Goal: Task Accomplishment & Management: Manage account settings

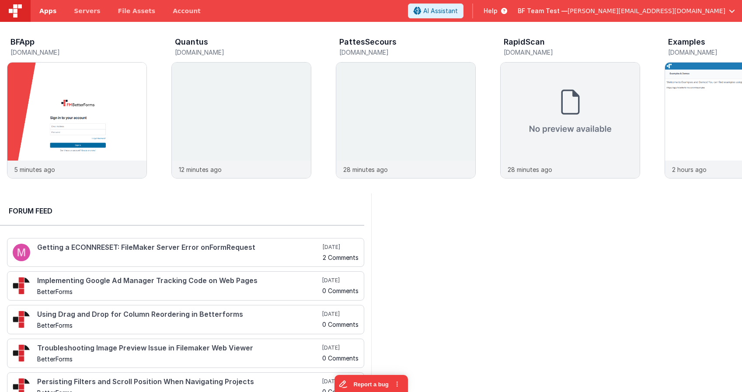
click at [43, 11] on span "Apps" at bounding box center [47, 11] width 17 height 9
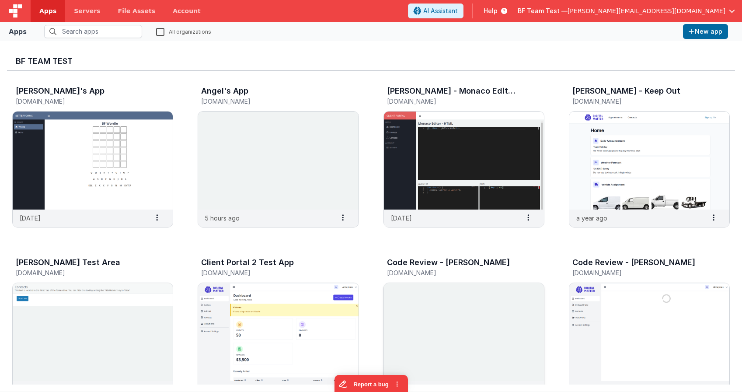
click at [482, 315] on img at bounding box center [464, 332] width 160 height 98
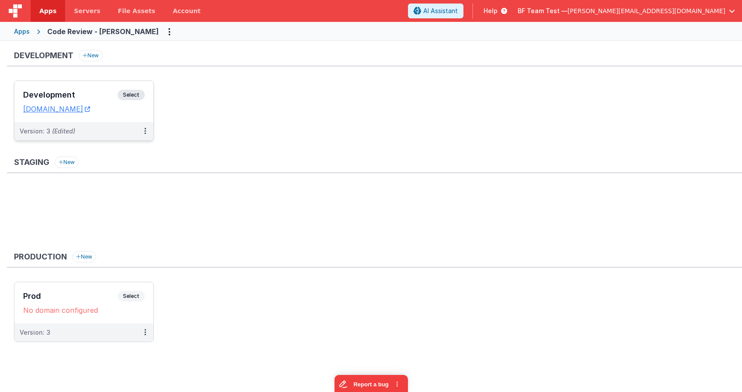
click at [95, 91] on div "Development Select" at bounding box center [84, 97] width 122 height 15
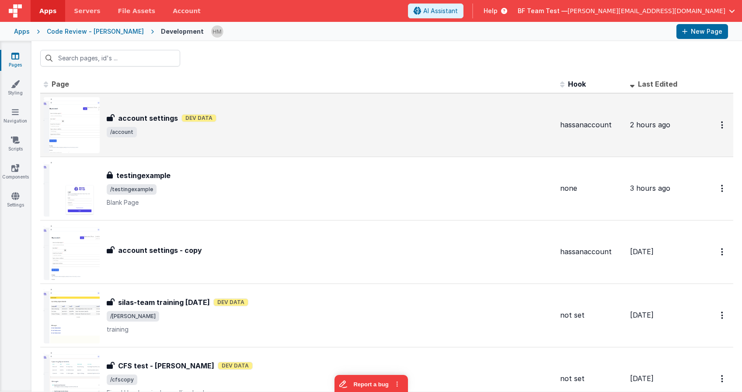
click at [299, 126] on div "account settings account settings Dev Data /account" at bounding box center [330, 125] width 447 height 24
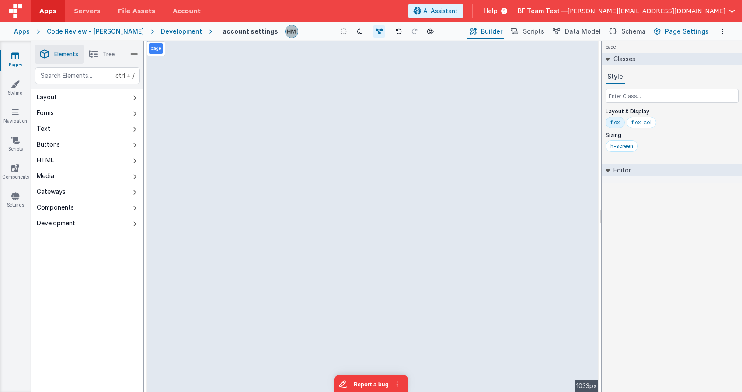
click at [670, 34] on span "Page Settings" at bounding box center [687, 31] width 44 height 9
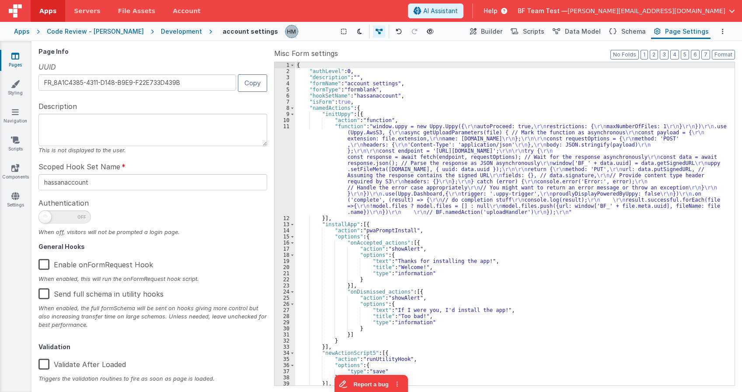
click at [21, 34] on div "Apps" at bounding box center [22, 31] width 16 height 9
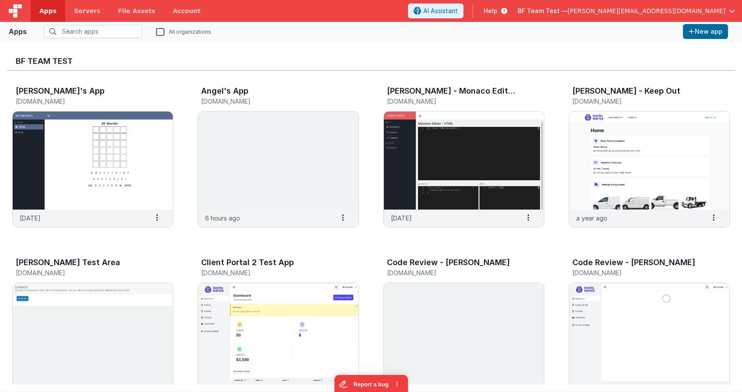
click at [568, 13] on span "BF Team Test —" at bounding box center [543, 11] width 50 height 9
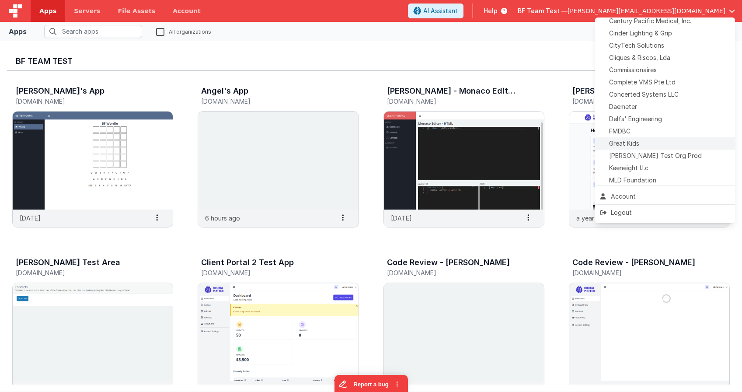
scroll to position [178, 0]
click at [636, 119] on span "Delfs' Engineering" at bounding box center [635, 117] width 53 height 9
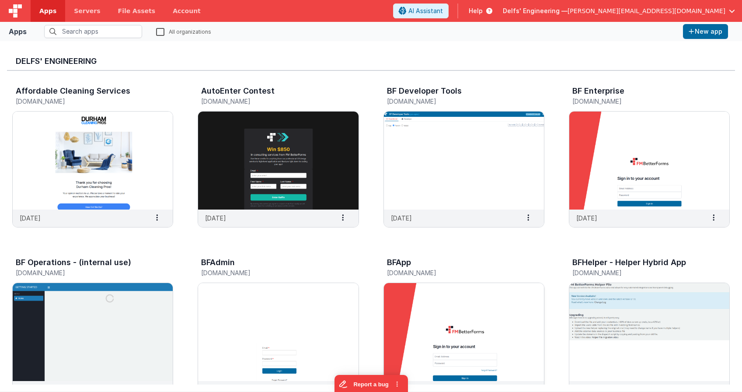
click at [438, 299] on img at bounding box center [464, 332] width 160 height 98
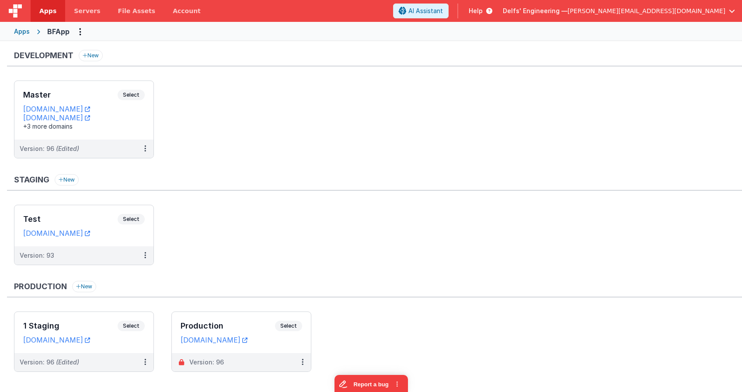
click at [225, 101] on ul "Master Select URLs appdev.fmbetterforms.com c9dev.bfoperations.com +3 more doma…" at bounding box center [378, 123] width 728 height 87
click at [70, 84] on div "Master Select URLs appdev.fmbetterforms.com c9dev.bfoperations.com +3 more doma…" at bounding box center [83, 110] width 139 height 59
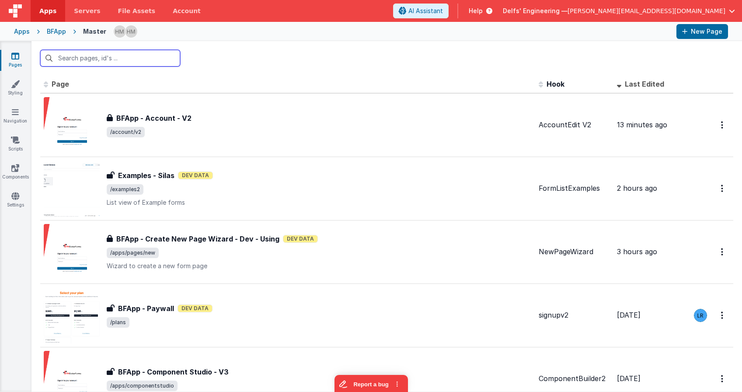
click at [119, 56] on input "text" at bounding box center [110, 58] width 140 height 17
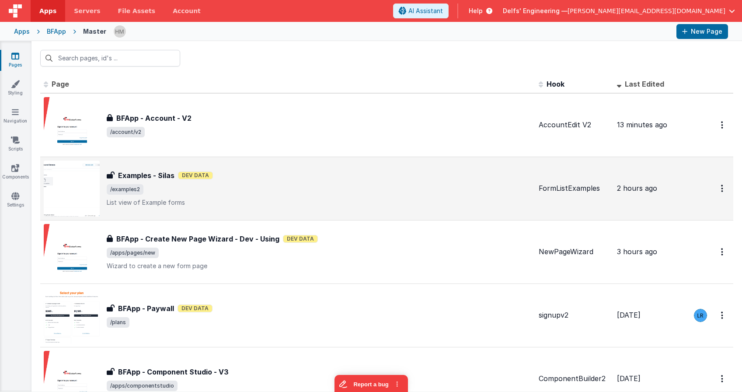
click at [433, 184] on div "Examples - Silas Examples - Silas Dev Data /examples2 List view of Example forms" at bounding box center [319, 188] width 425 height 37
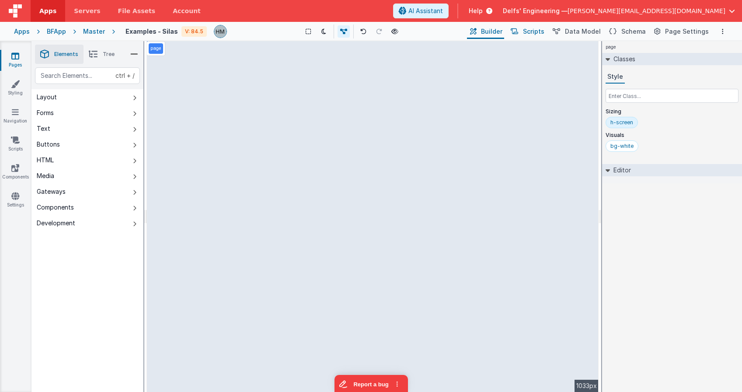
click at [535, 31] on span "Scripts" at bounding box center [533, 31] width 21 height 9
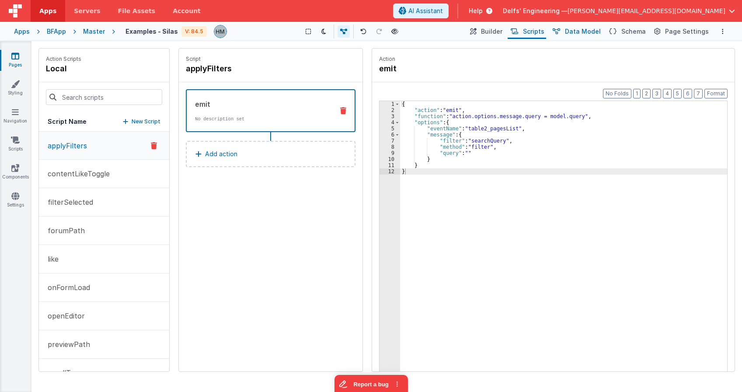
click at [570, 33] on button "Data Model" at bounding box center [576, 31] width 53 height 15
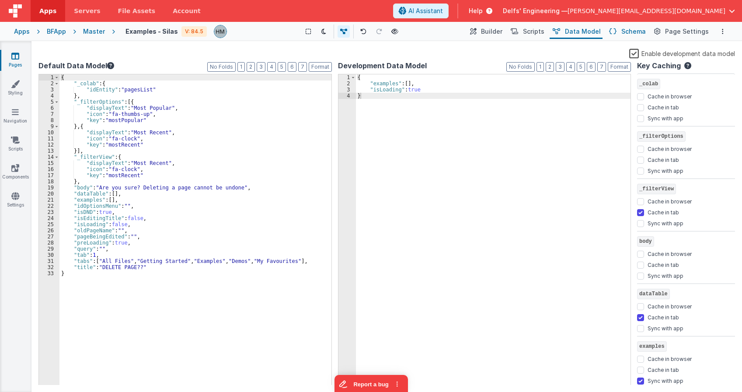
click at [627, 33] on span "Schema" at bounding box center [634, 31] width 24 height 9
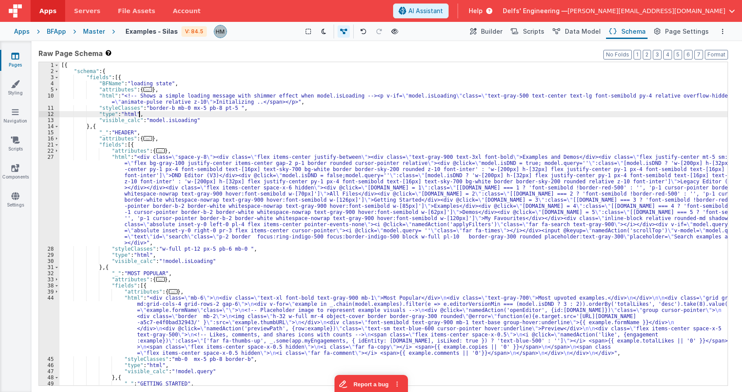
click at [398, 117] on div "[{ "schema" : { "fields" : [{ "BFName" : "loading state" , "attributes" : { ...…" at bounding box center [393, 230] width 668 height 336
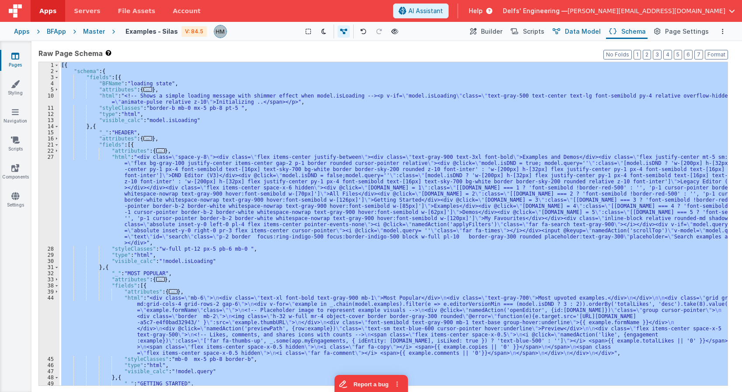
click at [592, 37] on button "Data Model" at bounding box center [576, 31] width 53 height 15
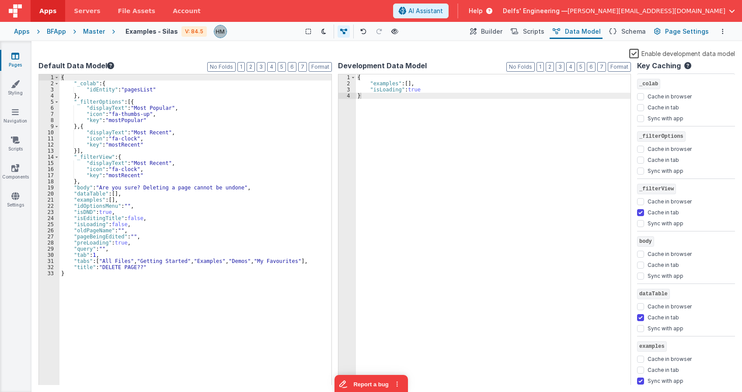
click at [671, 36] on button "Page Settings" at bounding box center [680, 31] width 59 height 15
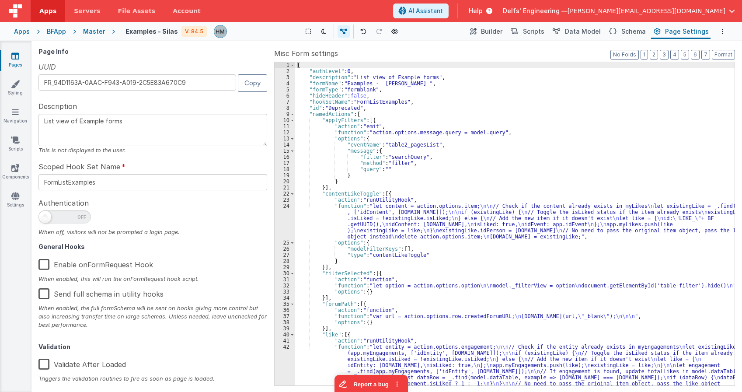
click at [580, 110] on div "{ "authLevel" : 0 , "description" : "List view of Example forms" , "formName" :…" at bounding box center [515, 251] width 440 height 378
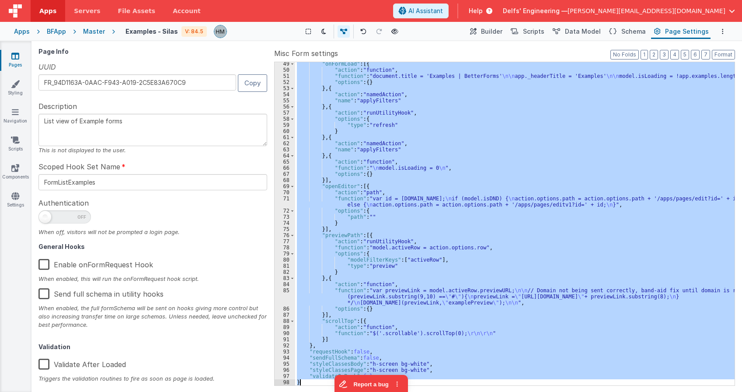
scroll to position [369, 0]
click at [538, 31] on span "Scripts" at bounding box center [533, 31] width 21 height 9
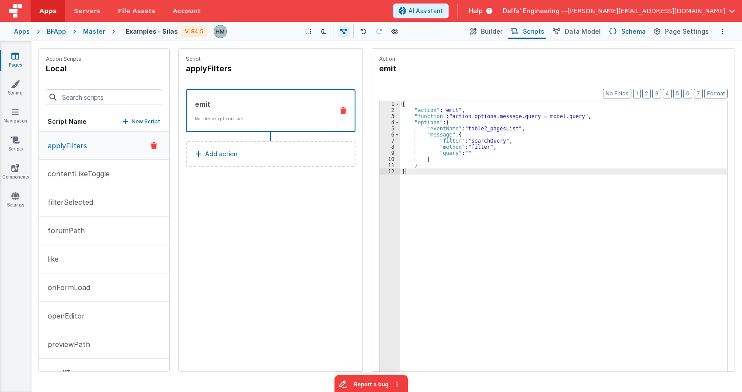
click at [634, 32] on span "Schema" at bounding box center [634, 31] width 24 height 9
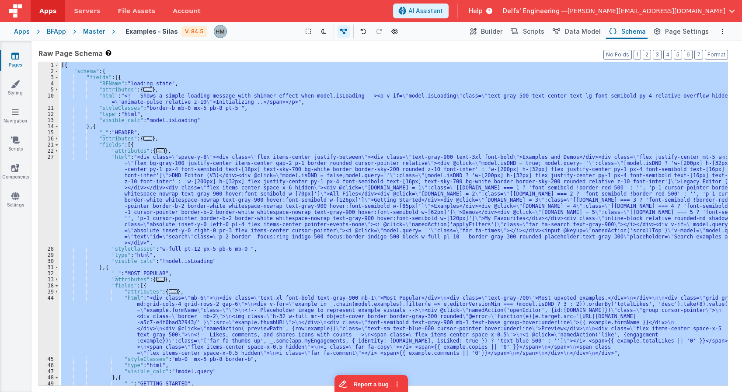
scroll to position [0, 0]
click at [479, 94] on div "[{ "schema" : { "fields" : [{ "BFName" : "loading state" , "attributes" : { ...…" at bounding box center [393, 223] width 668 height 323
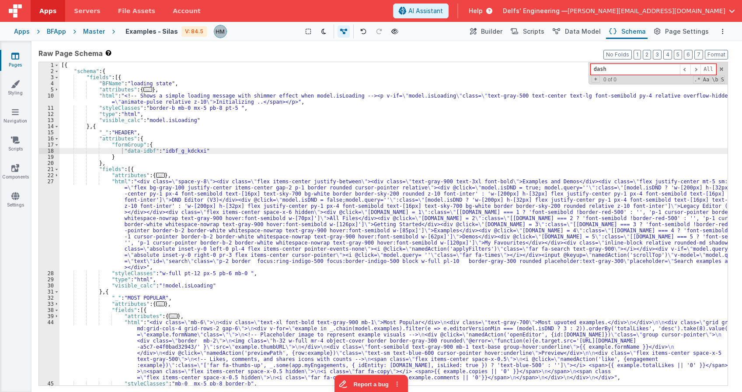
type input "dash"
click at [671, 32] on span "Page Settings" at bounding box center [687, 31] width 44 height 9
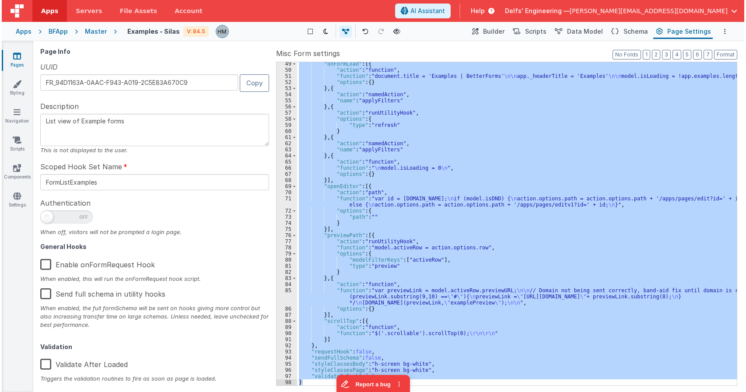
scroll to position [369, 0]
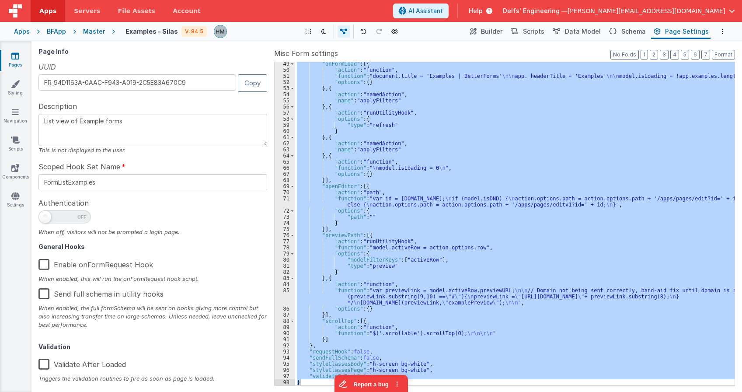
click at [96, 33] on div "Master" at bounding box center [94, 31] width 22 height 9
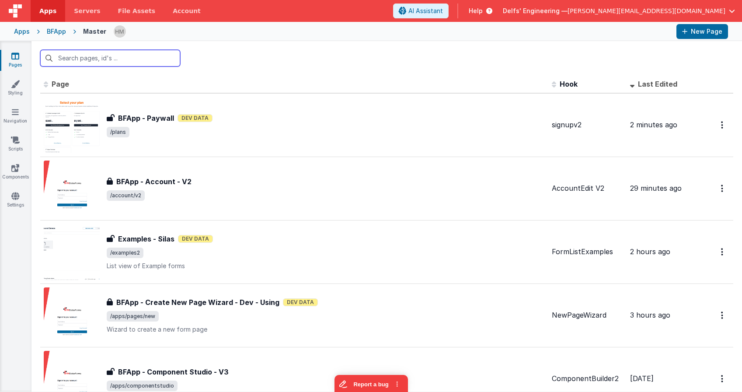
click at [150, 60] on input "text" at bounding box center [110, 58] width 140 height 17
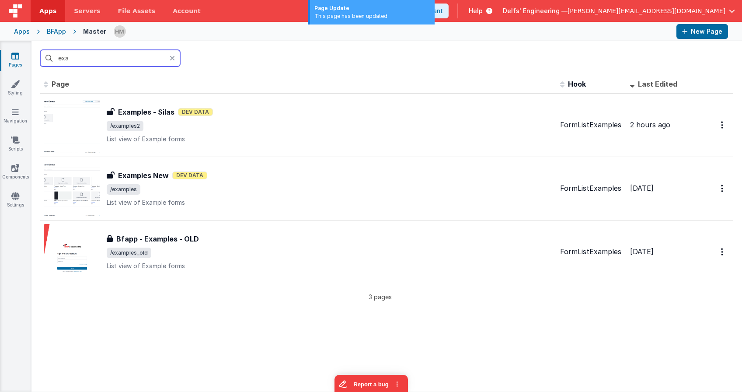
type input "exa"
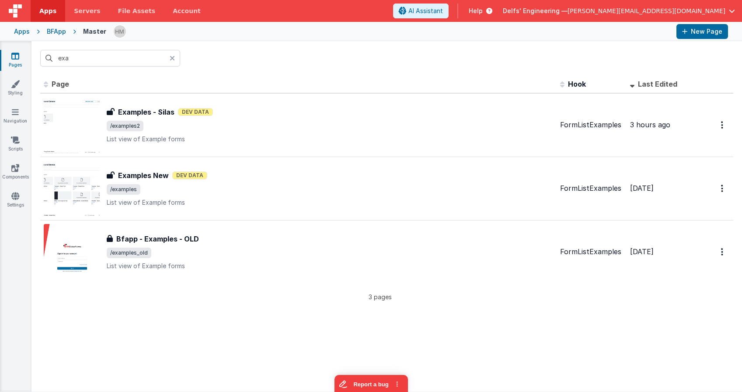
drag, startPoint x: 58, startPoint y: 323, endPoint x: 68, endPoint y: 319, distance: 10.2
click at [397, 319] on div "Id Page Description Hook Last Edited FR_94D1163A-0AAC-F943-A019-2C5E83A670C9 Ex…" at bounding box center [386, 233] width 711 height 316
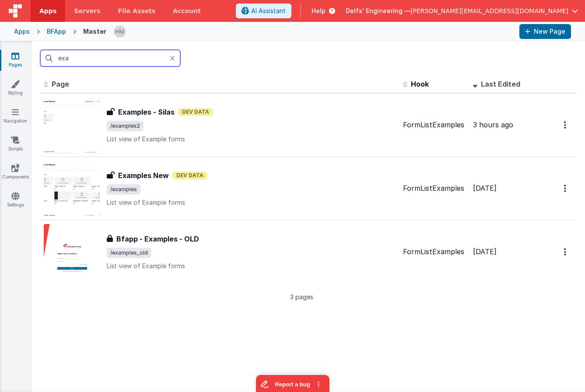
drag, startPoint x: 50, startPoint y: 65, endPoint x: 255, endPoint y: 53, distance: 205.0
click at [267, 62] on div "exa" at bounding box center [307, 58] width 553 height 34
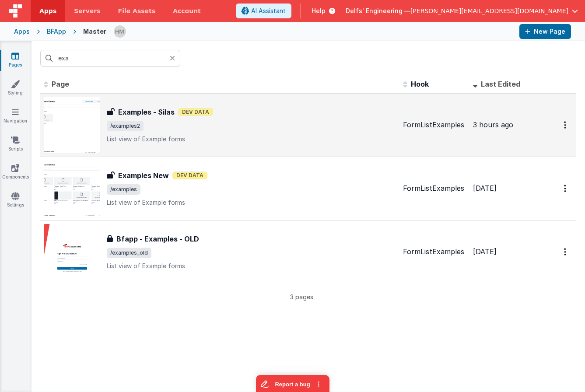
click at [295, 107] on div "Examples - Silas Dev Data" at bounding box center [251, 112] width 289 height 10
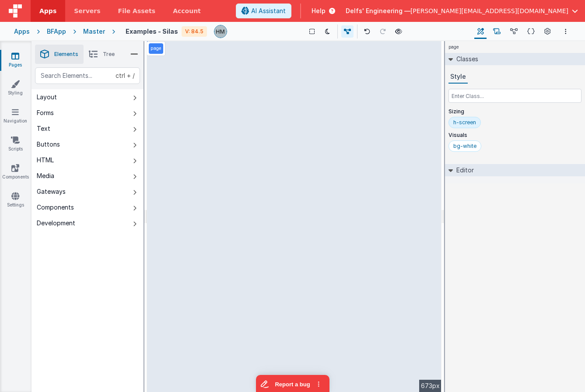
click at [498, 30] on icon at bounding box center [496, 31] width 7 height 9
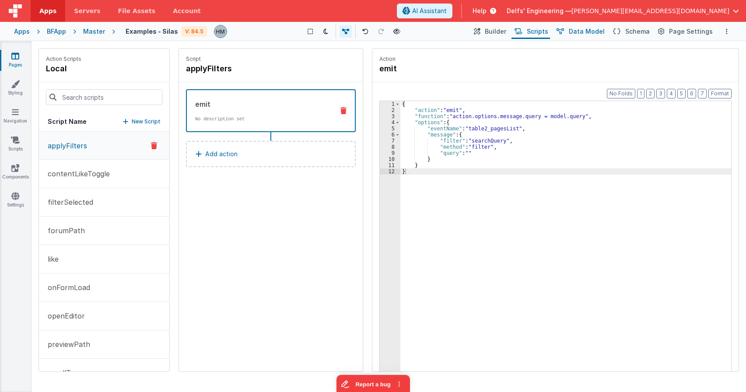
click at [605, 35] on span "Data Model" at bounding box center [587, 31] width 36 height 9
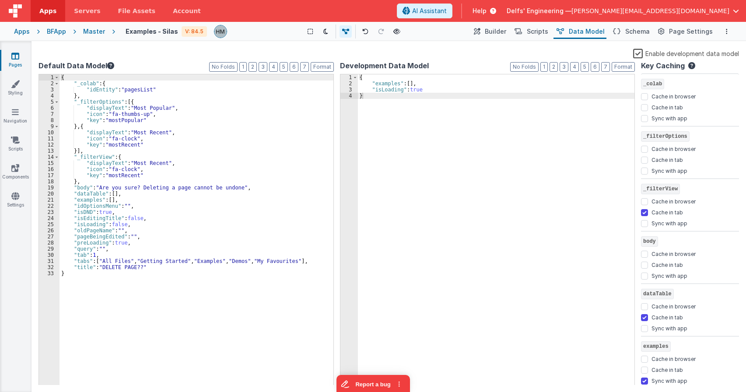
click at [388, 88] on div "{ "examples" : [ ] , "isLoading" : true }" at bounding box center [496, 235] width 277 height 323
click at [671, 35] on span "Page Settings" at bounding box center [691, 31] width 44 height 9
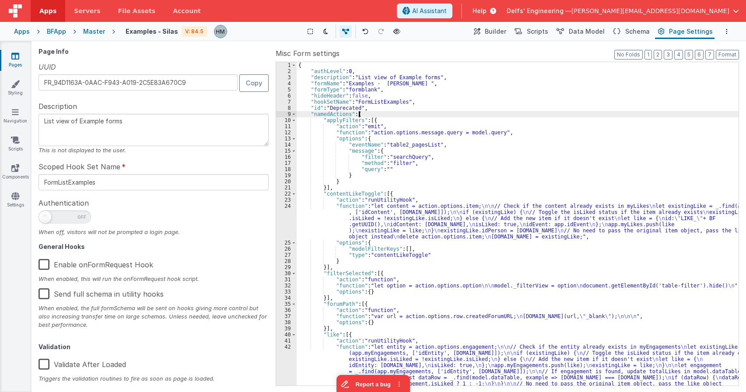
click at [546, 112] on div "{ "authLevel" : 0 , "description" : "List view of Example forms" , "formName" :…" at bounding box center [518, 251] width 442 height 378
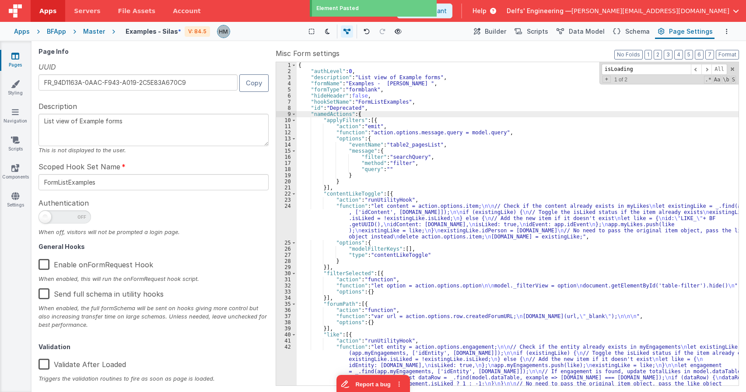
scroll to position [224, 0]
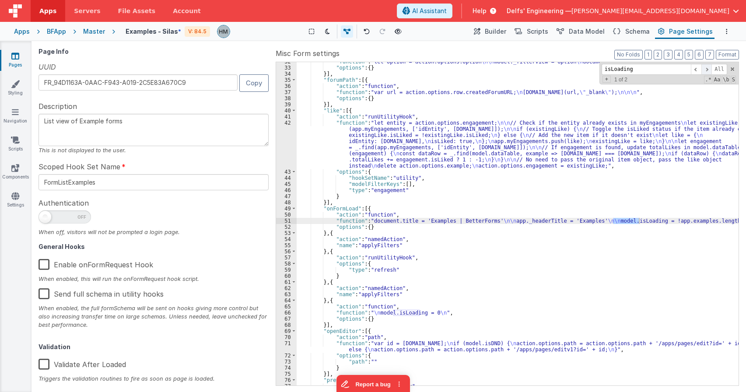
type input "isLoading"
click at [671, 70] on span at bounding box center [706, 69] width 10 height 11
click at [671, 70] on span at bounding box center [696, 69] width 10 height 11
click at [601, 34] on span "Data Model" at bounding box center [587, 31] width 36 height 9
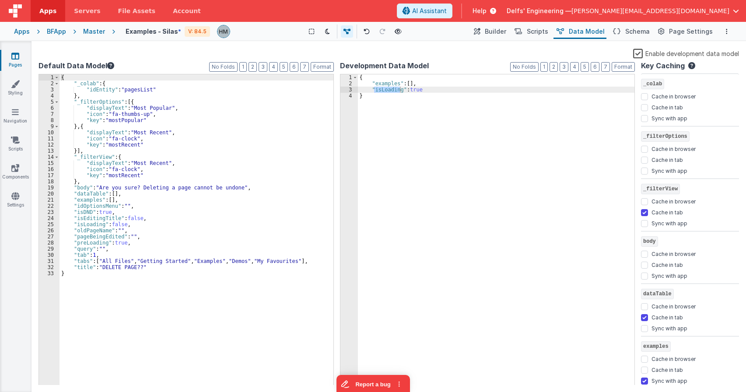
click at [18, 31] on div "Apps" at bounding box center [22, 31] width 16 height 9
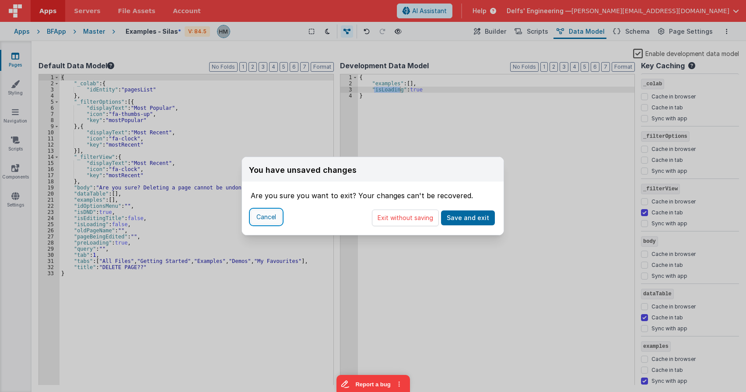
click at [259, 221] on button "Cancel" at bounding box center [266, 217] width 31 height 15
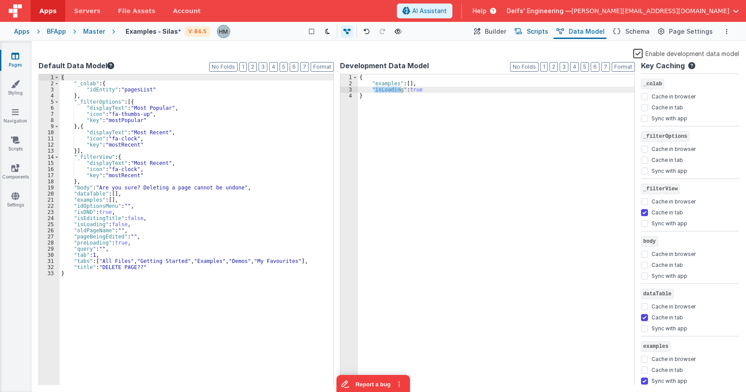
click at [548, 33] on span "Scripts" at bounding box center [537, 31] width 21 height 9
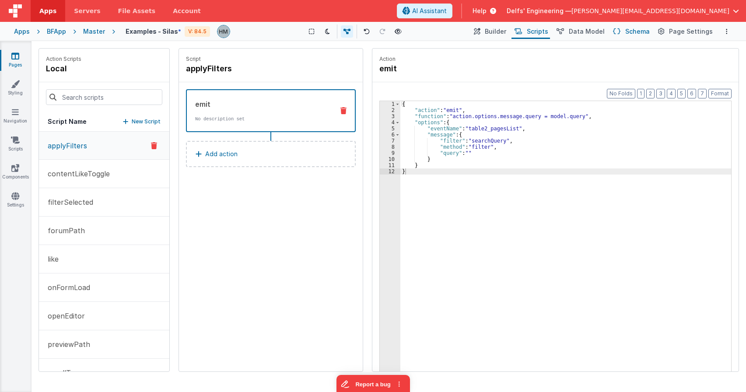
click at [633, 35] on span "Schema" at bounding box center [637, 31] width 24 height 9
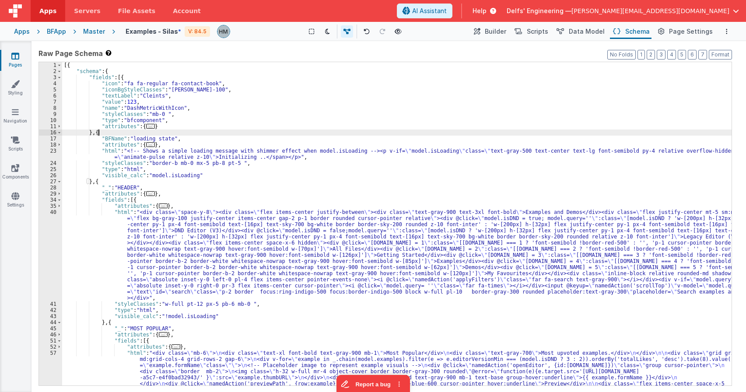
click at [526, 133] on div "[{ "schema" : { "fields" : [{ "icon" : "fa fa-regular fa-contact-book" , "iconB…" at bounding box center [396, 257] width 669 height 391
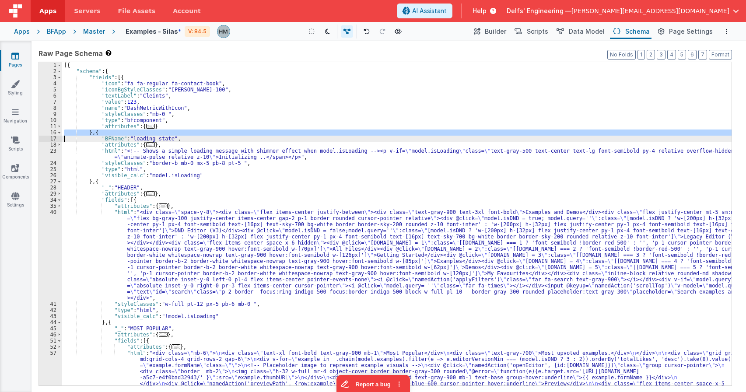
click at [502, 135] on div "[{ "schema" : { "fields" : [{ "icon" : "fa fa-regular fa-contact-book" , "iconB…" at bounding box center [396, 223] width 669 height 323
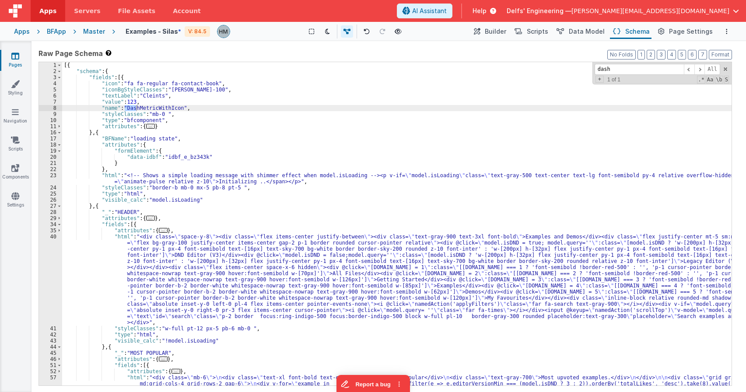
type input "dash"
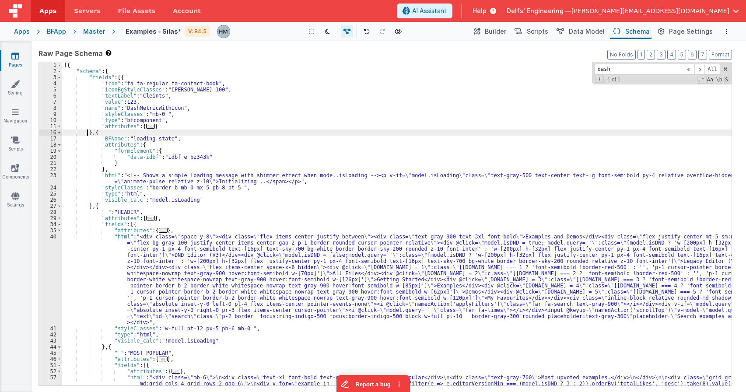
click at [87, 132] on div "[{ "schema" : { "fields" : [{ "icon" : "fa fa-regular fa-contact-book" , "iconB…" at bounding box center [396, 257] width 669 height 391
click at [89, 132] on div "[{ "schema" : { "fields" : [{ "icon" : "fa fa-regular fa-contact-book" , "iconB…" at bounding box center [396, 257] width 669 height 391
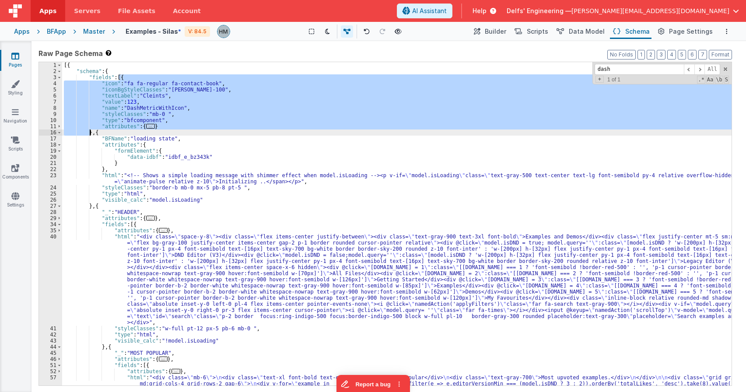
click at [89, 132] on div "[{ "schema" : { "fields" : [{ "icon" : "fa fa-regular fa-contact-book" , "iconB…" at bounding box center [396, 257] width 669 height 391
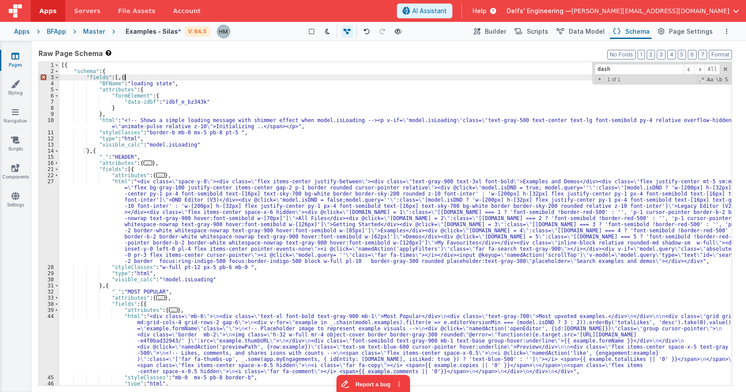
click at [123, 80] on div "[{ "schema" : { "fields" : [ , { "BFName" : "loading state" , "attributes" : { …" at bounding box center [395, 230] width 672 height 336
click at [121, 79] on div "[{ "schema" : { "fields" : [ , { "BFName" : "loading state" , "attributes" : { …" at bounding box center [395, 230] width 672 height 336
click at [173, 72] on div "[{ "schema" : { "fields" : [{ "BFName" : "loading state" , "attributes" : { "fo…" at bounding box center [395, 230] width 672 height 336
click at [385, 79] on div "[{ "schema" : { "fields" : [{ "BFName" : "loading state" , "attributes" : { "fo…" at bounding box center [395, 230] width 672 height 336
click at [17, 35] on div "Apps" at bounding box center [22, 31] width 16 height 9
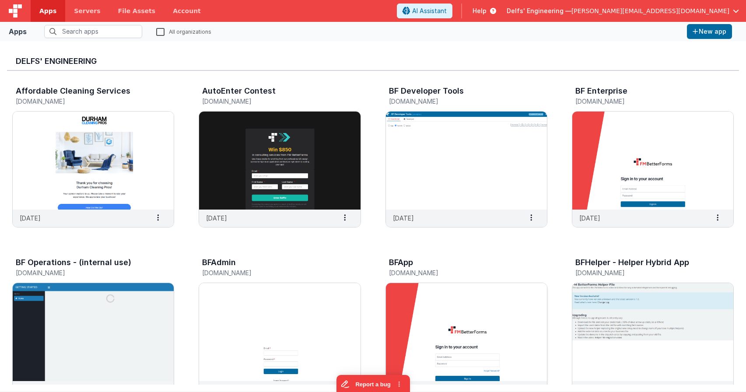
click at [443, 312] on img at bounding box center [466, 332] width 161 height 98
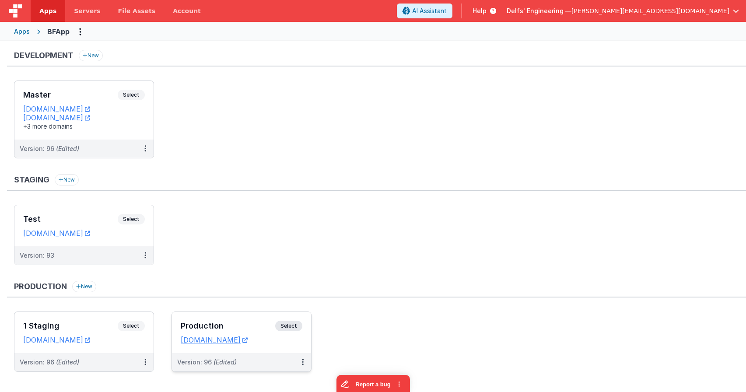
click at [249, 320] on div "Production Select URLs [DOMAIN_NAME]" at bounding box center [241, 332] width 139 height 41
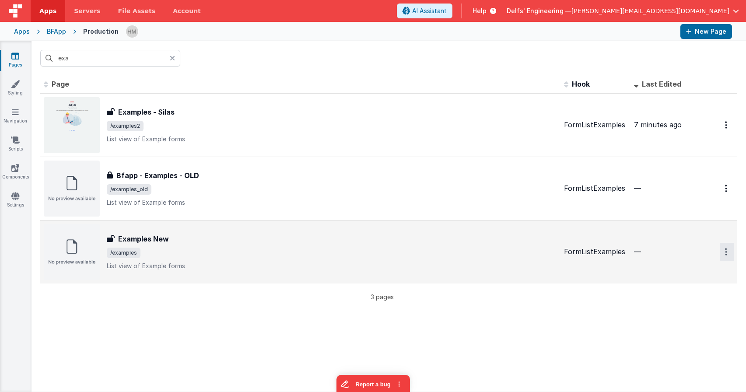
click at [671, 250] on icon "Options" at bounding box center [726, 251] width 2 height 7
drag, startPoint x: 690, startPoint y: 306, endPoint x: 638, endPoint y: 340, distance: 62.2
click at [566, 346] on div "Id Page Description Hook Last Edited FR_06D4B9D2-B73D-E840-90AB-F2A1C28A5F4D Ex…" at bounding box center [388, 233] width 714 height 316
click at [671, 304] on link "Duplicate" at bounding box center [695, 304] width 77 height 17
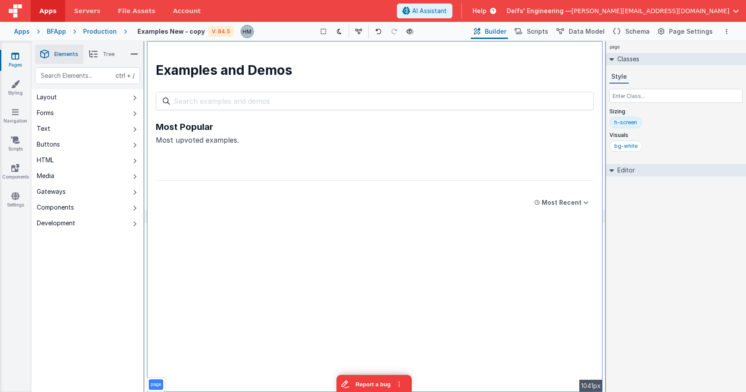
click at [653, 285] on div "page Classes Style Sizing h-screen Visuals bg-white Editor DEV: Focus DEV: buil…" at bounding box center [676, 216] width 140 height 351
click at [597, 31] on span "Data Model" at bounding box center [587, 31] width 36 height 9
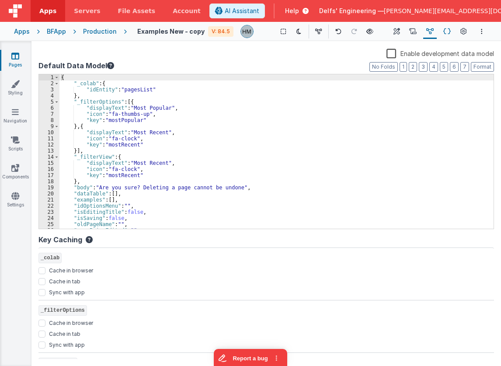
click at [447, 33] on icon at bounding box center [447, 31] width 7 height 9
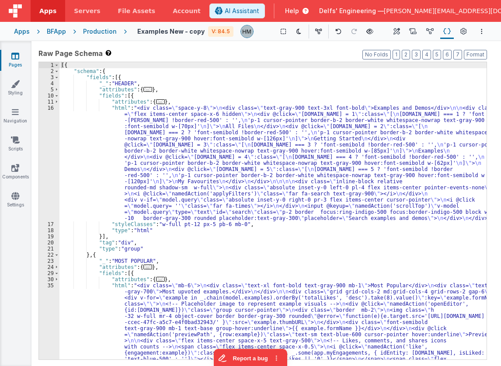
click at [480, 124] on div "1 2 3 4 5 10 11 16 17 18 19 20 21 22 23 24 29 30 35 [{ "schema" : { "fields" : …" at bounding box center [262, 211] width 449 height 298
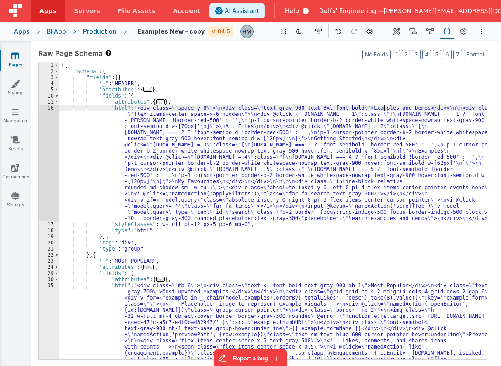
click at [384, 107] on div "[{ "schema" : { "fields" : [{ "_" : "HEADER" , "attributes" : { ... } , "fields…" at bounding box center [272, 263] width 427 height 402
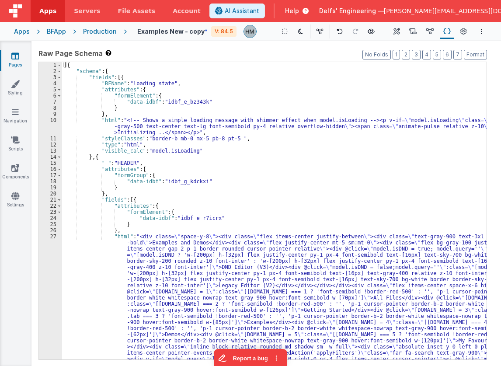
click at [475, 101] on div "[{ "schema" : { "fields" : [{ "BFName" : "loading state" , "attributes" : { "fo…" at bounding box center [274, 287] width 425 height 451
click at [465, 34] on icon at bounding box center [464, 31] width 7 height 9
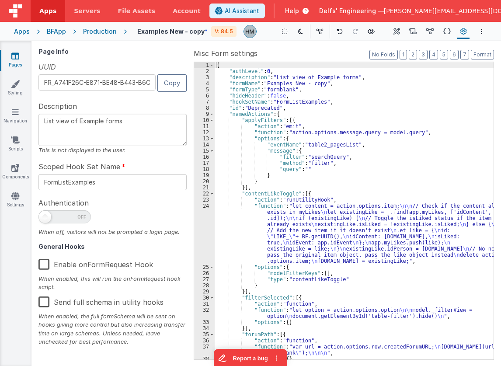
click at [356, 103] on div "{ "authLevel" : 0 , "description" : "List view of Example forms" , "formName" :…" at bounding box center [354, 217] width 279 height 310
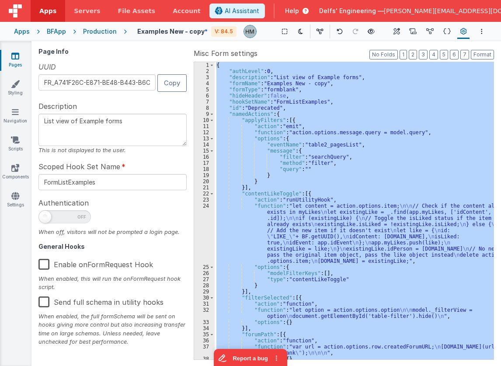
click at [315, 96] on div "{ "authLevel" : 0 , "description" : "List view of Example forms" , "formName" :…" at bounding box center [354, 217] width 279 height 310
click at [346, 158] on div "{ "authLevel" : 0 , "description" : "List view of Example forms" , "formName" :…" at bounding box center [354, 217] width 279 height 310
click at [297, 185] on div "{ "authLevel" : 0 , "description" : "List view of Example forms" , "formName" :…" at bounding box center [354, 217] width 279 height 310
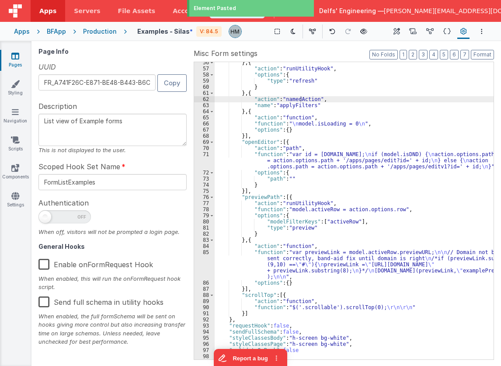
scroll to position [486, 0]
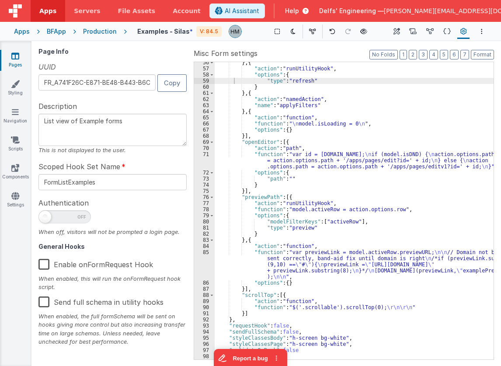
click at [308, 107] on div "} , { "action" : "runUtilityHook" , "options" : { "type" : "refresh" } } , { "a…" at bounding box center [354, 214] width 279 height 310
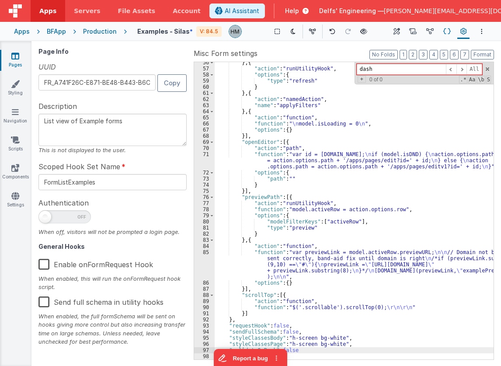
type input "dash"
click at [444, 30] on icon at bounding box center [447, 31] width 7 height 9
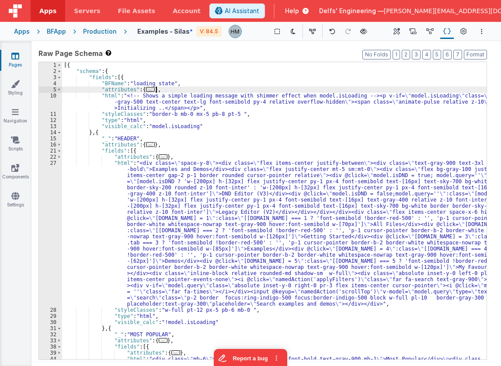
click at [347, 90] on div "[{ "schema" : { "fields" : [{ "BFName" : "loading state" , "attributes" : { ...…" at bounding box center [274, 266] width 425 height 408
click at [337, 95] on div "[{ "schema" : { "fields" : [{ "BFName" : "loading state" , "attributes" : { ...…" at bounding box center [274, 266] width 425 height 408
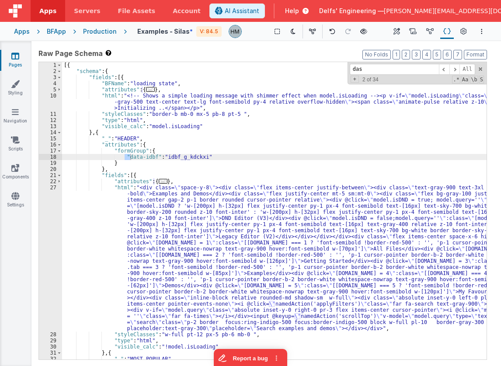
scroll to position [690, 0]
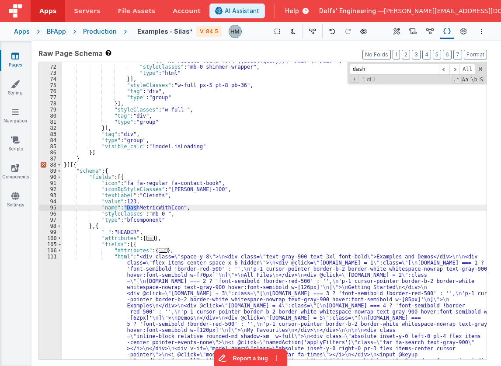
type input "dash"
click at [93, 226] on div ""html" : "<div class= \" space-y-6 \" > \n <div \n v-for= \" example in _.order…" at bounding box center [274, 203] width 425 height 561
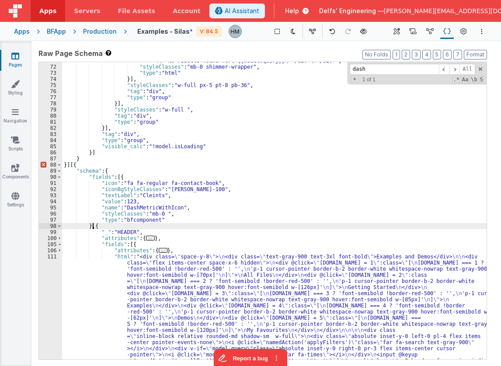
scroll to position [0, 0]
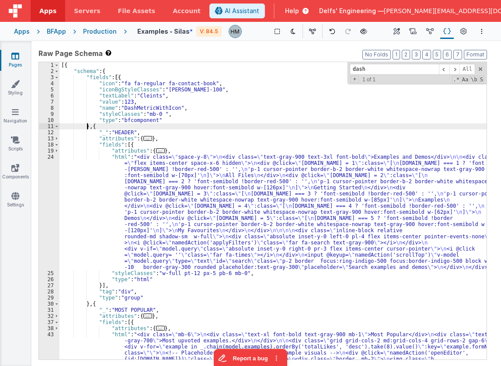
click at [87, 127] on div "[{ "schema" : { "fields" : [{ "icon" : "fa fa-regular fa-contact-book" , "iconB…" at bounding box center [272, 263] width 427 height 402
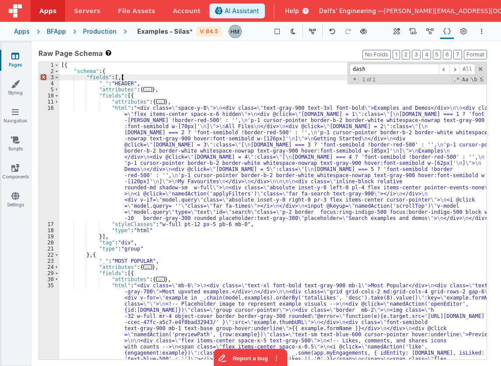
click at [122, 77] on div "[{ "schema" : { "fields" : [ , { "_" : "HEADER" , "attributes" : { ... } , "fie…" at bounding box center [272, 263] width 427 height 402
click at [203, 87] on div "[{ "schema" : { "fields" : [{ "_" : "HEADER" , "attributes" : { ... } , "fields…" at bounding box center [272, 263] width 427 height 402
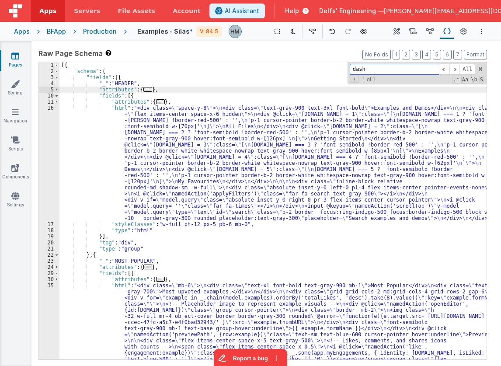
click at [390, 71] on input "dash" at bounding box center [394, 69] width 89 height 11
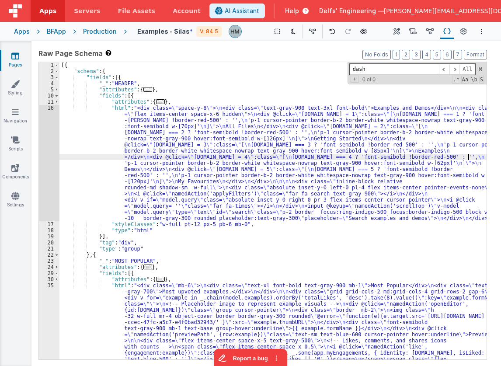
click at [468, 159] on div "[{ "schema" : { "fields" : [{ "_" : "HEADER" , "attributes" : { ... } , "fields…" at bounding box center [272, 263] width 427 height 402
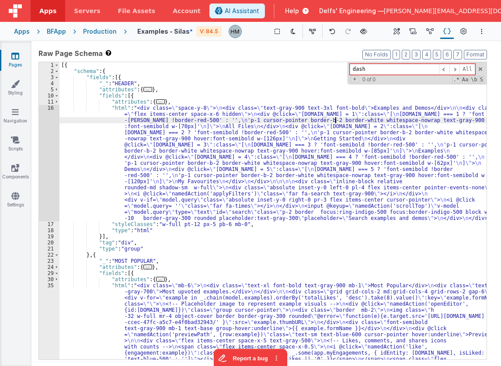
click at [336, 122] on div "[{ "schema" : { "fields" : [{ "_" : "HEADER" , "attributes" : { ... } , "fields…" at bounding box center [272, 263] width 427 height 402
click at [480, 69] on span at bounding box center [481, 69] width 6 height 6
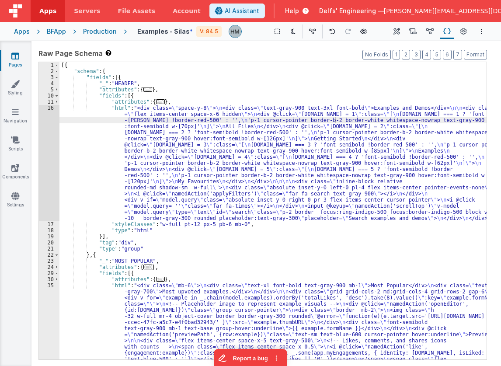
click at [478, 95] on div "[{ "schema" : { "fields" : [{ "_" : "HEADER" , "attributes" : { ... } , "fields…" at bounding box center [272, 263] width 427 height 402
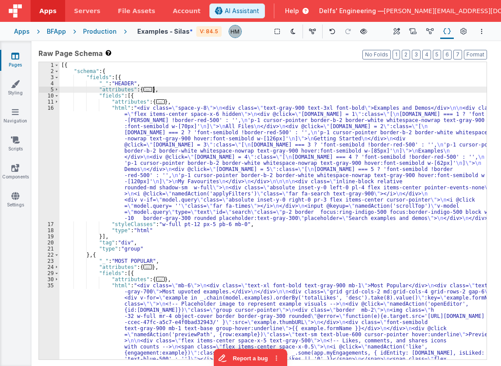
click at [433, 87] on div "[{ "schema" : { "fields" : [{ "_" : "HEADER" , "attributes" : { ... } , "fields…" at bounding box center [272, 263] width 427 height 402
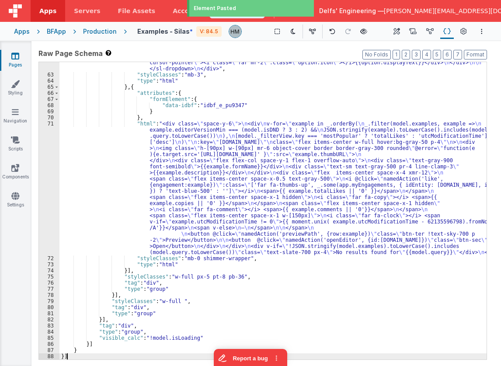
scroll to position [664, 0]
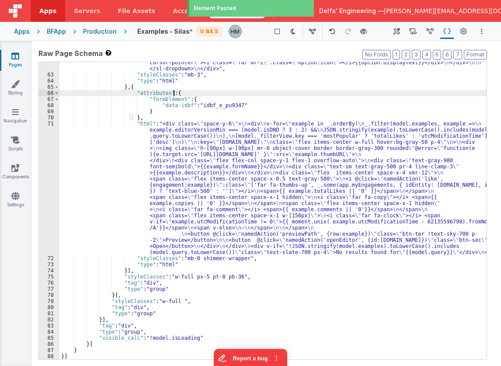
click at [414, 93] on div ""html" : "<div class= \" flex justify-end \" > \n <sl-dropdown id= \" table-fil…" at bounding box center [272, 199] width 427 height 353
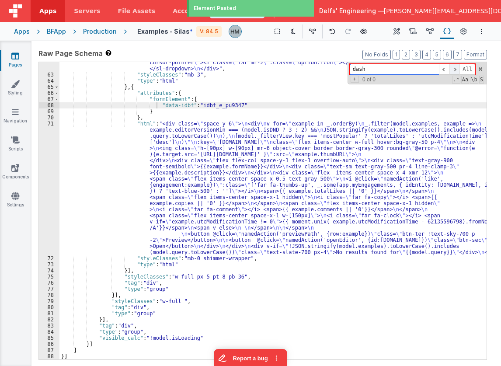
click at [458, 69] on span at bounding box center [455, 69] width 10 height 11
click at [444, 70] on span at bounding box center [444, 69] width 10 height 11
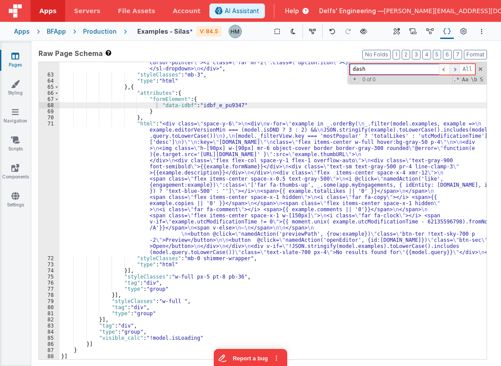
click at [451, 69] on span at bounding box center [455, 69] width 10 height 11
drag, startPoint x: 447, startPoint y: 69, endPoint x: 395, endPoint y: 84, distance: 53.8
click at [446, 69] on span at bounding box center [444, 69] width 10 height 11
click at [361, 126] on div ""html" : "<div class= \" flex justify-end \" > \n <sl-dropdown id= \" table-fil…" at bounding box center [272, 199] width 427 height 353
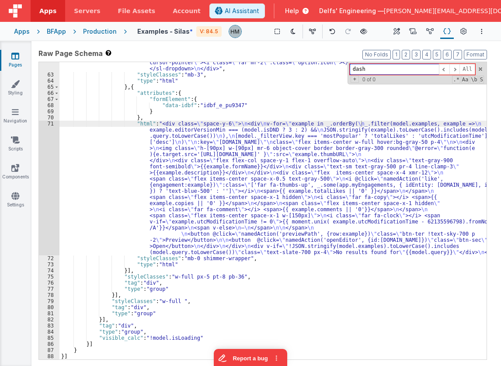
click at [481, 69] on span at bounding box center [481, 69] width 6 height 6
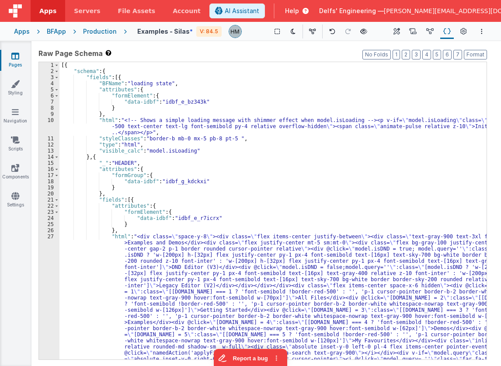
scroll to position [0, 0]
click at [404, 93] on div "[{ "schema" : { "fields" : [{ "BFName" : "loading state" , "attributes" : { "fo…" at bounding box center [272, 287] width 427 height 451
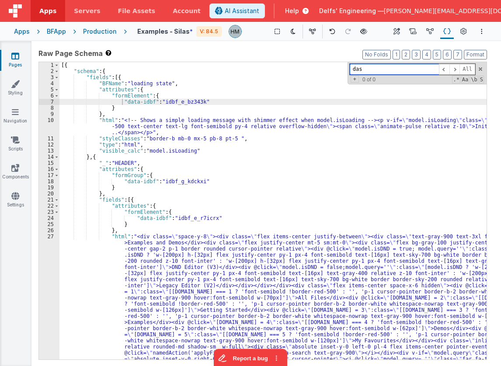
type input "dash"
click at [463, 31] on icon at bounding box center [464, 31] width 7 height 9
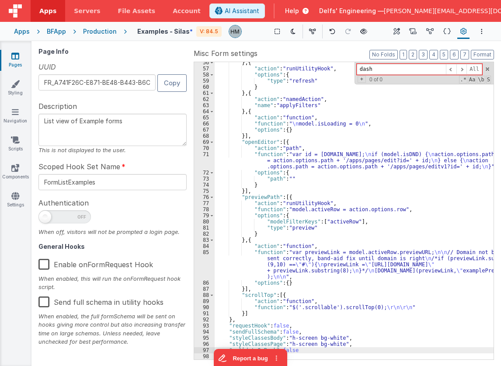
scroll to position [486, 0]
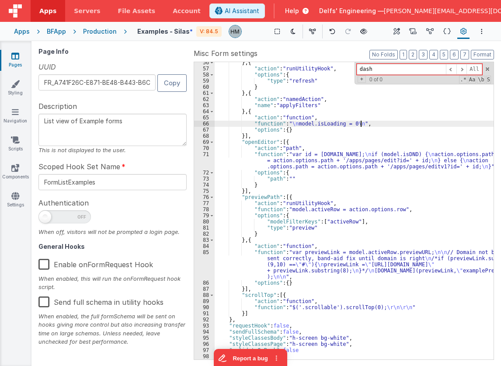
click at [382, 122] on div "} , { "action" : "runUtilityHook" , "options" : { "type" : "refresh" } } , { "a…" at bounding box center [354, 214] width 279 height 310
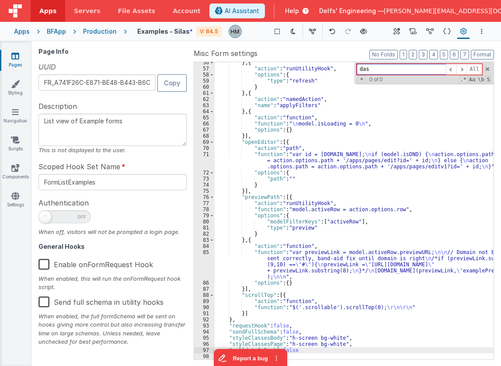
type input "dash"
click at [446, 33] on icon at bounding box center [447, 31] width 7 height 9
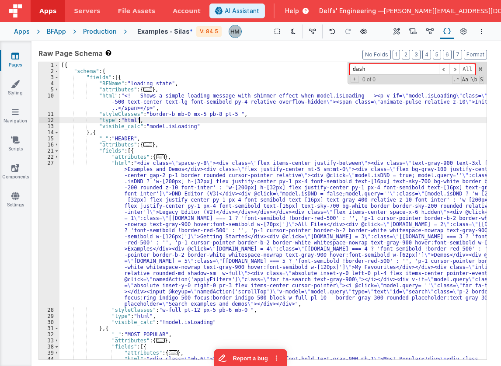
click at [360, 119] on div "[{ "schema" : { "fields" : [{ "BFName" : "loading state" , "attributes" : { ...…" at bounding box center [272, 266] width 427 height 408
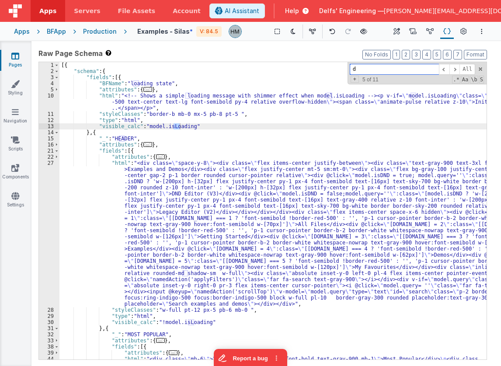
drag, startPoint x: 371, startPoint y: 70, endPoint x: 299, endPoint y: 64, distance: 72.9
click at [350, 64] on input "d" at bounding box center [394, 69] width 89 height 11
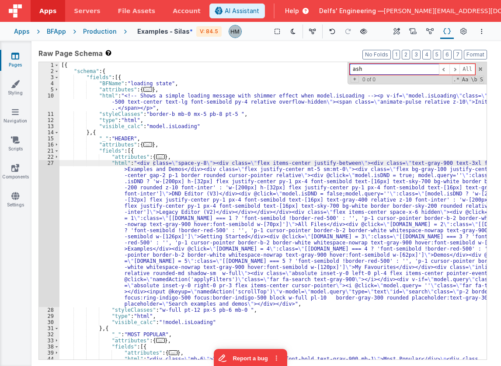
drag, startPoint x: 379, startPoint y: 69, endPoint x: 305, endPoint y: 63, distance: 73.7
click at [350, 64] on input "ash" at bounding box center [394, 69] width 89 height 11
type input "ash"
click at [478, 70] on span at bounding box center [481, 69] width 6 height 6
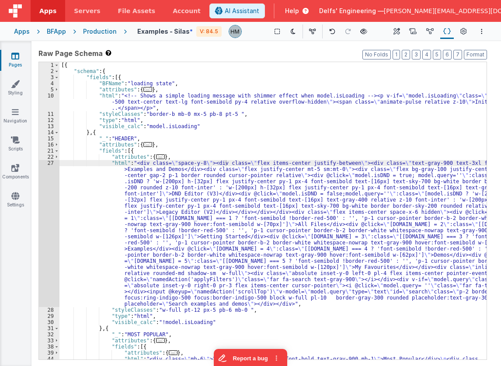
click at [445, 32] on icon at bounding box center [447, 31] width 7 height 9
click at [468, 32] on button "Page Settings" at bounding box center [464, 31] width 12 height 15
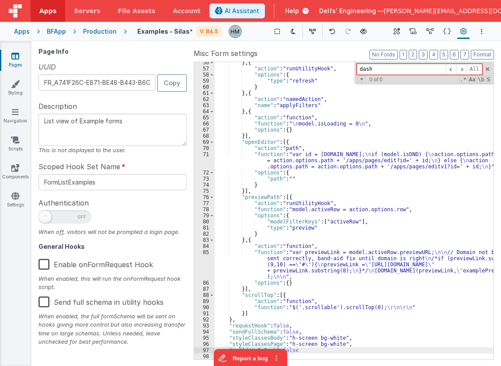
click at [340, 103] on div "} , { "action" : "runUtilityHook" , "options" : { "type" : "refresh" } } , { "a…" at bounding box center [354, 214] width 279 height 310
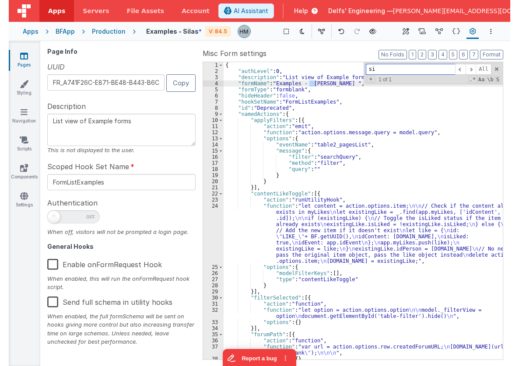
scroll to position [0, 0]
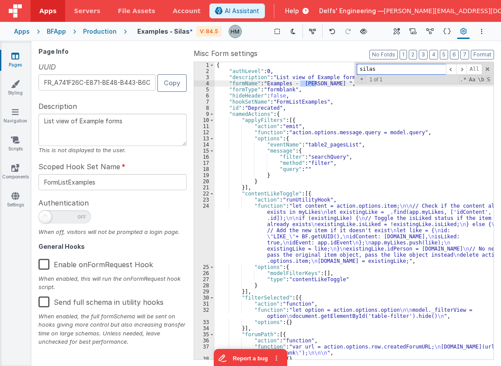
type input "silas"
click at [314, 84] on div "{ "authLevel" : 0 , "description" : "List view of Example forms" , "formName" :…" at bounding box center [354, 210] width 279 height 297
drag, startPoint x: 316, startPoint y: 83, endPoint x: 300, endPoint y: 82, distance: 16.2
click at [300, 82] on div "{ "authLevel" : 0 , "description" : "List view of Example forms" , "formName" :…" at bounding box center [354, 217] width 279 height 310
click at [344, 112] on div "{ "authLevel" : 0 , "description" : "List view of Example forms" , "formName" :…" at bounding box center [354, 217] width 279 height 310
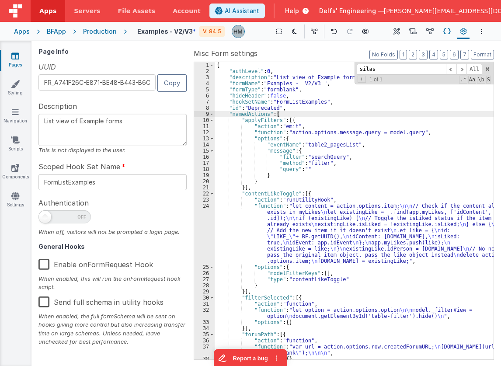
click at [444, 35] on icon at bounding box center [447, 31] width 7 height 9
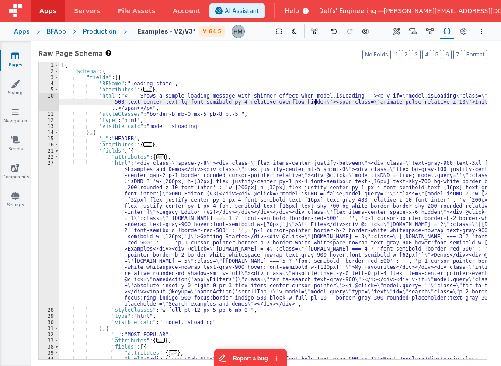
click at [316, 104] on div "[{ "schema" : { "fields" : [{ "BFName" : "loading state" , "attributes" : { ...…" at bounding box center [272, 266] width 427 height 408
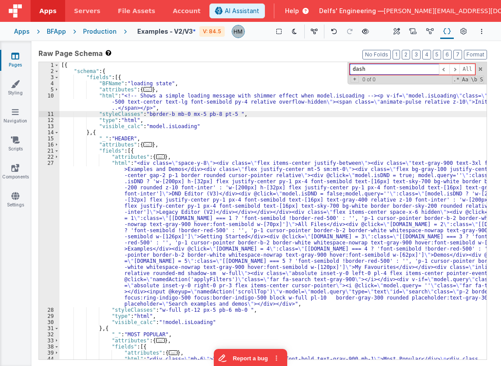
type input "dash"
click at [384, 100] on div "[{ "schema" : { "fields" : [{ "BFName" : "loading state" , "attributes" : { ...…" at bounding box center [272, 266] width 427 height 408
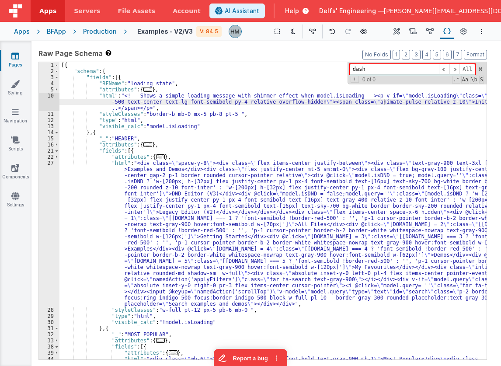
click at [185, 77] on div "[{ "schema" : { "fields" : [{ "BFName" : "loading state" , "attributes" : { ...…" at bounding box center [272, 266] width 427 height 408
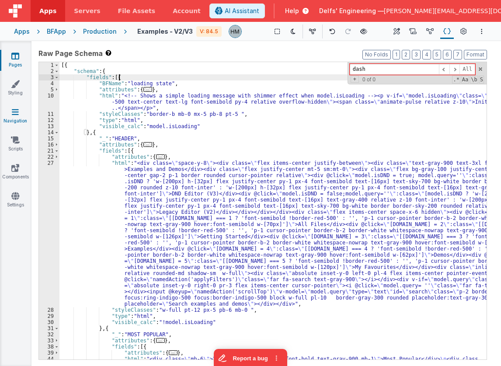
click at [14, 114] on icon at bounding box center [15, 112] width 7 height 9
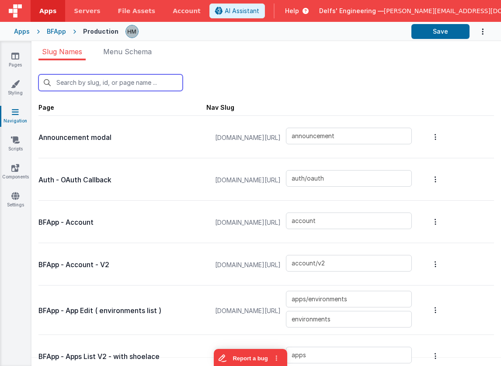
click at [117, 85] on input "text" at bounding box center [110, 82] width 144 height 17
type input "ex"
type input "examples_old"
type input "examples2"
type input "examples"
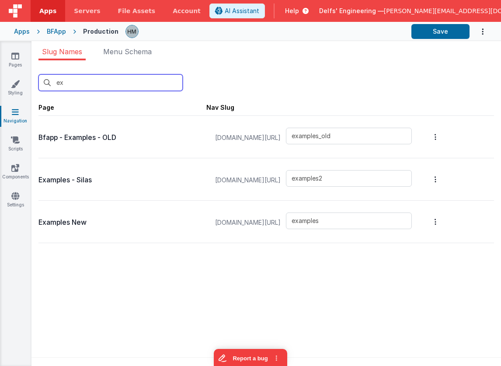
type input "exa"
type input "examples_old"
type input "examples2"
type input "exa"
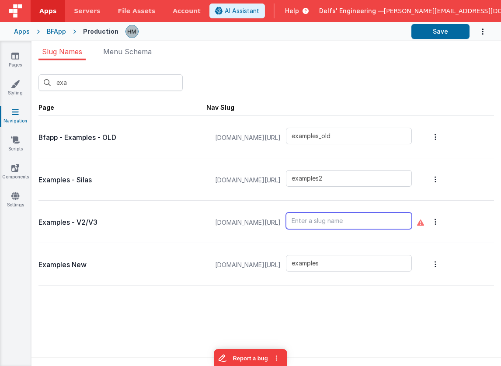
click at [344, 226] on input "text" at bounding box center [349, 221] width 126 height 17
type input "examples3"
click at [351, 315] on div "exa New Slug Page Nav Slug Bfapp - Examples - OLD app.fmbetterforms.com/#/ exam…" at bounding box center [266, 215] width 470 height 311
click at [344, 225] on input "examples3" at bounding box center [349, 221] width 126 height 17
click at [442, 179] on button "Options" at bounding box center [436, 179] width 12 height 35
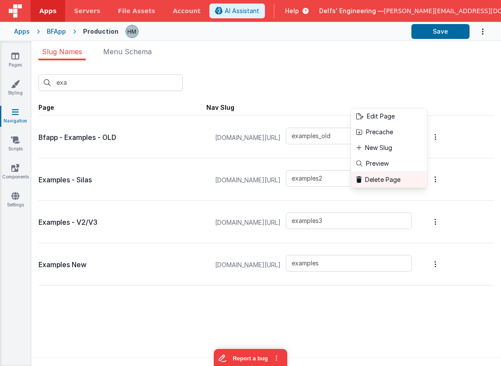
click at [415, 178] on link "Delete Page" at bounding box center [389, 179] width 76 height 16
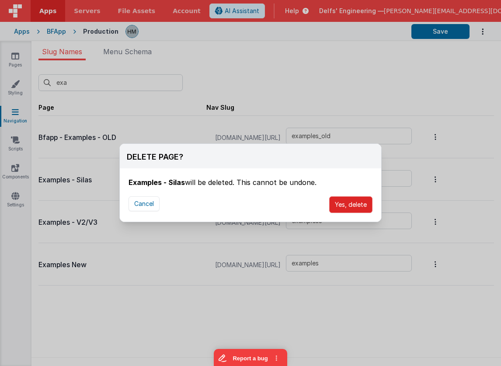
click at [356, 203] on button "Yes, delete" at bounding box center [350, 204] width 43 height 17
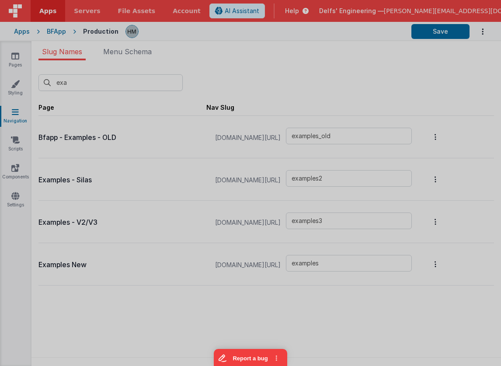
type input "examples"
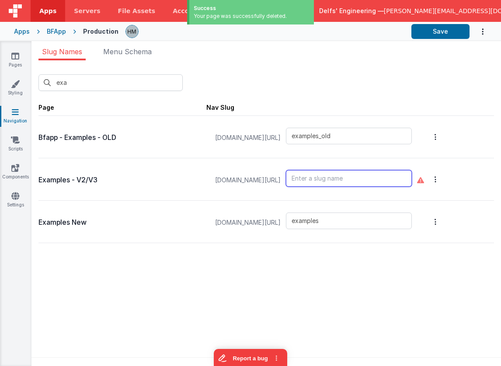
click at [353, 181] on input "text" at bounding box center [349, 178] width 126 height 17
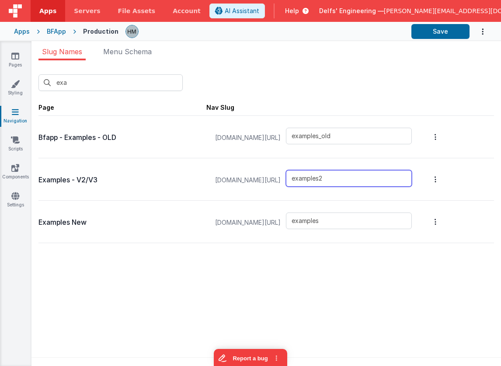
type input "examples2"
click at [386, 58] on ul "Slug Names Menu Schema" at bounding box center [266, 53] width 470 height 14
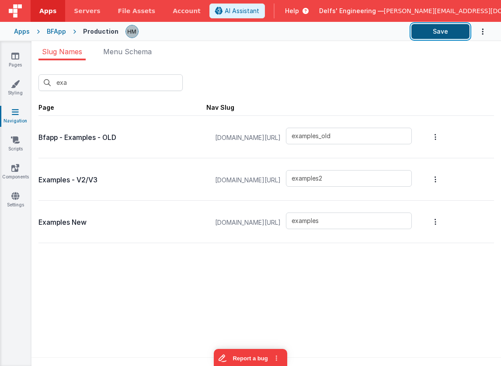
click at [441, 28] on button "Save" at bounding box center [441, 31] width 58 height 15
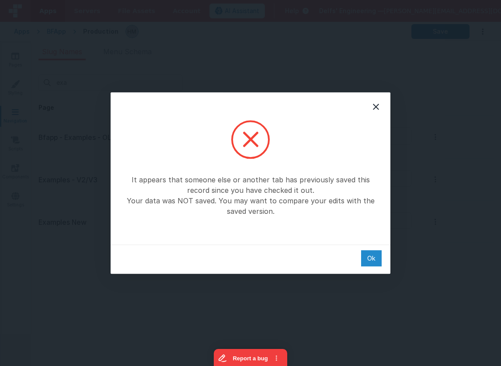
click at [370, 262] on div "Ok" at bounding box center [371, 258] width 21 height 16
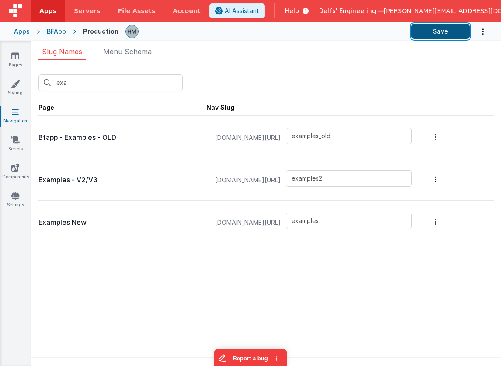
click at [430, 33] on button "Save" at bounding box center [441, 31] width 58 height 15
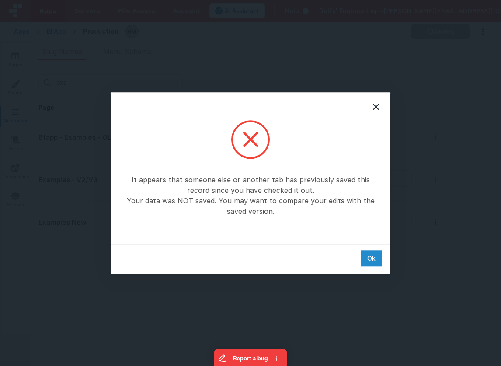
click at [374, 257] on div "Ok" at bounding box center [371, 258] width 21 height 16
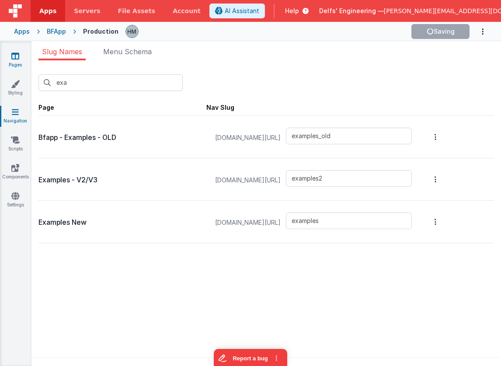
click at [13, 57] on icon at bounding box center [15, 56] width 8 height 9
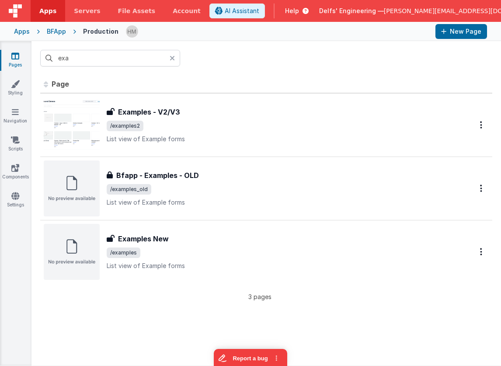
click at [176, 58] on div at bounding box center [175, 58] width 10 height 17
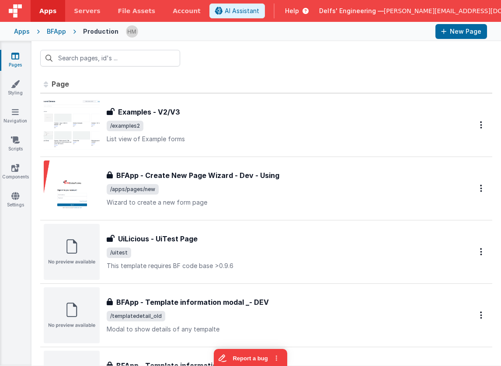
click at [299, 13] on span "Help" at bounding box center [292, 11] width 14 height 9
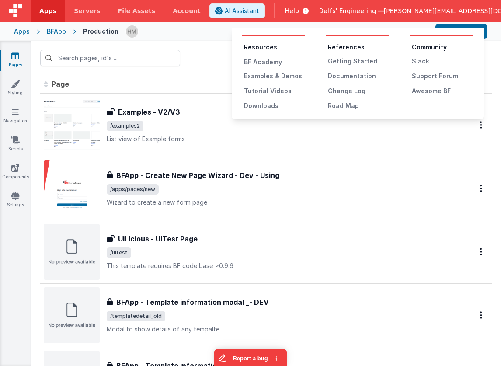
click at [322, 13] on button at bounding box center [250, 183] width 501 height 366
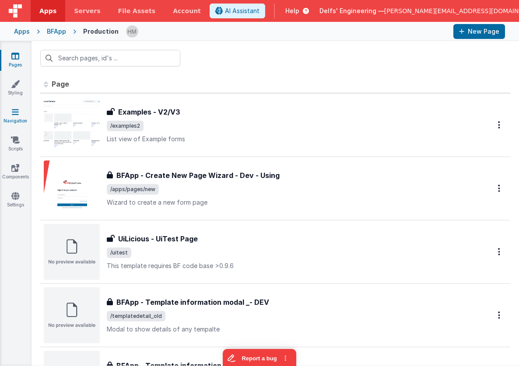
click at [18, 115] on icon at bounding box center [15, 112] width 7 height 9
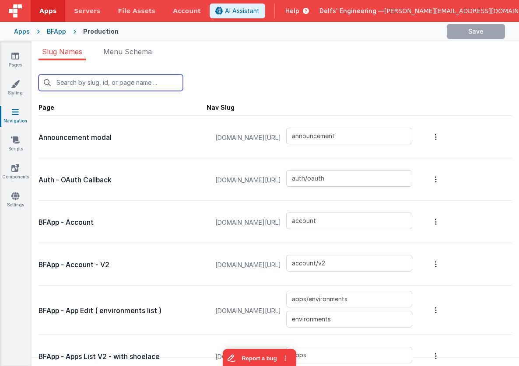
click at [110, 83] on input "text" at bounding box center [110, 82] width 144 height 17
type input "ex"
type input "examples_old"
type input "examples2"
type input "examples"
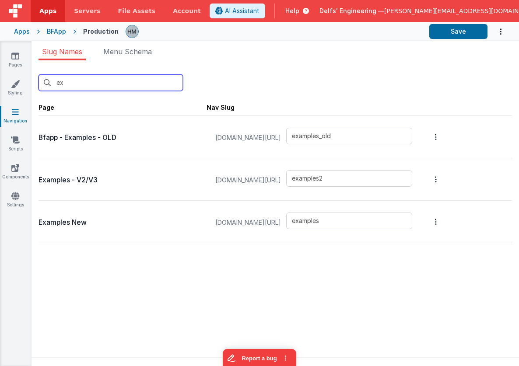
type input "e"
type input "announcement"
type input "auth/oauth"
type input "account"
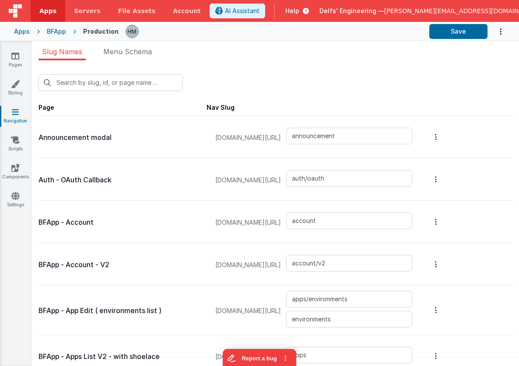
click at [309, 86] on div "New Slug" at bounding box center [274, 82] width 473 height 17
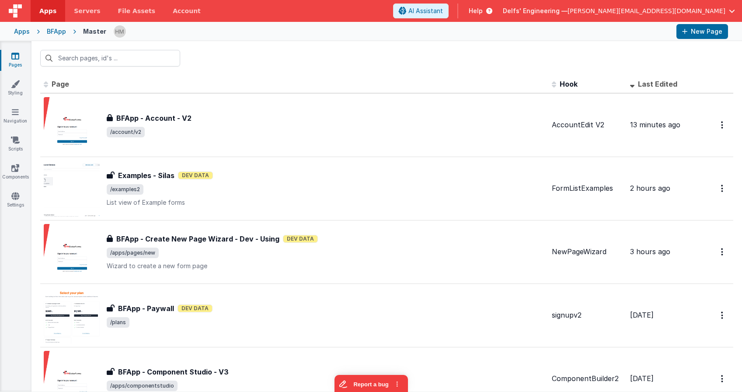
click at [59, 33] on div "BFApp" at bounding box center [56, 31] width 19 height 9
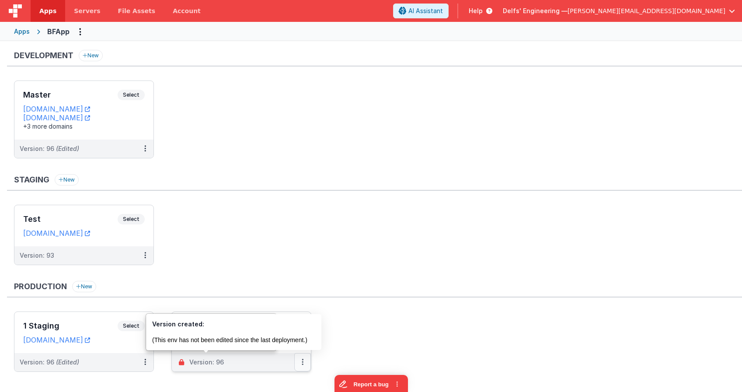
click at [306, 365] on button at bounding box center [302, 362] width 17 height 18
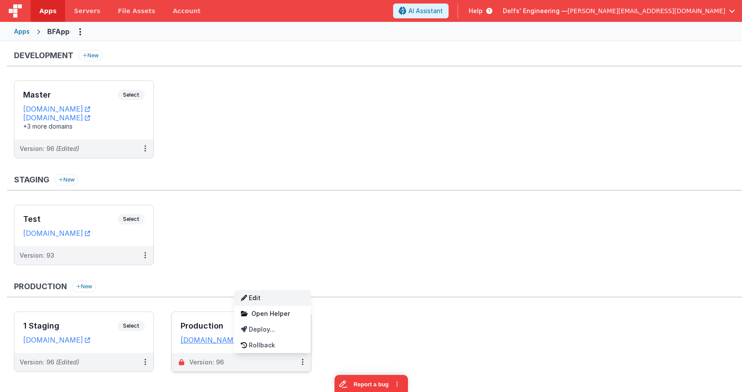
click at [277, 294] on link "Edit" at bounding box center [272, 298] width 77 height 16
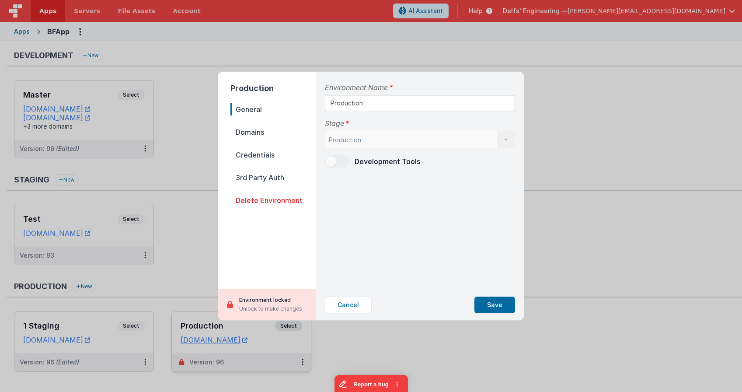
click at [250, 304] on p "Unlock to make changes" at bounding box center [270, 308] width 63 height 9
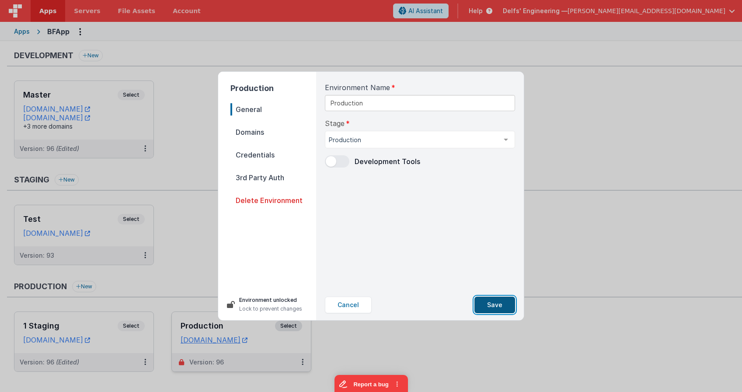
click at [497, 301] on button "Save" at bounding box center [495, 305] width 41 height 17
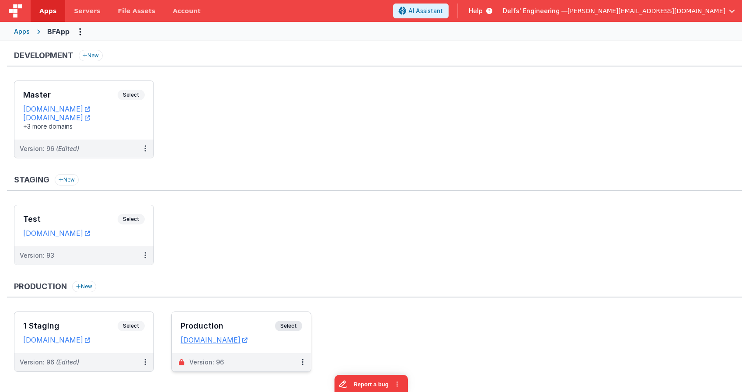
click at [250, 318] on div "Production Select URLs app.fmbetterforms.com" at bounding box center [241, 332] width 139 height 41
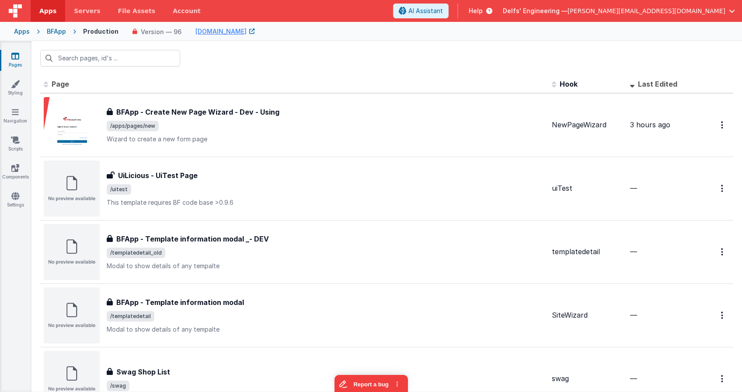
click at [21, 57] on link "Pages" at bounding box center [15, 60] width 31 height 17
drag, startPoint x: 99, startPoint y: 31, endPoint x: 70, endPoint y: 31, distance: 28.9
click at [93, 31] on div "Production" at bounding box center [100, 31] width 35 height 9
click at [52, 31] on div "BFApp" at bounding box center [56, 31] width 19 height 9
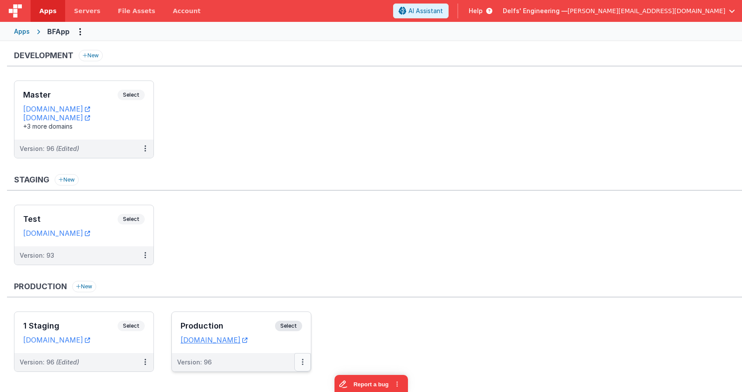
click at [305, 366] on button at bounding box center [302, 362] width 17 height 18
click at [304, 364] on div at bounding box center [371, 196] width 742 height 392
click at [234, 315] on div "Production Select URLs app.fmbetterforms.com" at bounding box center [241, 332] width 139 height 41
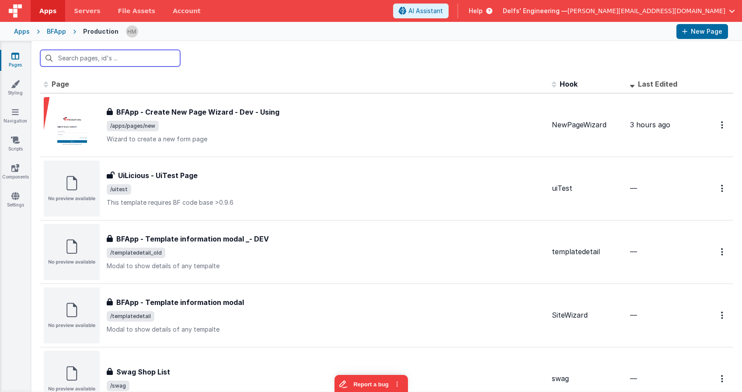
click at [171, 53] on input "text" at bounding box center [110, 58] width 140 height 17
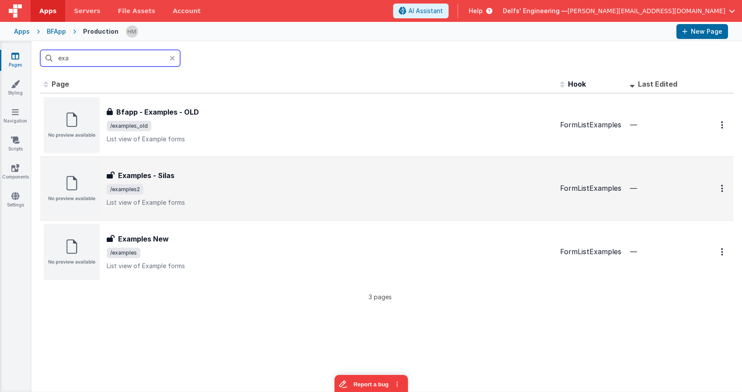
type input "exa"
click at [259, 188] on span "/examples2" at bounding box center [330, 189] width 447 height 10
click at [721, 186] on icon "Options" at bounding box center [722, 188] width 2 height 7
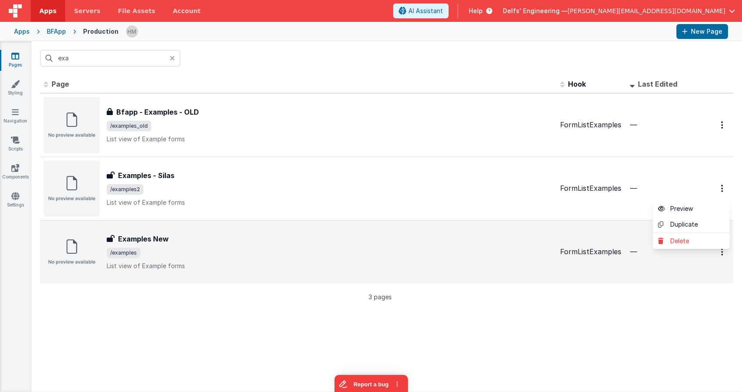
click at [723, 186] on button at bounding box center [371, 196] width 742 height 392
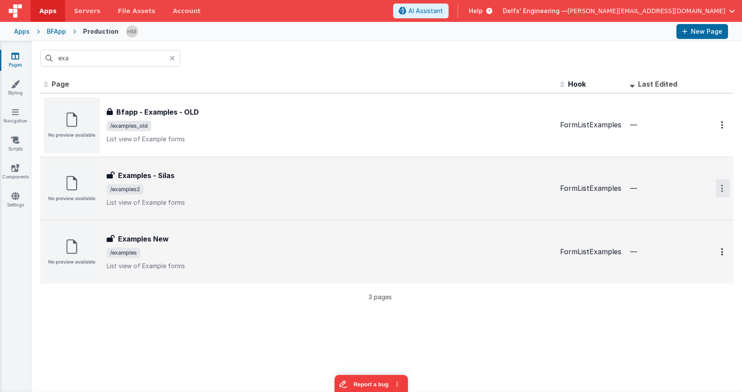
click at [725, 187] on button "Options" at bounding box center [723, 188] width 14 height 18
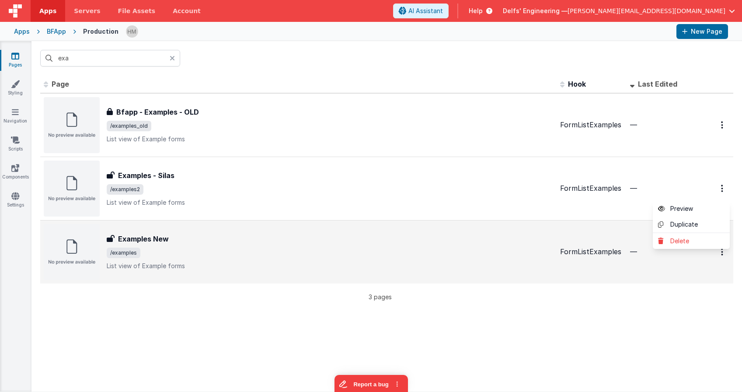
click at [724, 187] on button at bounding box center [371, 196] width 742 height 392
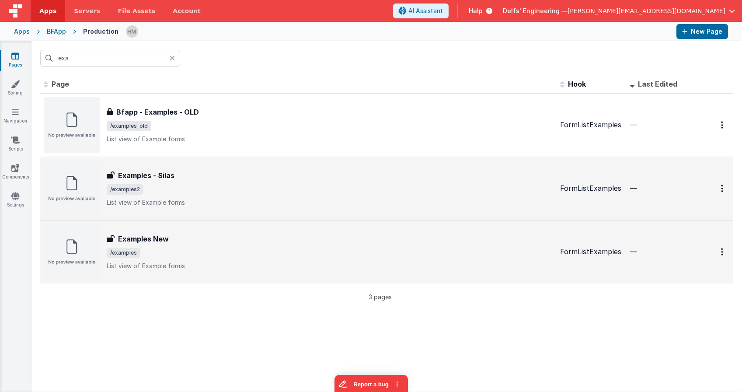
click at [427, 185] on span "/examples2" at bounding box center [330, 189] width 447 height 10
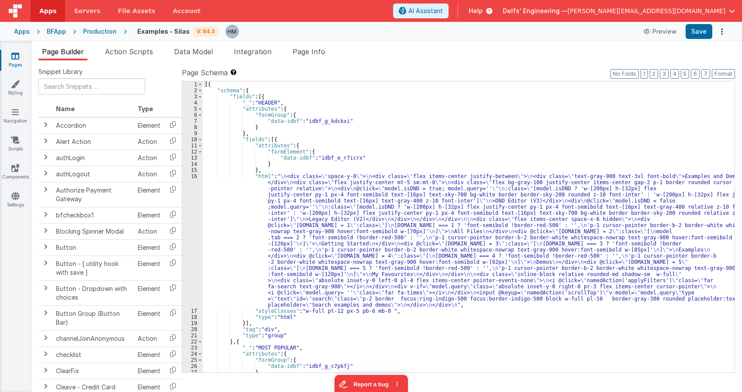
click at [89, 26] on div "Apps BFApp Production Examples - Silas V: 84.5 Preview Save" at bounding box center [371, 31] width 742 height 19
click at [91, 28] on div "Production" at bounding box center [100, 31] width 34 height 9
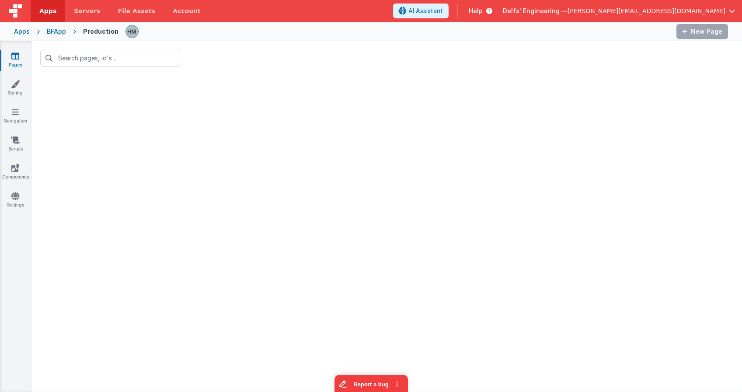
type input "exa"
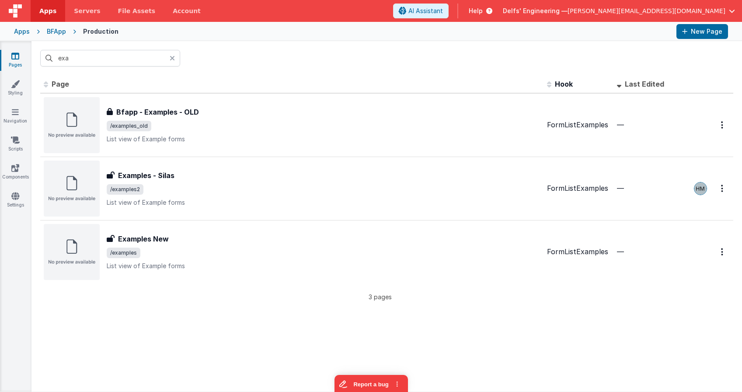
click at [53, 31] on div "BFApp" at bounding box center [56, 31] width 19 height 9
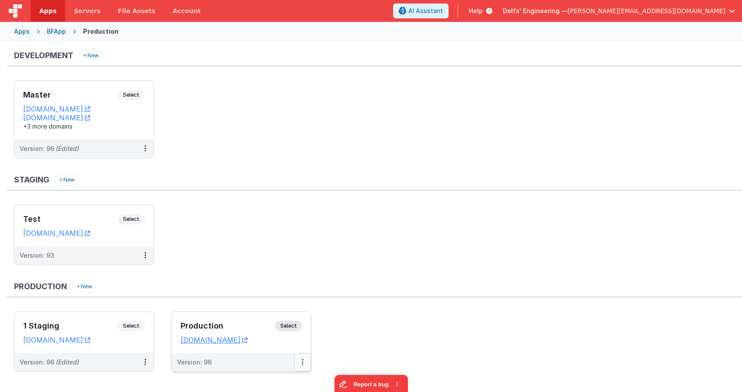
click at [302, 368] on button at bounding box center [302, 362] width 17 height 18
click at [306, 365] on button at bounding box center [302, 362] width 17 height 18
click at [281, 298] on link "Edit" at bounding box center [272, 298] width 77 height 16
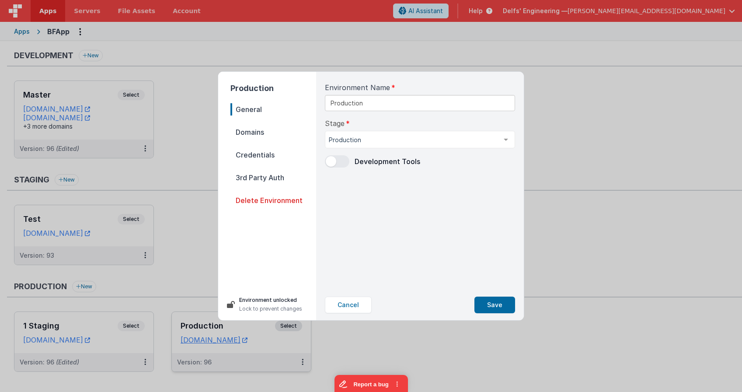
click at [260, 137] on span "Domains" at bounding box center [274, 132] width 86 height 12
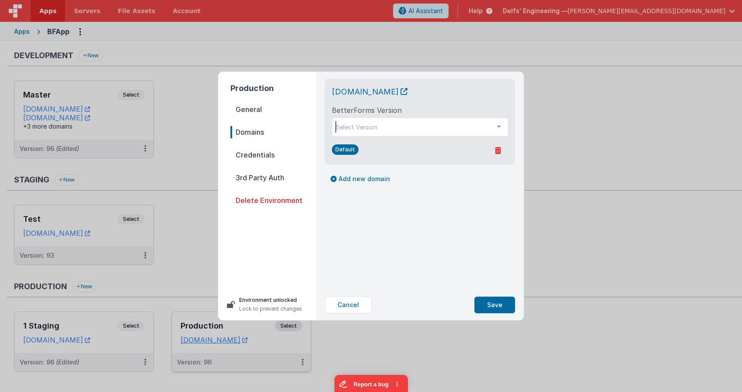
click at [383, 135] on div "Select Version" at bounding box center [420, 127] width 176 height 19
click at [506, 126] on div at bounding box center [498, 126] width 17 height 17
click at [384, 124] on div "Select Version" at bounding box center [420, 127] width 176 height 19
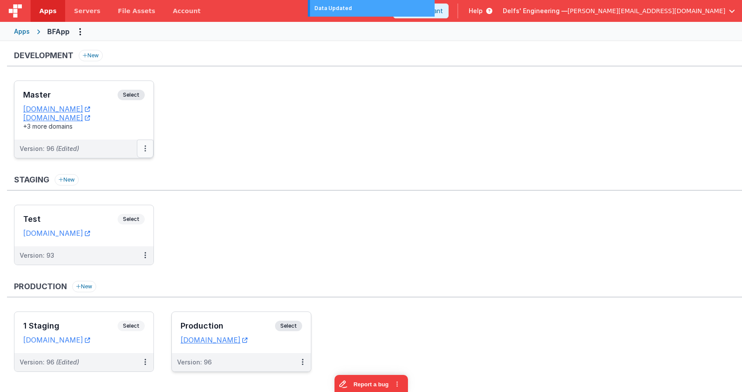
click at [149, 147] on button at bounding box center [145, 149] width 17 height 18
click at [135, 163] on link "Edit" at bounding box center [115, 169] width 77 height 16
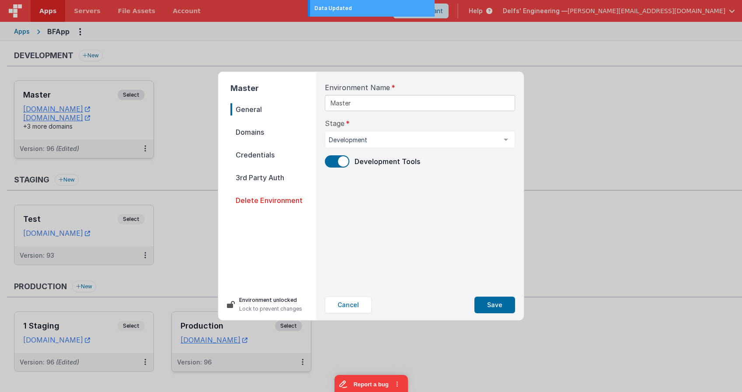
click at [259, 133] on span "Domains" at bounding box center [274, 132] width 86 height 12
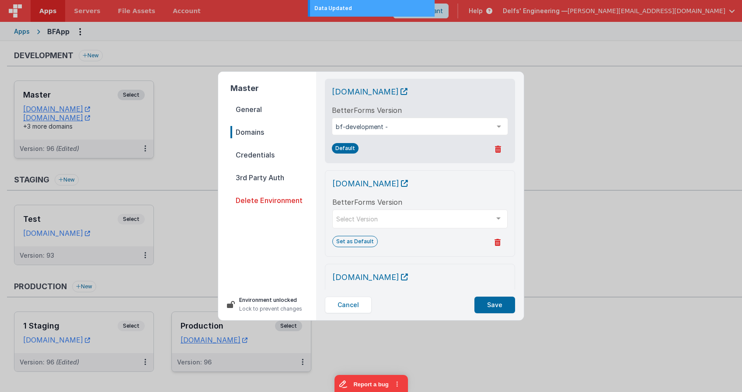
click at [259, 133] on span "Domains" at bounding box center [274, 132] width 86 height 12
click at [355, 309] on button "Cancel" at bounding box center [348, 305] width 47 height 17
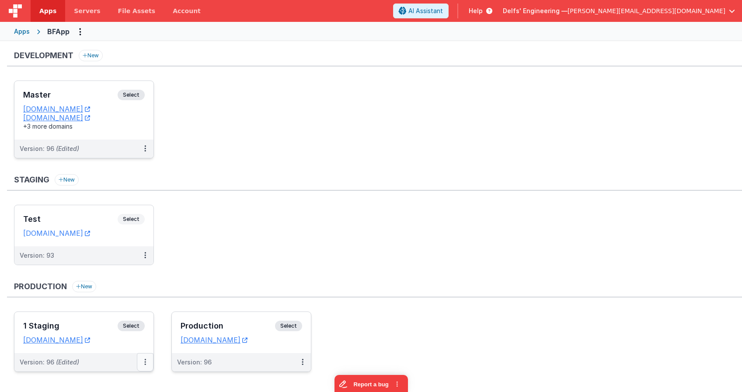
click at [148, 363] on button at bounding box center [145, 362] width 17 height 18
click at [147, 363] on button at bounding box center [145, 362] width 17 height 18
click at [128, 308] on link "Edit" at bounding box center [115, 314] width 77 height 16
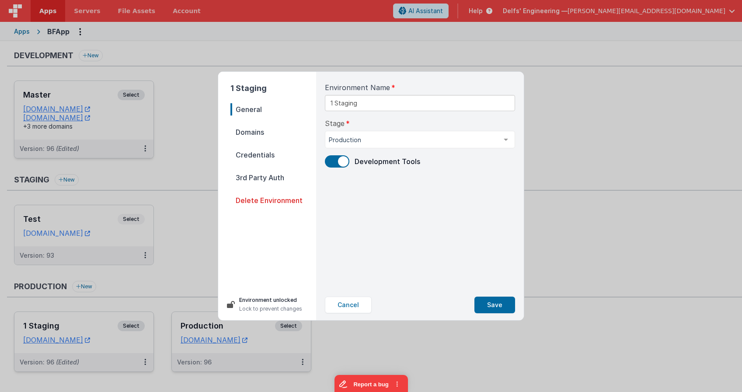
click at [250, 131] on span "Domains" at bounding box center [274, 132] width 86 height 12
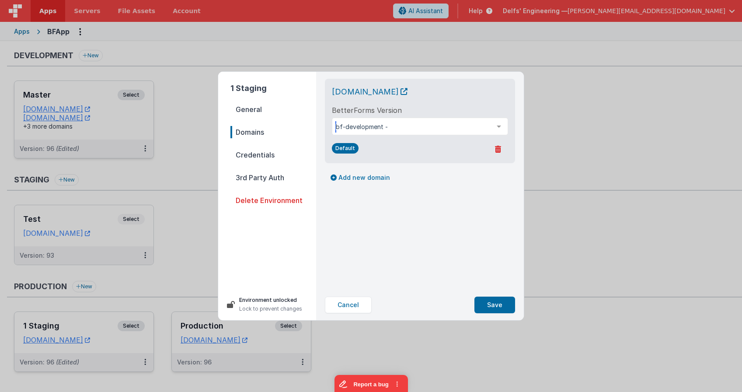
click at [408, 132] on div "bf-development -" at bounding box center [420, 126] width 176 height 17
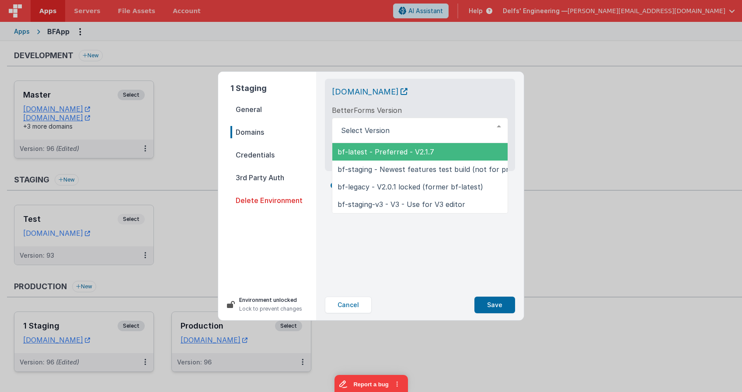
click at [503, 126] on div at bounding box center [498, 126] width 17 height 17
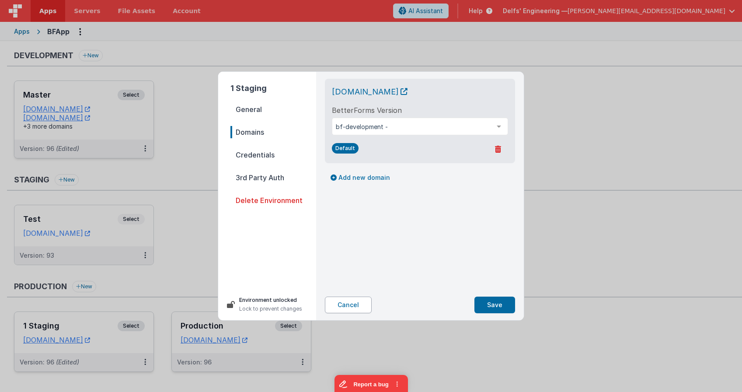
click at [353, 307] on button "Cancel" at bounding box center [348, 305] width 47 height 17
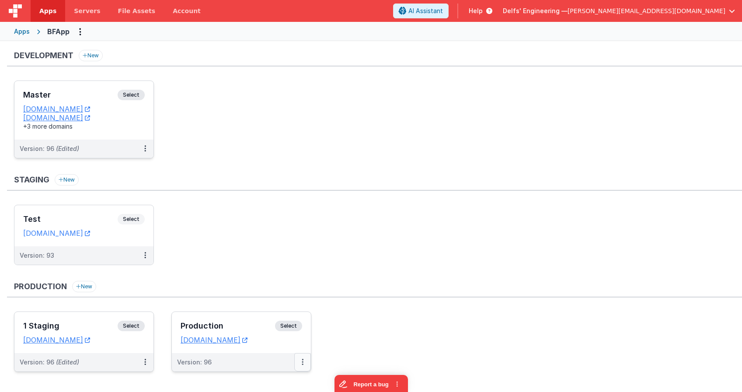
click at [303, 368] on button at bounding box center [302, 362] width 17 height 18
click at [301, 365] on button at bounding box center [302, 362] width 17 height 18
click at [279, 317] on link "Edit" at bounding box center [272, 314] width 77 height 16
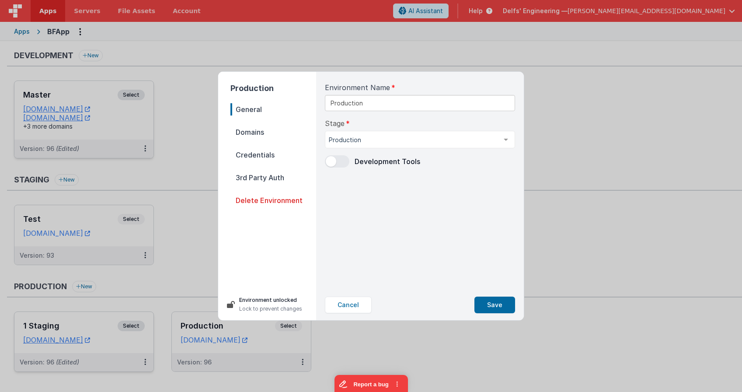
click at [252, 129] on span "Domains" at bounding box center [274, 132] width 86 height 12
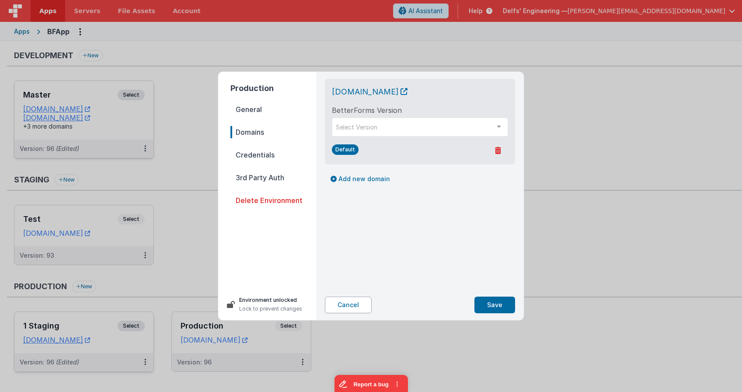
click at [348, 308] on button "Cancel" at bounding box center [348, 305] width 47 height 17
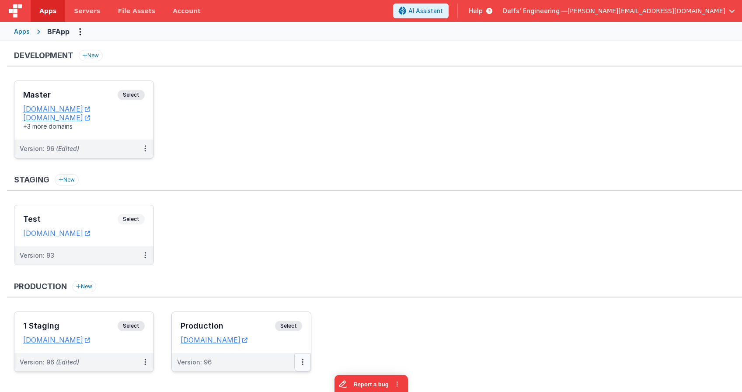
click at [304, 361] on button at bounding box center [302, 362] width 17 height 18
click at [263, 314] on link "Edit" at bounding box center [272, 314] width 77 height 16
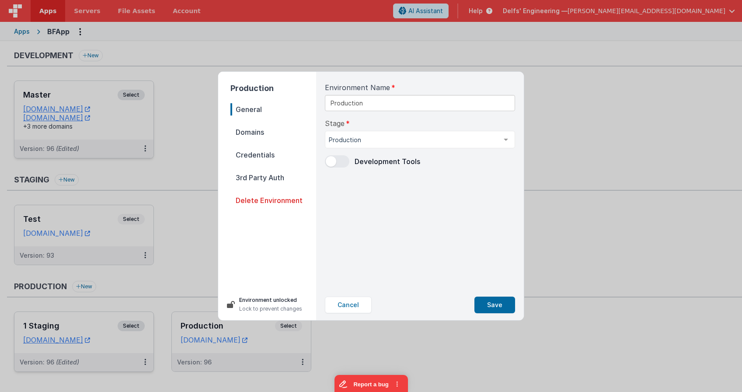
click at [256, 130] on span "Domains" at bounding box center [274, 132] width 86 height 12
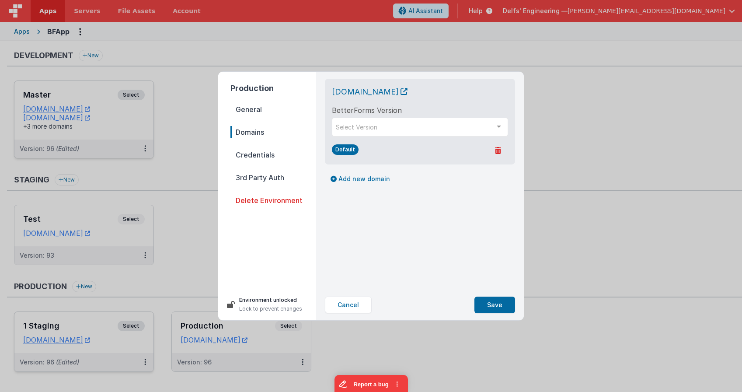
drag, startPoint x: 355, startPoint y: 301, endPoint x: 353, endPoint y: 294, distance: 7.6
click at [355, 301] on button "Cancel" at bounding box center [348, 305] width 47 height 17
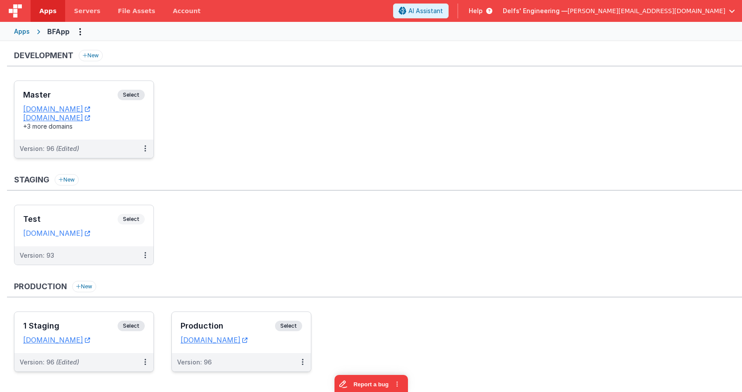
click at [245, 328] on h3 "Production" at bounding box center [228, 326] width 94 height 9
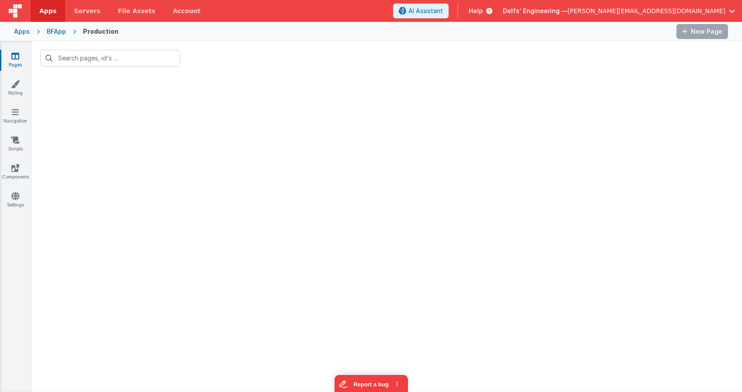
type input "exa"
click at [174, 56] on icon at bounding box center [172, 58] width 5 height 7
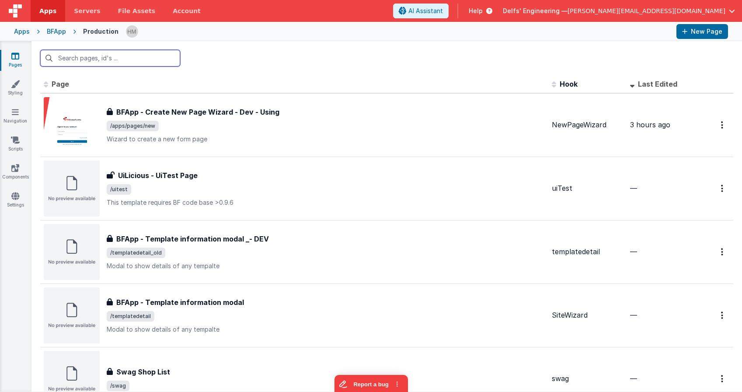
click at [125, 58] on input "text" at bounding box center [110, 58] width 140 height 17
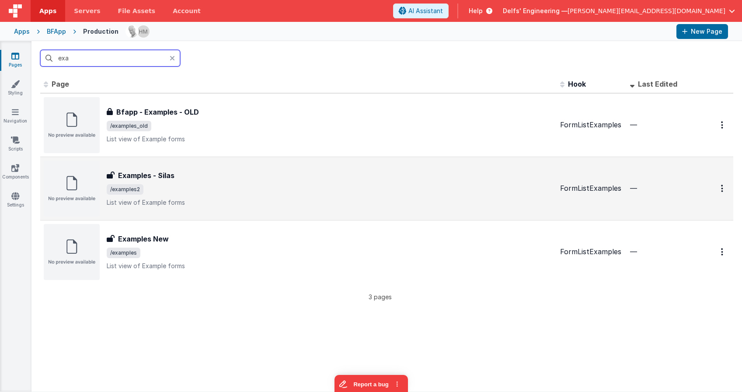
type input "exa"
click at [337, 204] on p "List view of Example forms" at bounding box center [330, 202] width 447 height 9
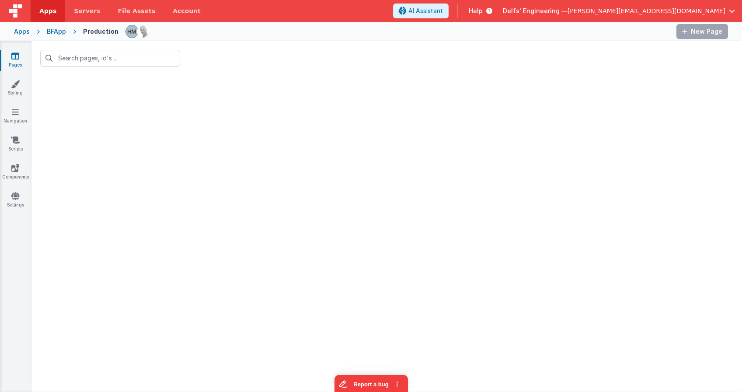
type input "exa"
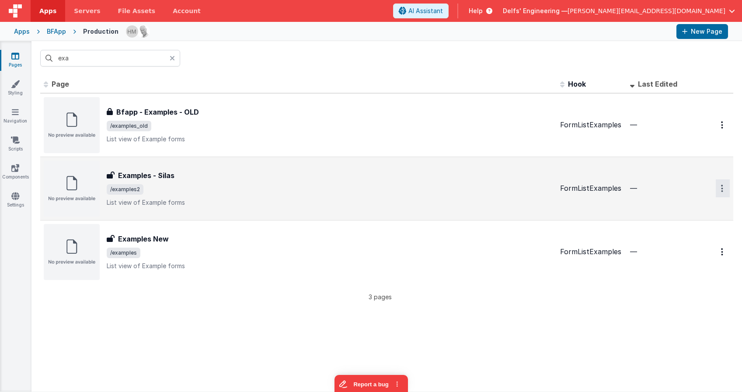
click at [719, 189] on button "Options" at bounding box center [723, 188] width 14 height 18
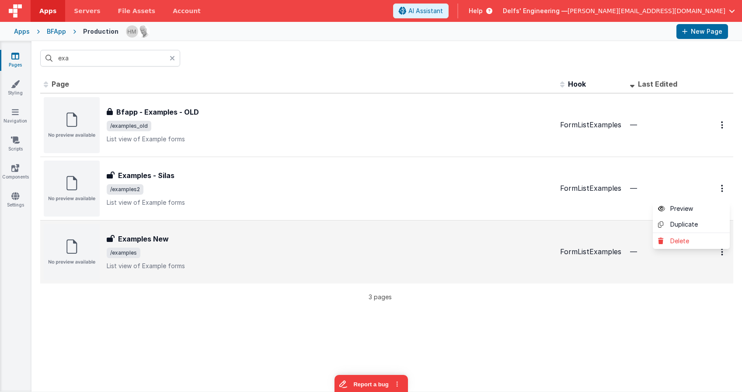
click at [720, 189] on button at bounding box center [371, 196] width 742 height 392
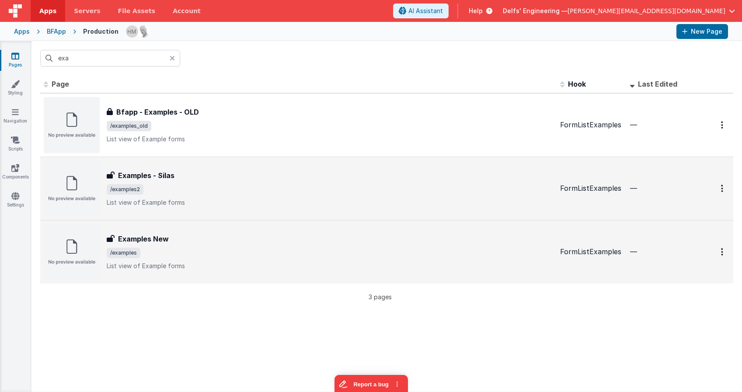
click at [472, 194] on span "/examples2" at bounding box center [330, 189] width 447 height 10
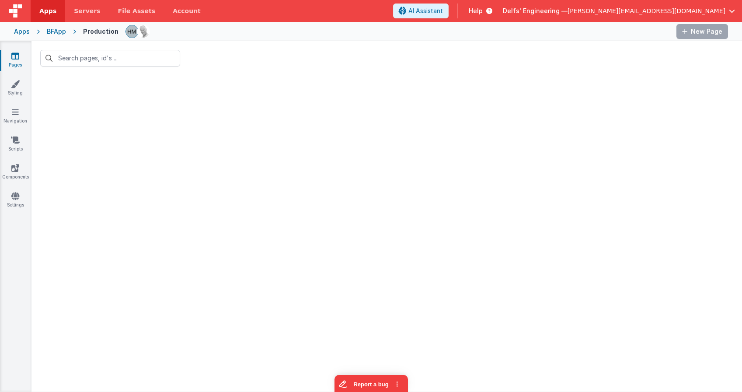
type input "exa"
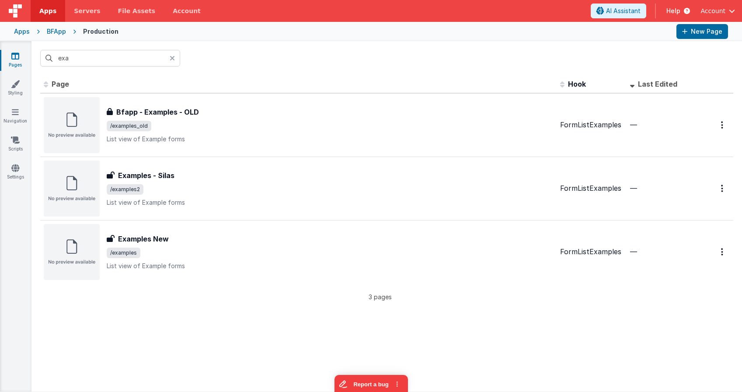
click at [53, 31] on div "BFApp" at bounding box center [56, 31] width 19 height 9
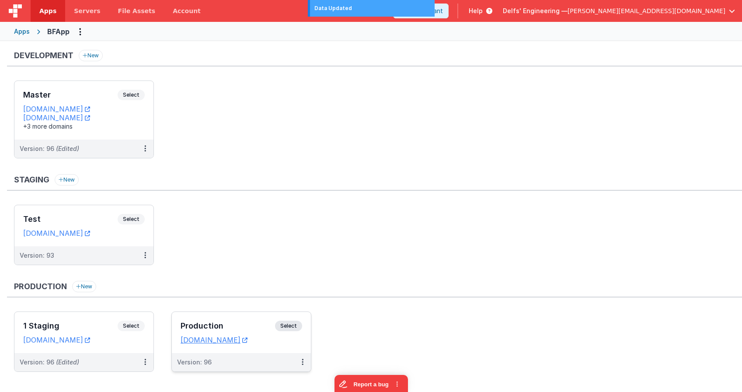
click at [232, 321] on div "Production Select" at bounding box center [242, 328] width 122 height 15
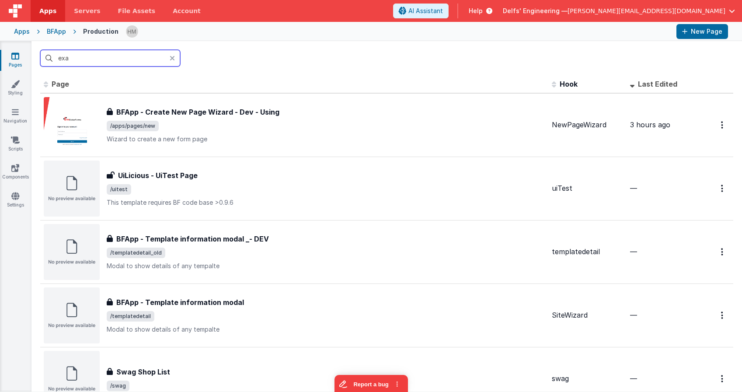
click at [144, 56] on input "exa" at bounding box center [110, 58] width 140 height 17
drag, startPoint x: 144, startPoint y: 56, endPoint x: 7, endPoint y: 49, distance: 137.1
click at [40, 50] on input "exa" at bounding box center [110, 58] width 140 height 17
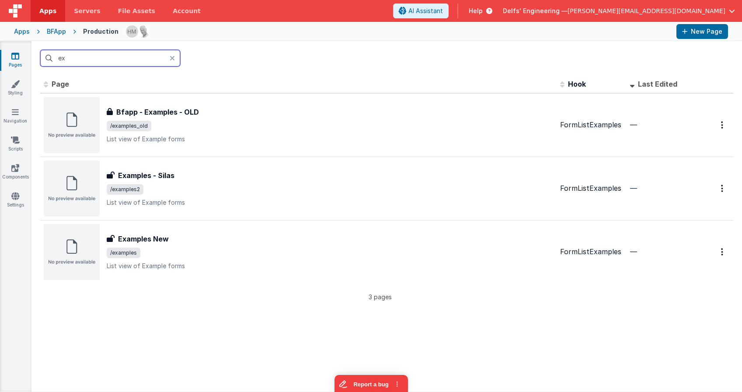
type input "exa"
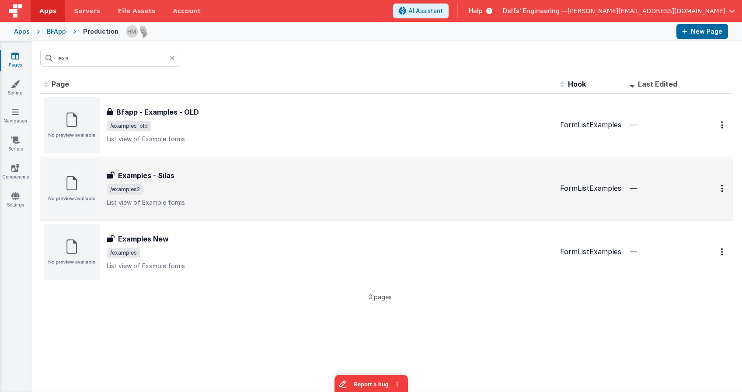
click at [276, 193] on span "/examples2" at bounding box center [330, 189] width 447 height 10
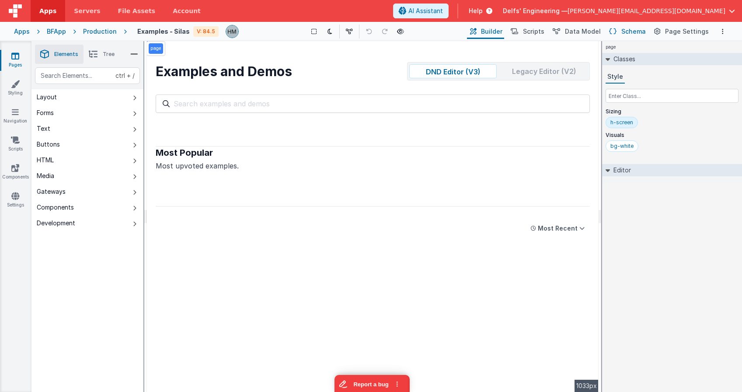
click at [636, 31] on span "Schema" at bounding box center [634, 31] width 24 height 9
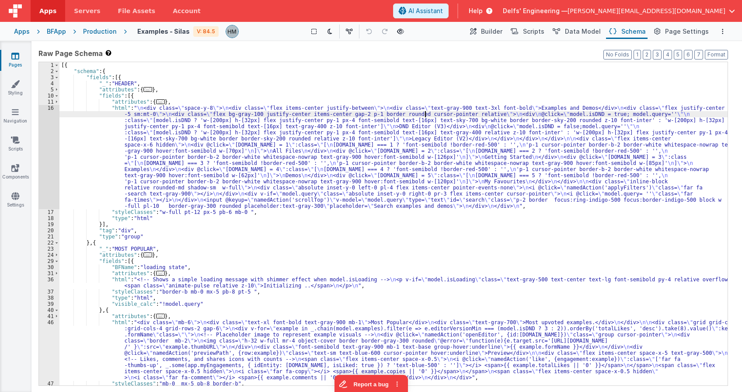
click at [424, 113] on div "[{ "schema" : { "fields" : [{ "_" : "HEADER" , "attributes" : { ... } , "fields…" at bounding box center [393, 230] width 668 height 336
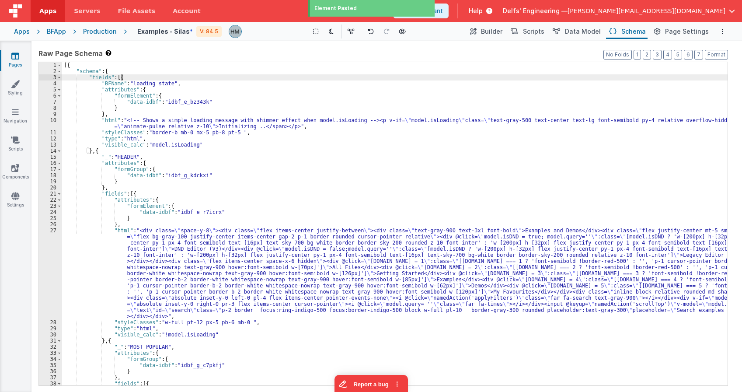
click at [363, 76] on div "[{ "schema" : { "fields" : [{ "BFName" : "loading state" , "attributes" : { "fo…" at bounding box center [395, 230] width 666 height 336
click at [585, 35] on span "Data Model" at bounding box center [583, 31] width 36 height 9
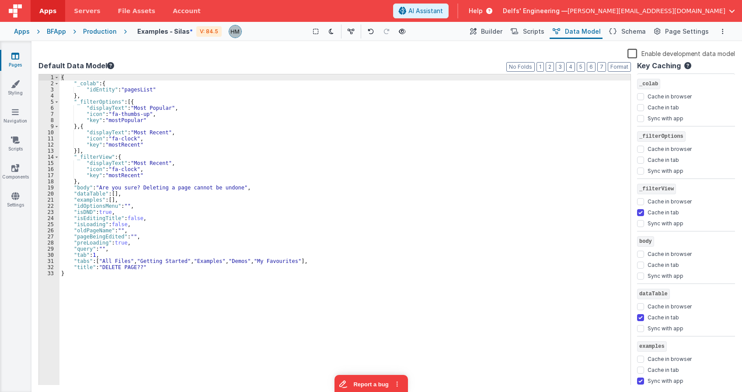
click at [637, 54] on label "Enable development data model" at bounding box center [682, 53] width 108 height 10
click at [0, 0] on input "Enable development data model" at bounding box center [0, 0] width 0 height 0
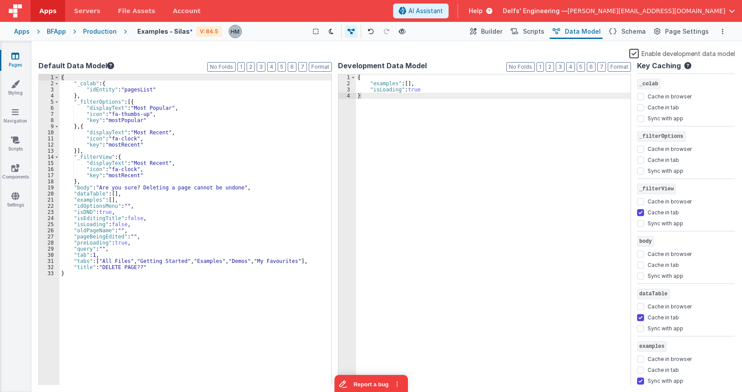
click at [639, 53] on label "Enable development data model" at bounding box center [682, 53] width 106 height 10
click at [0, 0] on input "Enable development data model" at bounding box center [0, 0] width 0 height 0
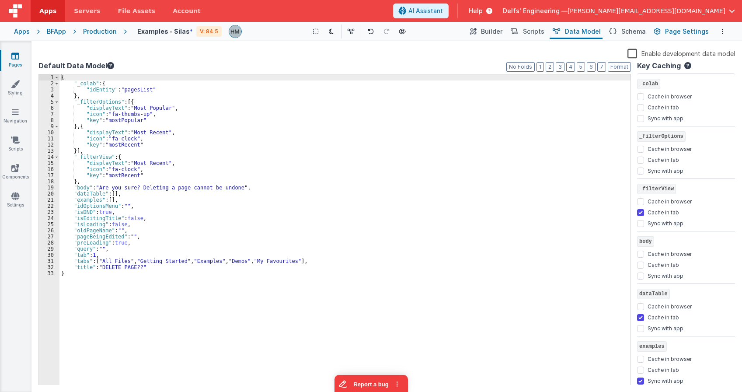
click at [677, 33] on span "Page Settings" at bounding box center [687, 31] width 44 height 9
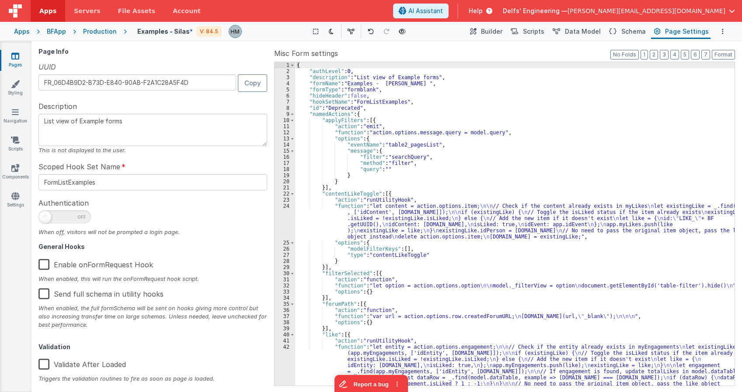
click at [489, 94] on div "{ "authLevel" : 0 , "description" : "List view of Example forms" , "formName" :…" at bounding box center [515, 251] width 440 height 378
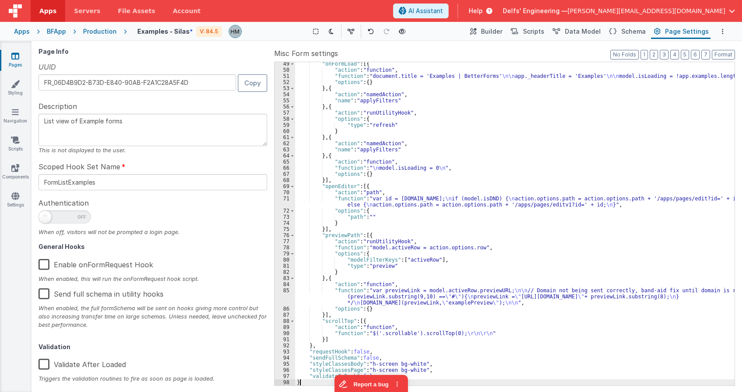
click at [602, 90] on div ""onFormLoad" : [{ "action" : "function" , "function" : "document.title = 'Examp…" at bounding box center [515, 229] width 440 height 336
click at [410, 27] on div "Show Group Outlines Toggle Dark Mode Toggle Dev Data Preview Page ctrl + b" at bounding box center [357, 31] width 217 height 14
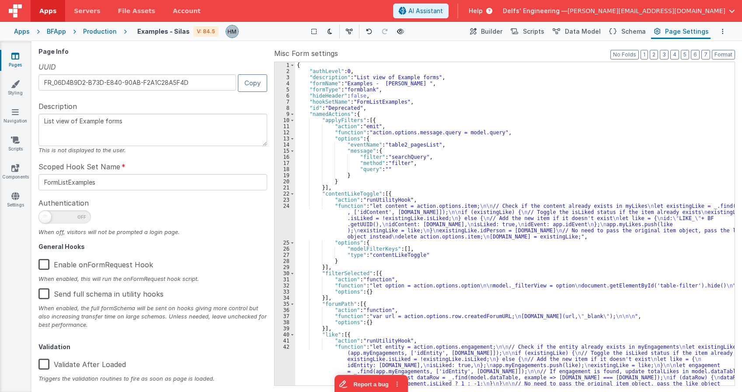
click at [483, 13] on span "Help" at bounding box center [476, 11] width 14 height 9
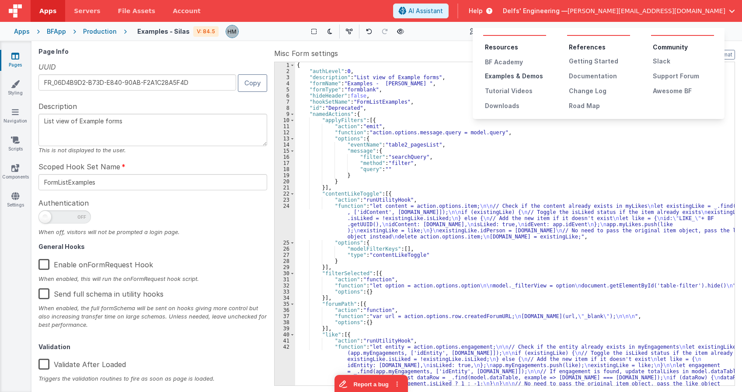
click at [520, 79] on div "Examples & Demos" at bounding box center [515, 76] width 61 height 9
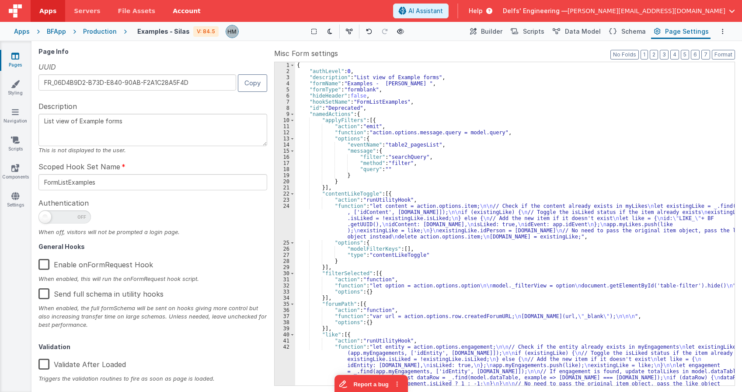
click at [503, 32] on span "Builder" at bounding box center [491, 31] width 21 height 9
click at [489, 30] on button "Builder" at bounding box center [485, 31] width 37 height 15
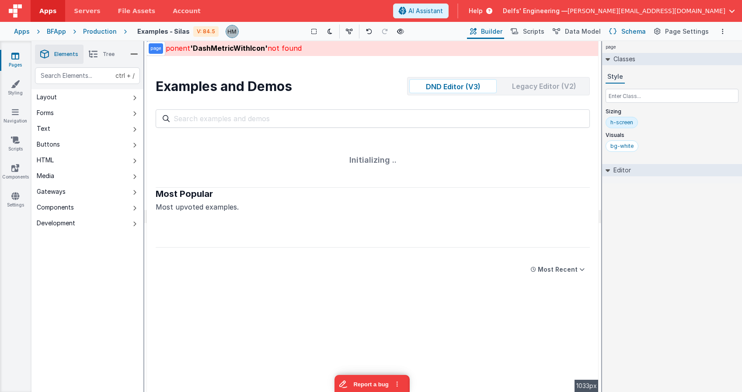
click at [629, 31] on span "Schema" at bounding box center [634, 31] width 24 height 9
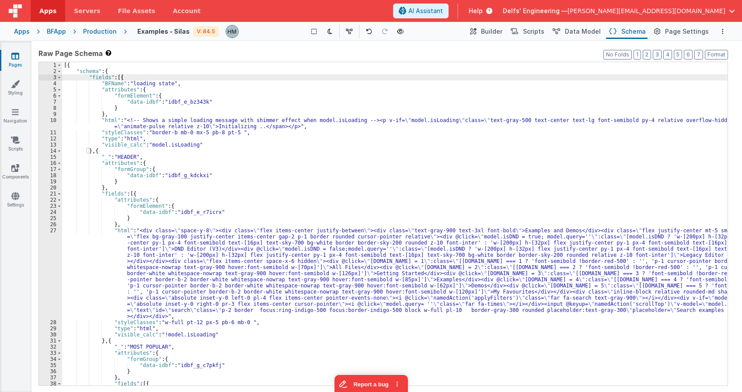
click at [625, 34] on button "Schema" at bounding box center [627, 31] width 42 height 15
click at [593, 30] on span "Data Model" at bounding box center [583, 31] width 36 height 9
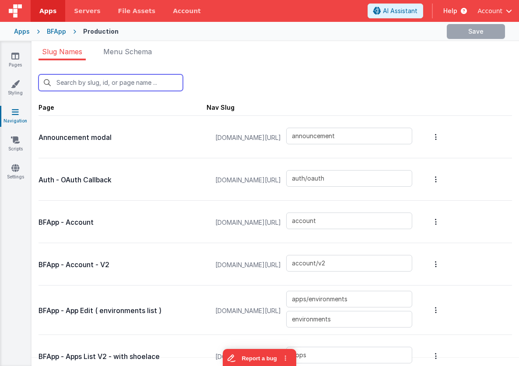
click at [110, 86] on input "text" at bounding box center [110, 82] width 144 height 17
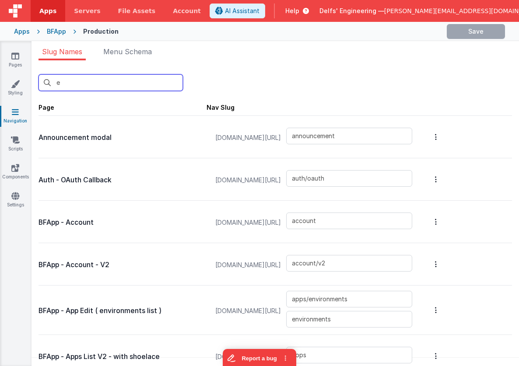
type input "ex"
type input "examples_old"
type input "examples"
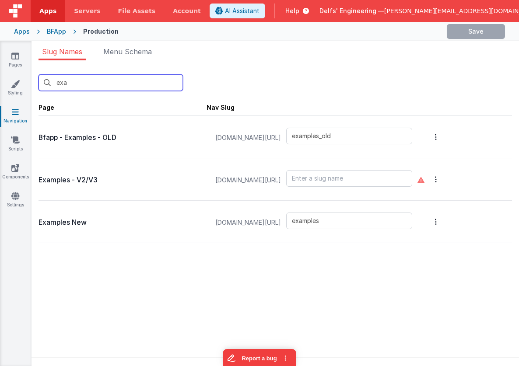
type input "exa"
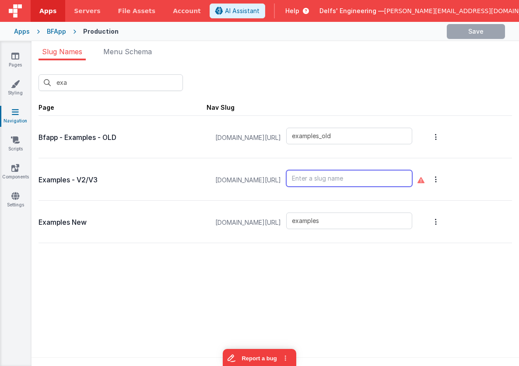
click at [376, 178] on input "text" at bounding box center [349, 178] width 126 height 17
type input "examples_old"
type input "examples"
type input "examples2"
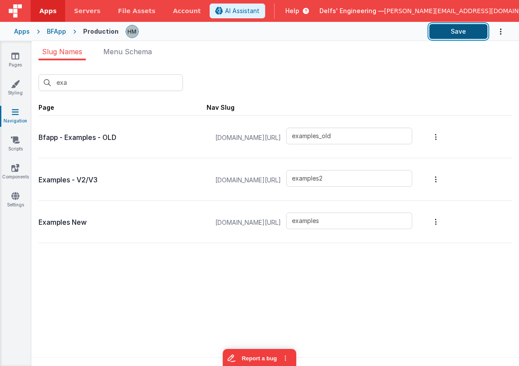
click at [453, 30] on button "Save" at bounding box center [458, 31] width 58 height 15
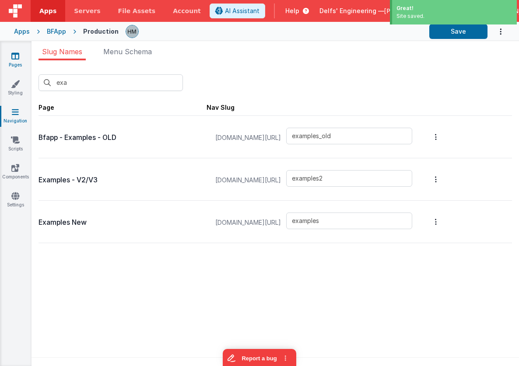
click at [20, 56] on link "Pages" at bounding box center [15, 60] width 31 height 17
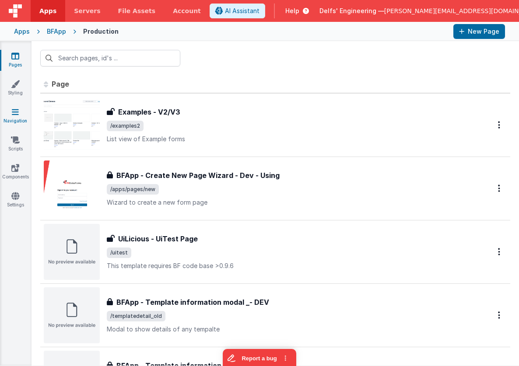
click at [17, 115] on icon at bounding box center [15, 112] width 7 height 9
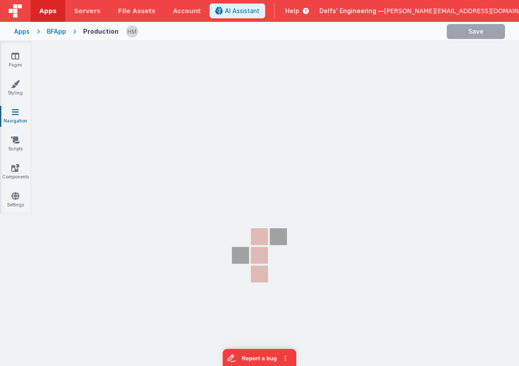
click at [17, 115] on icon at bounding box center [15, 112] width 7 height 9
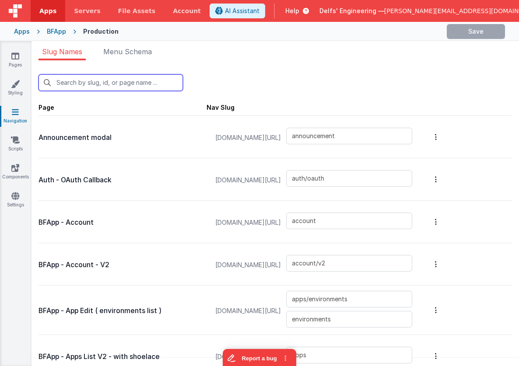
click at [112, 85] on input "text" at bounding box center [110, 82] width 144 height 17
type input "ex"
type input "examples_old"
type input "examples2"
type input "examples"
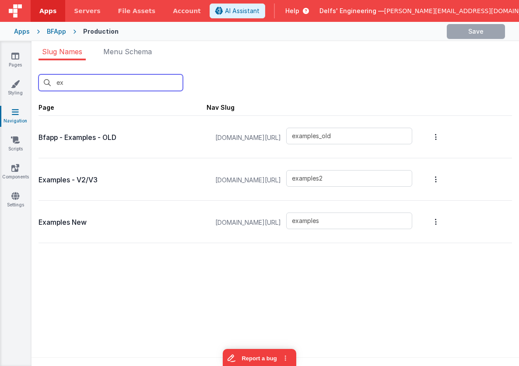
type input "exa"
drag, startPoint x: 98, startPoint y: 80, endPoint x: -5, endPoint y: 67, distance: 103.1
click at [38, 74] on input "exa" at bounding box center [110, 82] width 144 height 17
type input "announcement"
type input "auth/oauth"
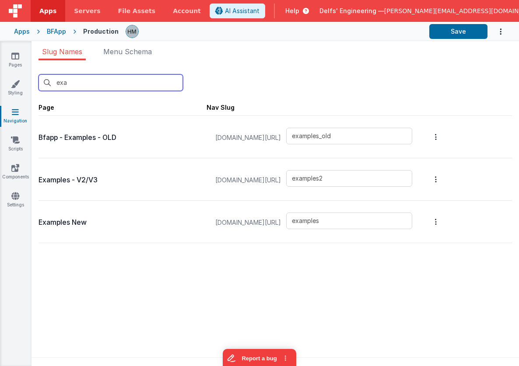
type input "account"
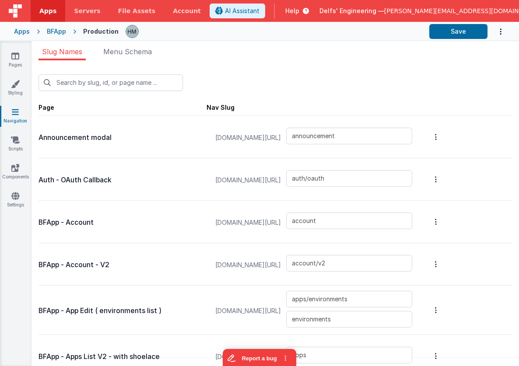
click at [300, 56] on ul "Slug Names Menu Schema" at bounding box center [274, 53] width 487 height 14
click at [112, 87] on input "text" at bounding box center [110, 82] width 144 height 17
type input "ex"
type input "examples_old"
type input "examples2"
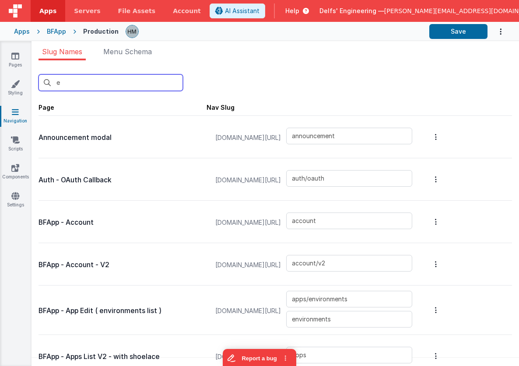
type input "examples"
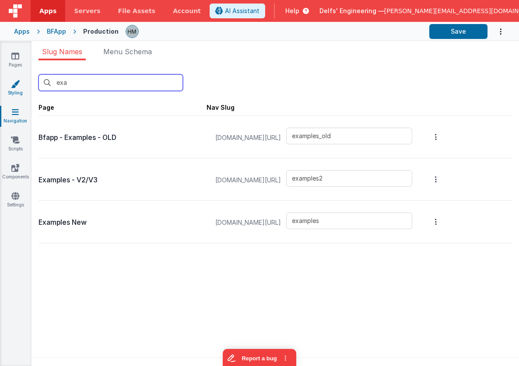
type input "exa"
click at [280, 307] on div "exa New Slug Page Nav Slug Bfapp - Examples - OLD app.fmbetterforms.com/#/ exam…" at bounding box center [274, 215] width 487 height 311
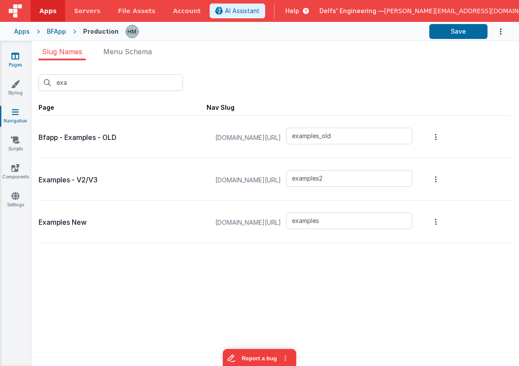
click at [14, 61] on link "Pages" at bounding box center [15, 60] width 31 height 17
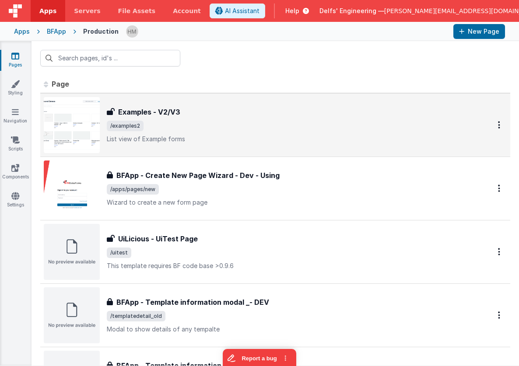
click at [261, 112] on div "Examples - V2/V3" at bounding box center [288, 112] width 363 height 10
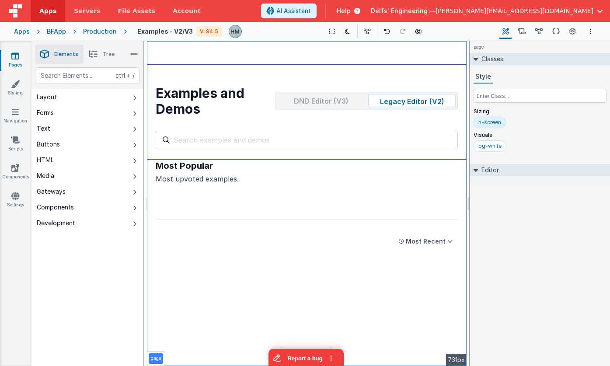
click at [339, 105] on div "Examples and Demos DND Editor (V3) Legacy Editor (V2) All Files Getting Started…" at bounding box center [307, 111] width 320 height 95
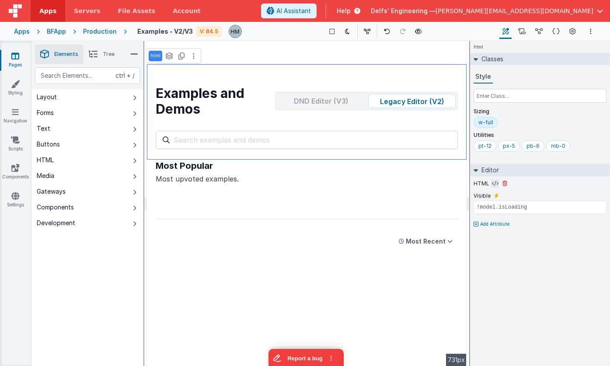
click at [493, 187] on button at bounding box center [495, 184] width 8 height 8
click at [493, 185] on icon at bounding box center [495, 183] width 7 height 7
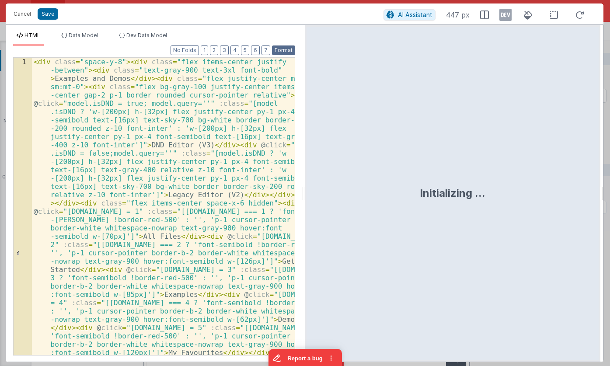
click at [293, 50] on button "Format" at bounding box center [283, 50] width 23 height 10
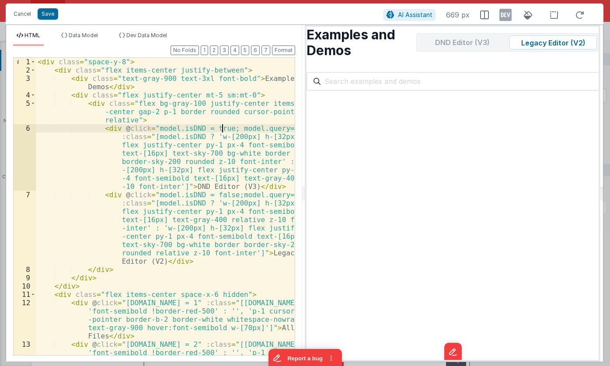
click at [224, 131] on div "< div class = "space-y-8" > < div class = "flex items-center justify-between" >…" at bounding box center [165, 231] width 259 height 347
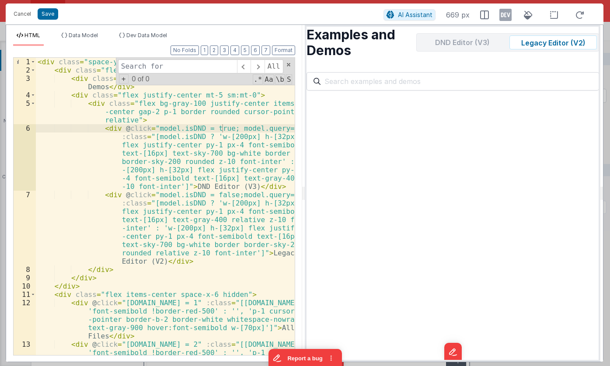
click at [184, 132] on div "< div class = "space-y-8" > < div class = "flex items-center justify-between" >…" at bounding box center [165, 231] width 259 height 347
click at [91, 44] on li "Data Model" at bounding box center [80, 39] width 44 height 14
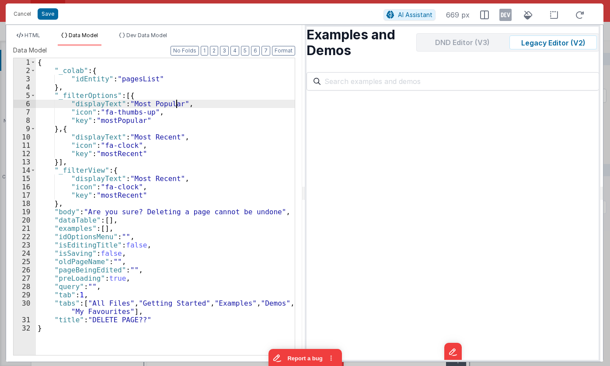
click at [177, 106] on div "{ "_colab" : { "idEntity" : "pagesList" } , "_filterOptions" : [{ "displayText"…" at bounding box center [165, 215] width 259 height 314
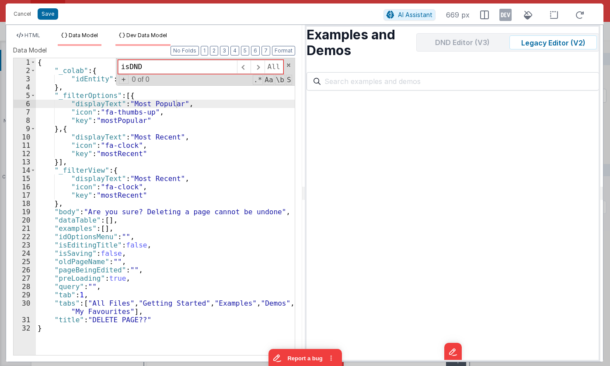
type input "isDND"
click at [136, 33] on span "Dev Data Model" at bounding box center [146, 35] width 41 height 7
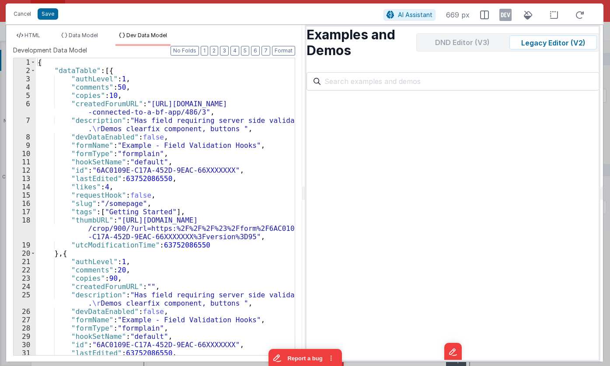
click at [145, 91] on div "{ "dataTable" : [{ "authLevel" : 1 , "comments" : 50 , "copies" : 10 , "created…" at bounding box center [165, 215] width 259 height 314
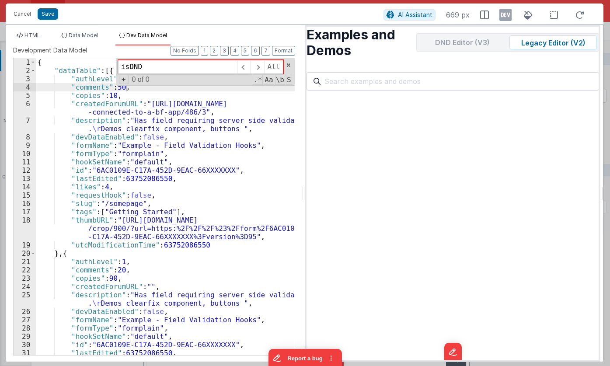
type input "isDND"
click at [78, 38] on span "Data Model" at bounding box center [83, 35] width 29 height 7
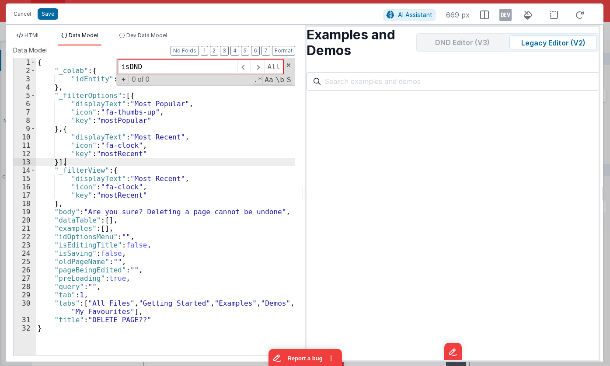
click at [71, 164] on div "{ "_colab" : { "idEntity" : "pagesList" } , "_filterOptions" : [{ "displayText"…" at bounding box center [165, 215] width 259 height 314
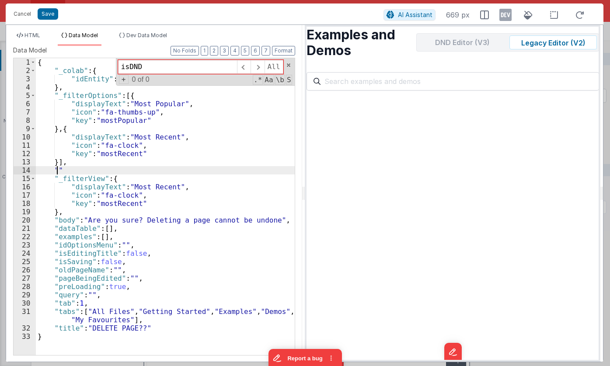
paste textarea
click at [125, 162] on div "{ "_colab" : { "idEntity" : "pagesList" } , "_filterOptions" : [{ "displayText"…" at bounding box center [165, 215] width 259 height 314
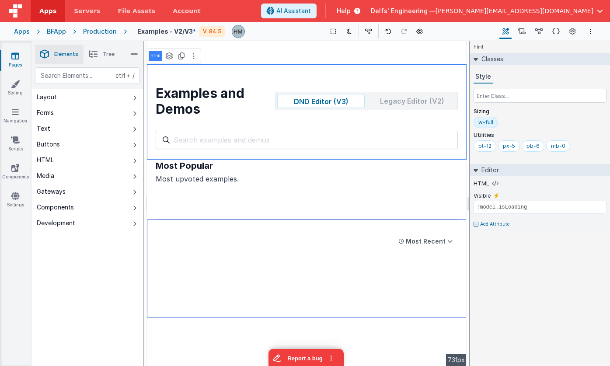
click at [292, 264] on div "Most Recent Most Popular Most Recent" at bounding box center [307, 269] width 320 height 98
type input "div"
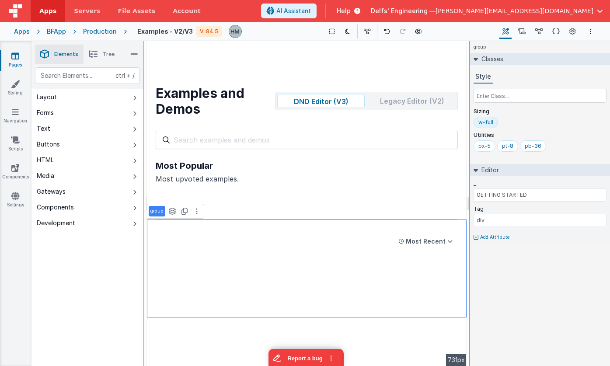
click at [518, 276] on div "group Classes Style Sizing w-full Utilities px-5 pt-8 pb-36 Editor _ GETTING ST…" at bounding box center [540, 203] width 140 height 325
click at [518, 31] on icon at bounding box center [521, 31] width 7 height 9
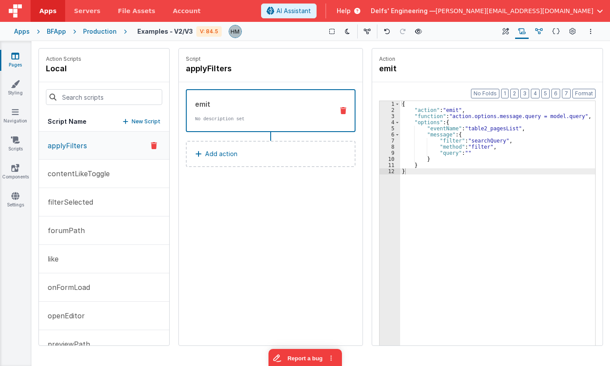
click at [518, 31] on button "Data Model" at bounding box center [539, 31] width 14 height 15
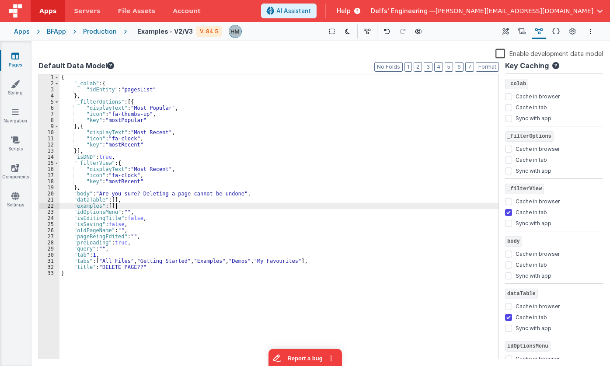
click at [472, 207] on div "{ "_colab" : { "idEntity" : "pagesList" } , "_filterOptions" : [{ "displayText"…" at bounding box center [278, 222] width 439 height 297
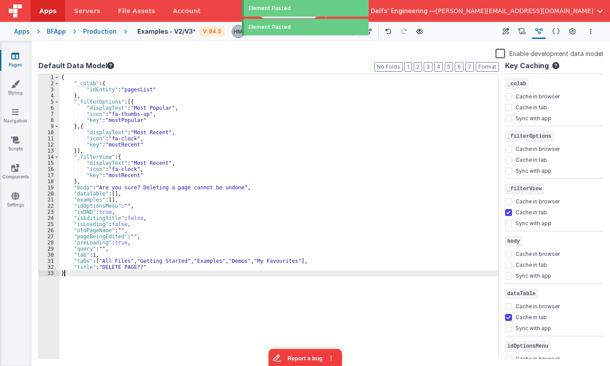
click at [399, 235] on div "{ "_colab" : { "idEntity" : "pagesList" } , "_filterOptions" : [{ "displayText"…" at bounding box center [278, 222] width 439 height 297
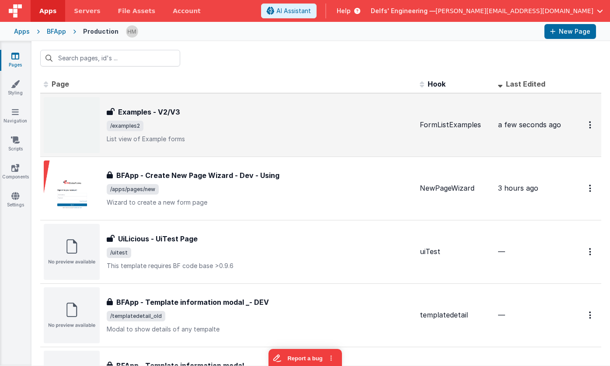
click at [267, 127] on span "/examples2" at bounding box center [260, 126] width 306 height 10
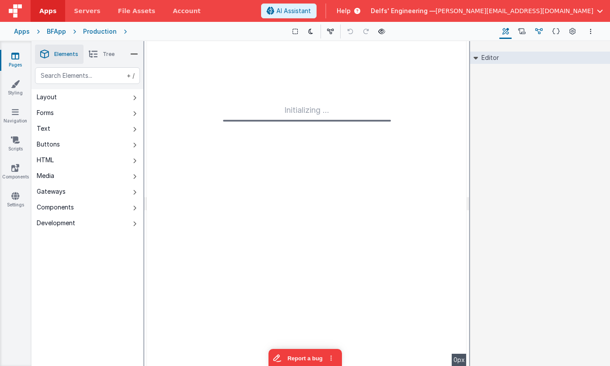
click at [518, 29] on icon at bounding box center [538, 31] width 7 height 9
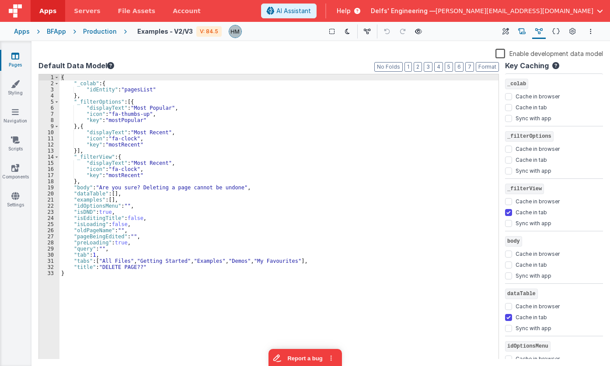
click at [518, 33] on icon at bounding box center [521, 31] width 7 height 9
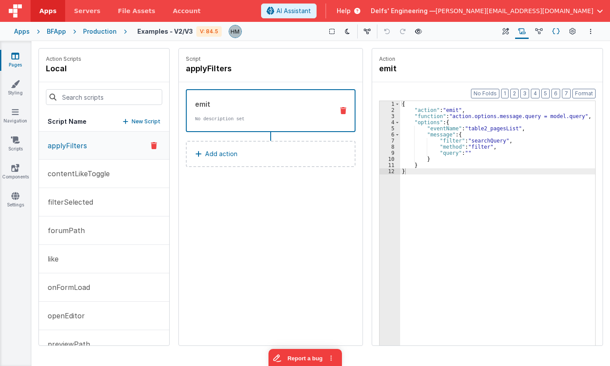
click at [518, 31] on button "Schema" at bounding box center [556, 31] width 14 height 15
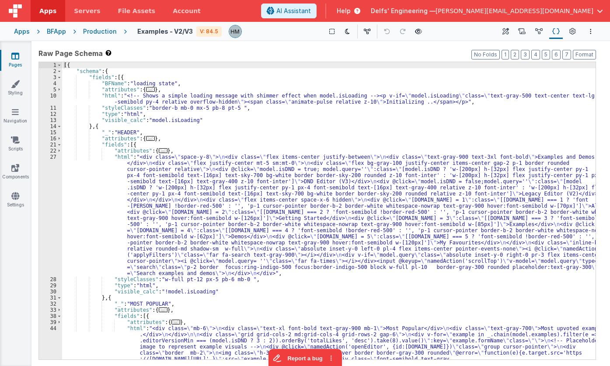
click at [315, 93] on div "[{ "schema" : { "fields" : [{ "BFName" : "loading state" , "attributes" : { ...…" at bounding box center [329, 253] width 534 height 383
click at [24, 33] on div "Apps" at bounding box center [22, 31] width 16 height 9
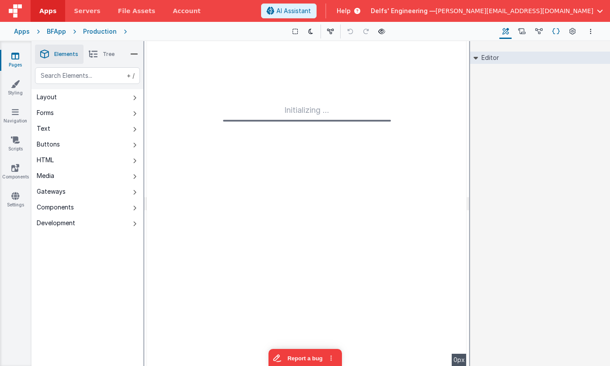
click at [557, 29] on icon at bounding box center [555, 31] width 7 height 9
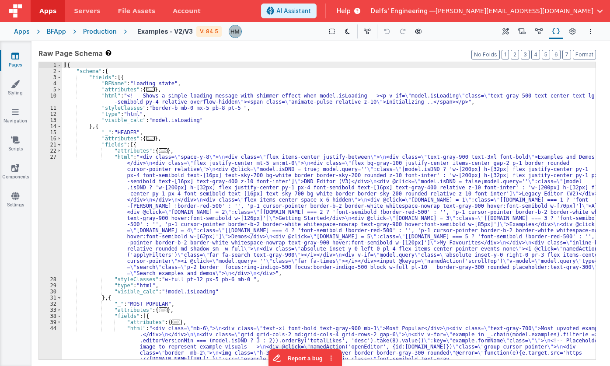
click at [171, 85] on div "[{ "schema" : { "fields" : [{ "BFName" : "loading state" , "attributes" : { ...…" at bounding box center [329, 253] width 534 height 383
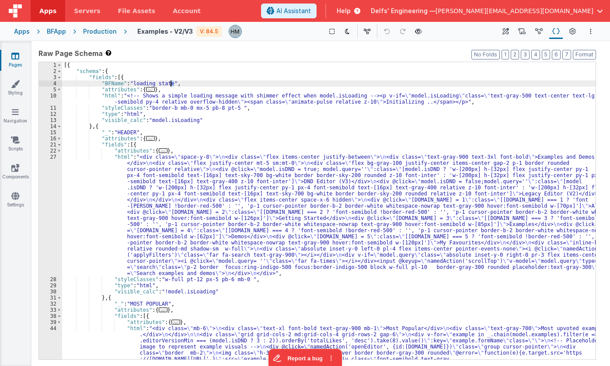
drag, startPoint x: 74, startPoint y: 75, endPoint x: 78, endPoint y: 68, distance: 8.0
click at [78, 70] on div "[{ "schema" : { "fields" : [{ "BFName" : "loading state" , "attributes" : { ...…" at bounding box center [329, 253] width 534 height 383
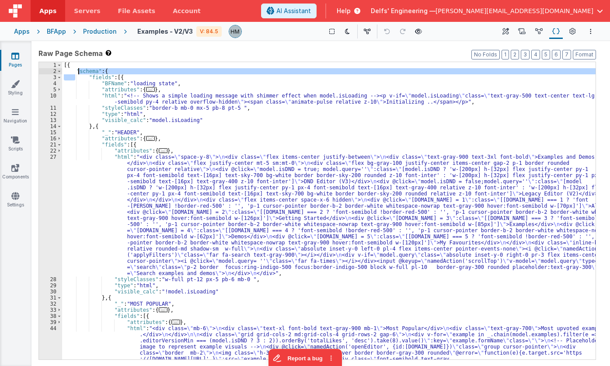
click at [70, 63] on div "[{ "schema" : { "fields" : [{ "BFName" : "loading state" , "attributes" : { ...…" at bounding box center [329, 253] width 534 height 383
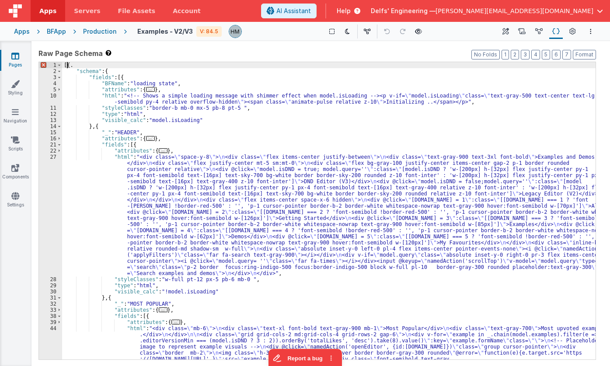
click at [67, 64] on div "[{ . "schema" : { "fields" : [{ "BFName" : "loading state" , "attributes" : { .…" at bounding box center [329, 253] width 534 height 383
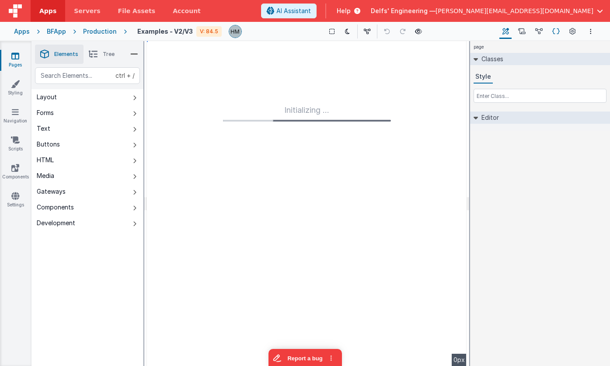
click at [553, 31] on icon at bounding box center [555, 31] width 7 height 9
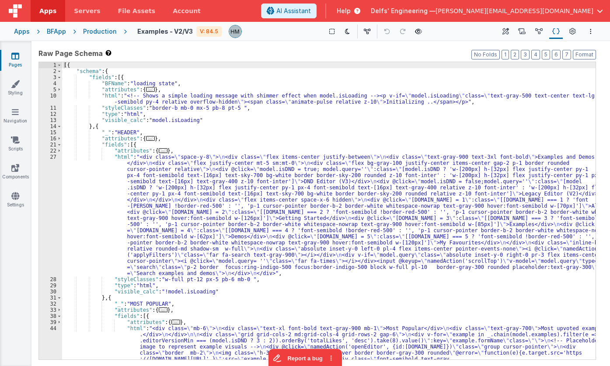
click at [306, 115] on div "[{ "schema" : { "fields" : [{ "BFName" : "loading state" , "attributes" : { ...…" at bounding box center [329, 253] width 534 height 383
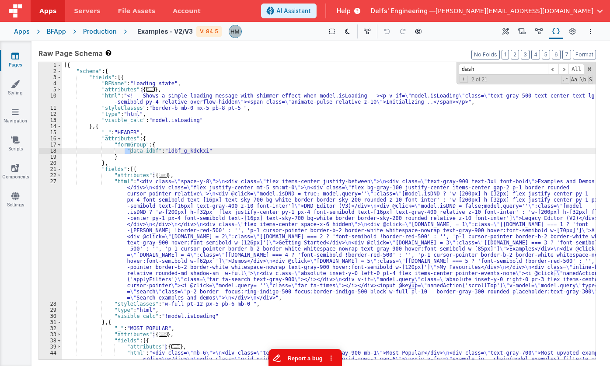
type input "dash"
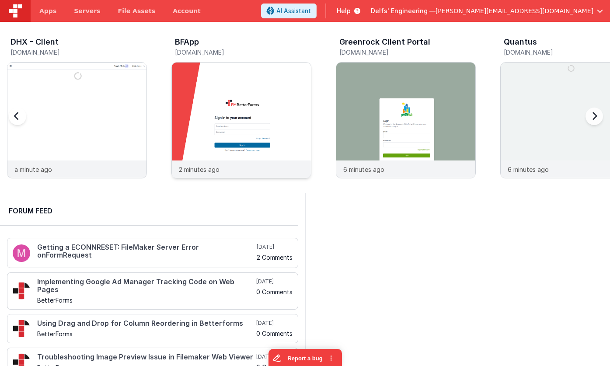
click at [239, 93] on img at bounding box center [241, 132] width 139 height 139
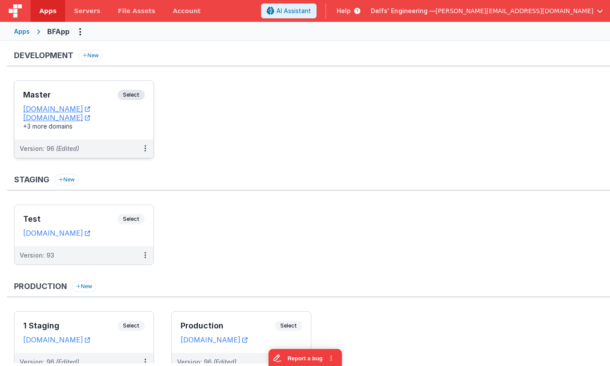
click at [105, 90] on div "Master Select" at bounding box center [84, 97] width 122 height 15
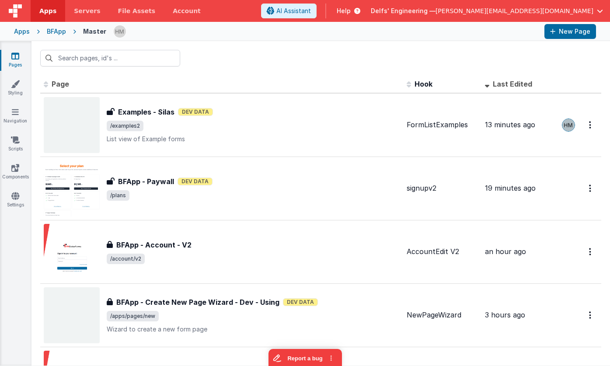
click at [59, 32] on div "BFApp" at bounding box center [56, 31] width 19 height 9
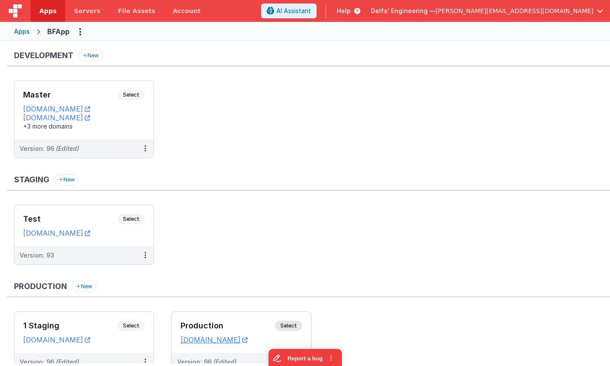
click at [249, 318] on div "Production Select URLs app.fmbetterforms.com" at bounding box center [241, 332] width 139 height 41
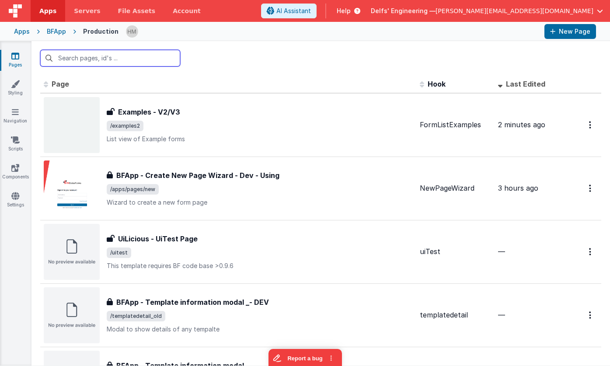
click at [142, 59] on input "text" at bounding box center [110, 58] width 140 height 17
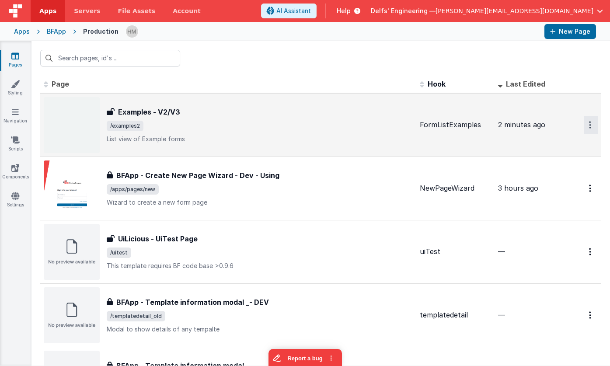
click at [588, 122] on button "Options" at bounding box center [591, 125] width 14 height 18
click at [572, 146] on link "Legacy Editor" at bounding box center [559, 145] width 77 height 16
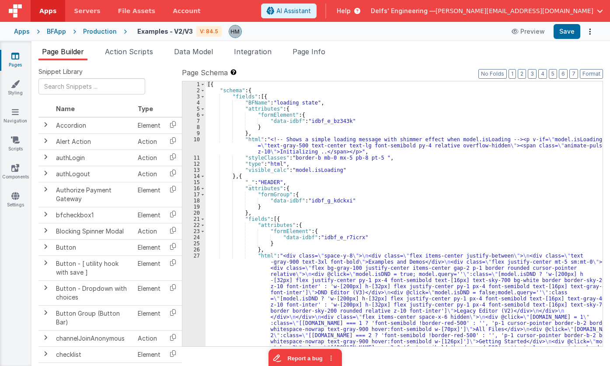
click at [443, 119] on div "[{ "schema" : { "fields" : [{ "BFName" : "loading state" , "attributes" : { "fo…" at bounding box center [404, 302] width 397 height 443
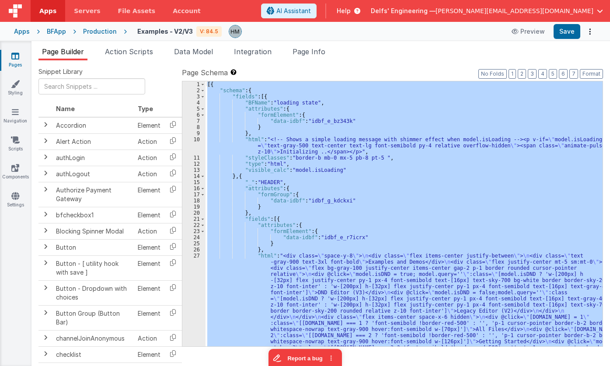
click at [441, 119] on div "[{ "schema" : { "fields" : [{ "BFName" : "loading state" , "attributes" : { "fo…" at bounding box center [404, 213] width 397 height 265
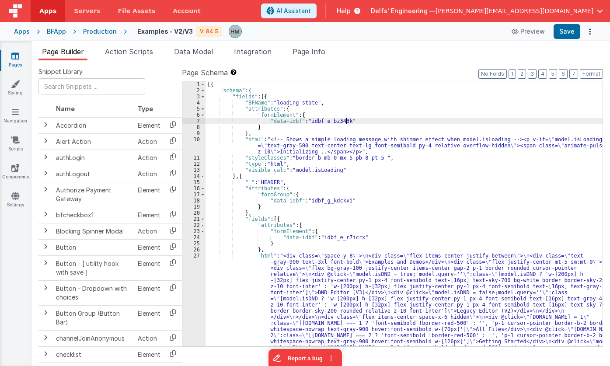
click at [390, 132] on div "[{ "schema" : { "fields" : [{ "BFName" : "loading state" , "attributes" : { "fo…" at bounding box center [404, 302] width 397 height 443
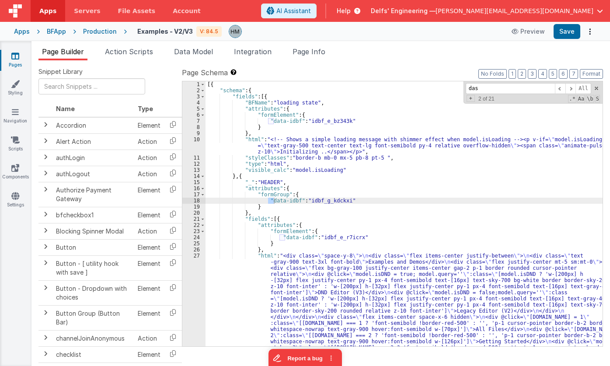
scroll to position [847, 0]
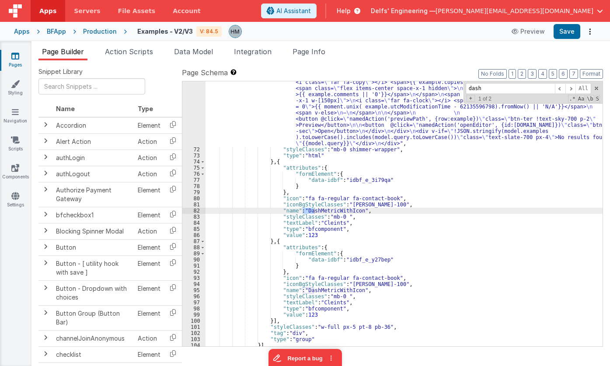
click at [266, 240] on div ""html" : "<div class= \" space-y-6 \" > \n <div \n v-for= \" example in _.order…" at bounding box center [404, 205] width 397 height 424
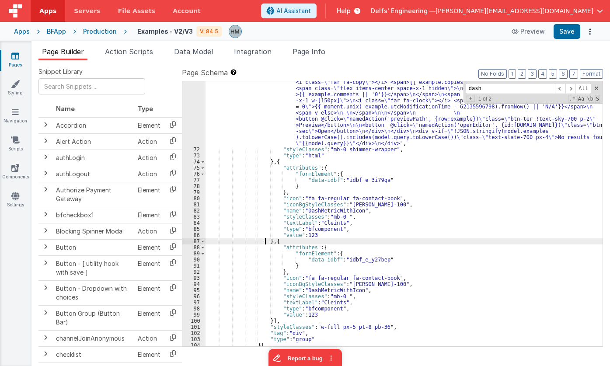
click at [266, 240] on div ""html" : "<div class= \" space-y-6 \" > \n <div \n v-for= \" example in _.order…" at bounding box center [404, 205] width 397 height 424
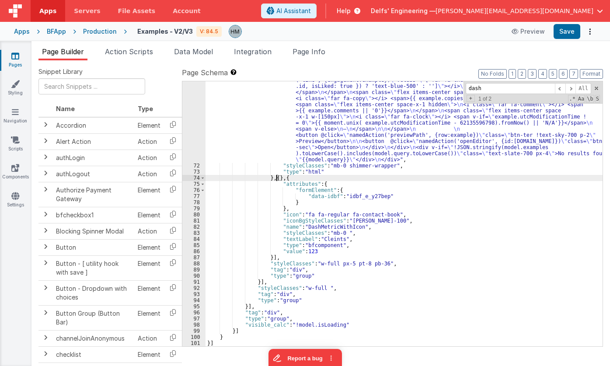
scroll to position [831, 0]
click at [572, 87] on span at bounding box center [571, 88] width 10 height 11
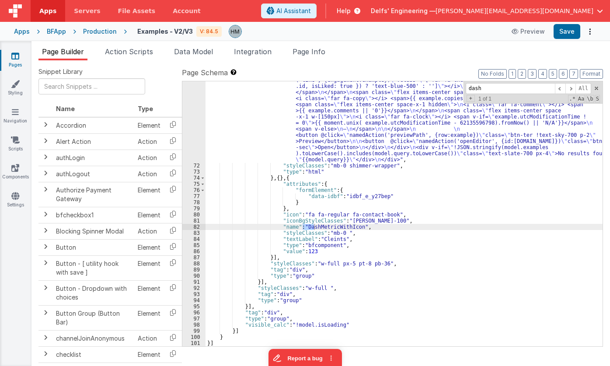
click at [268, 255] on div ""html" : "<div class= \" space-y-6 \" > \n <div \n v-for= \" example in _.order…" at bounding box center [404, 222] width 397 height 424
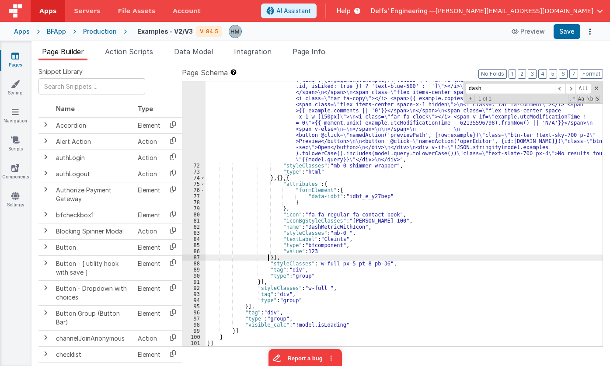
click at [268, 255] on div ""html" : "<div class= \" space-y-6 \" > \n <div \n v-for= \" example in _.order…" at bounding box center [404, 222] width 397 height 424
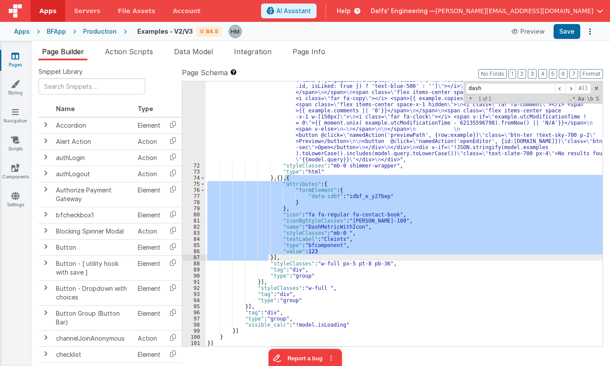
scroll to position [751, 0]
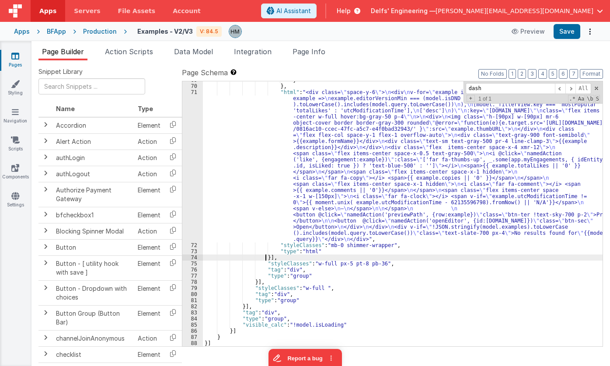
click at [290, 253] on div "} } , "html" : "<div class= \" space-y-6 \" > \n <div \n v-for= \" example in _…" at bounding box center [403, 215] width 400 height 277
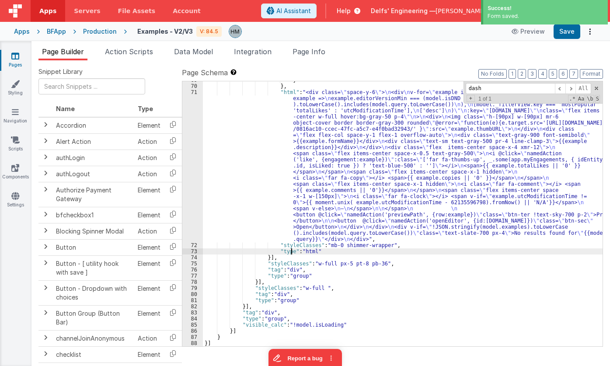
click at [344, 245] on div "} } , "html" : "<div class= \" space-y-6 \" > \n <div \n v-for= \" example in _…" at bounding box center [403, 215] width 400 height 277
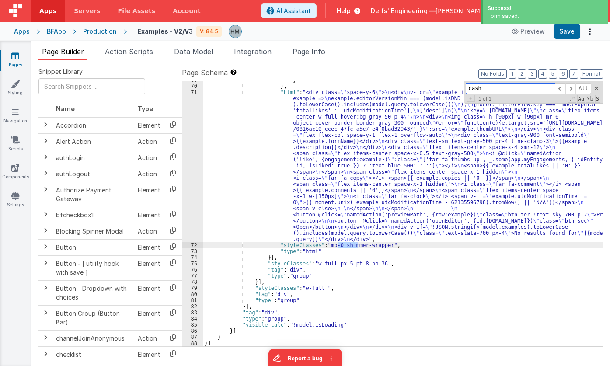
drag, startPoint x: 500, startPoint y: 85, endPoint x: 383, endPoint y: 70, distance: 118.1
click at [466, 83] on input "dash" at bounding box center [510, 88] width 89 height 11
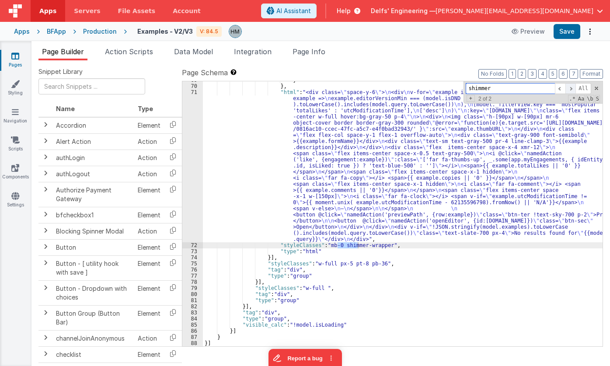
type input "shimmer"
click at [570, 90] on span at bounding box center [571, 88] width 10 height 11
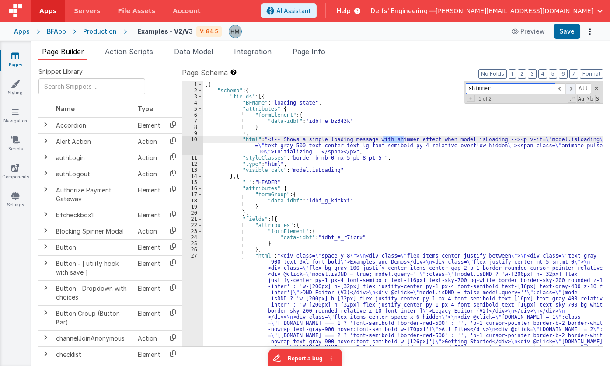
scroll to position [0, 0]
click at [570, 90] on span at bounding box center [571, 88] width 10 height 11
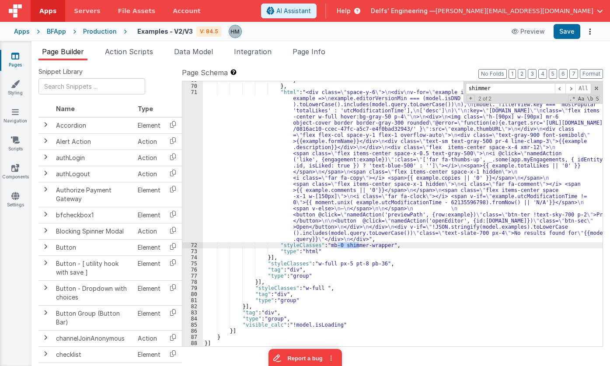
click at [348, 246] on div "} } , "html" : "<div class= \" space-y-6 \" > \n <div \n v-for= \" example in _…" at bounding box center [403, 213] width 400 height 265
drag, startPoint x: 337, startPoint y: 244, endPoint x: 381, endPoint y: 246, distance: 43.4
click at [381, 246] on div "} } , "html" : "<div class= \" space-y-6 \" > \n <div \n v-for= \" example in _…" at bounding box center [403, 215] width 400 height 277
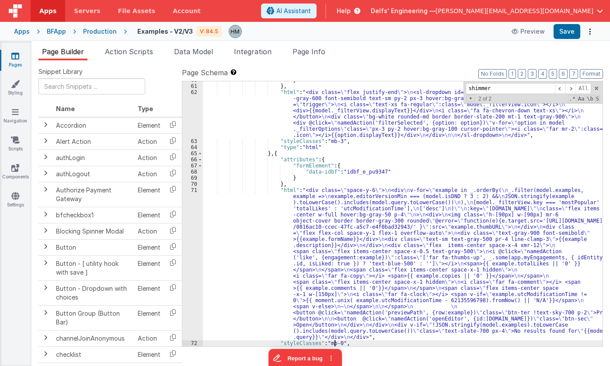
scroll to position [706, 0]
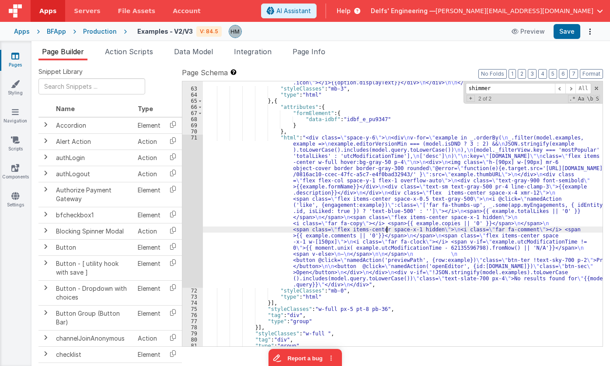
click at [388, 228] on div ""html" : "<div class= \" flex justify-end \" > \n <sl-dropdown id= \" table-fil…" at bounding box center [403, 197] width 400 height 320
click at [96, 32] on div "Production" at bounding box center [100, 31] width 34 height 9
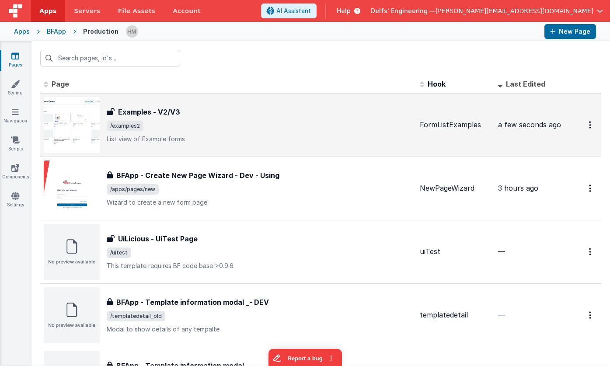
click at [264, 114] on div "Examples - V2/V3" at bounding box center [260, 112] width 306 height 10
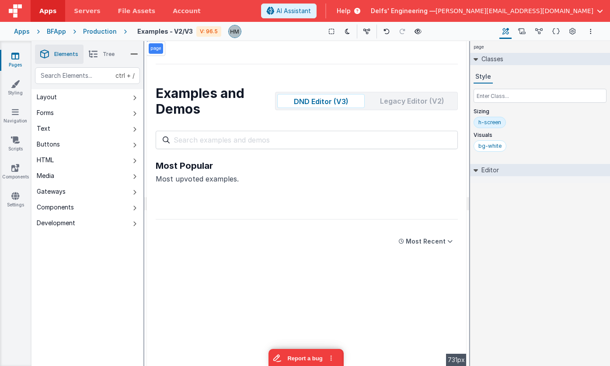
click at [521, 262] on div "page Classes Style Sizing h-screen Visuals bg-white Editor DEV: Focus DEV: buil…" at bounding box center [540, 203] width 140 height 325
click at [95, 53] on icon at bounding box center [93, 54] width 9 height 12
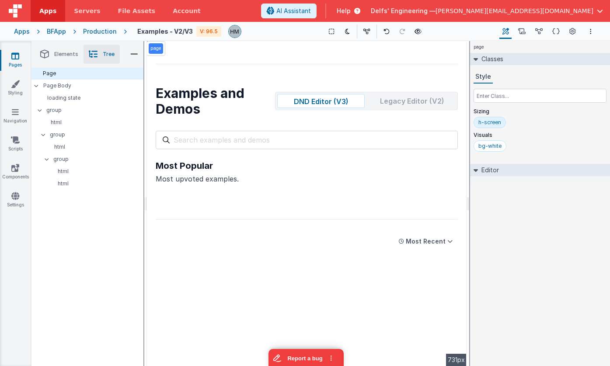
click at [549, 268] on div "page Classes Style Sizing h-screen Visuals bg-white Editor DEV: Focus DEV: buil…" at bounding box center [540, 203] width 140 height 325
click at [544, 299] on div "page Classes Style Sizing h-screen Visuals bg-white Editor DEV: Focus DEV: buil…" at bounding box center [540, 203] width 140 height 325
click at [82, 89] on p "Page Body" at bounding box center [93, 85] width 100 height 7
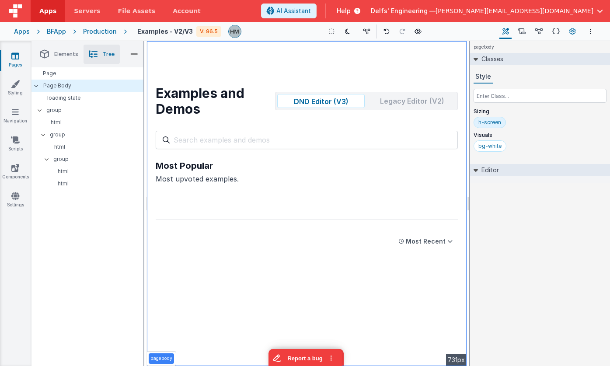
click at [575, 33] on icon at bounding box center [573, 31] width 7 height 9
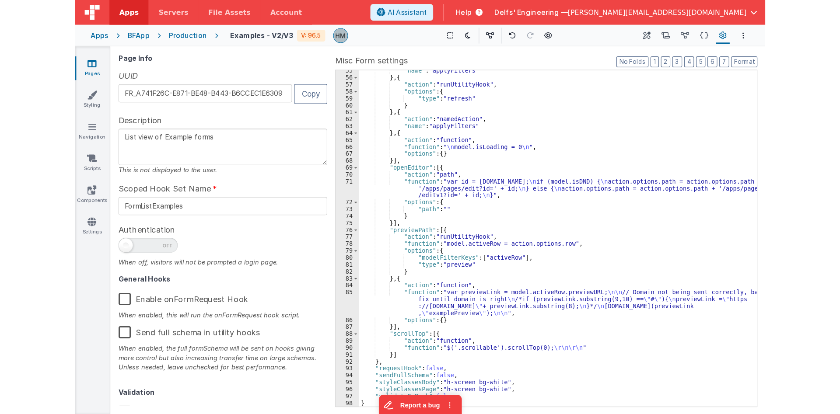
scroll to position [444, 0]
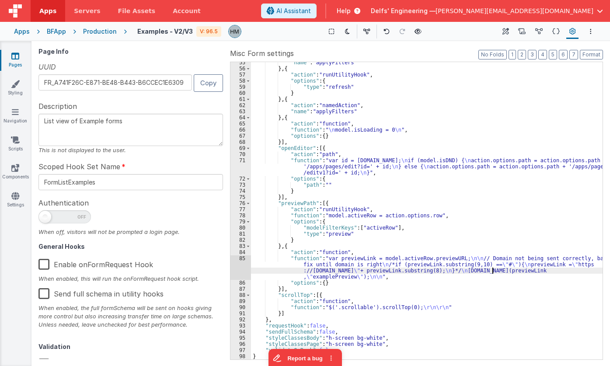
click at [492, 272] on div ""name" : "applyFilters" } , { "action" : "runUtilityHook" , "options" : { "type…" at bounding box center [427, 214] width 352 height 310
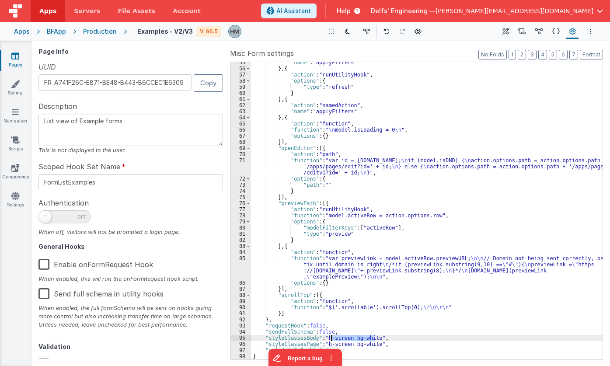
drag, startPoint x: 374, startPoint y: 335, endPoint x: 332, endPoint y: 339, distance: 43.1
click at [332, 339] on div ""name" : "applyFilters" } , { "action" : "runUtilityHook" , "options" : { "type…" at bounding box center [427, 214] width 352 height 310
click at [499, 292] on div ""name" : "applyFilters" } , { "action" : "runUtilityHook" , "options" : { "type…" at bounding box center [427, 214] width 352 height 310
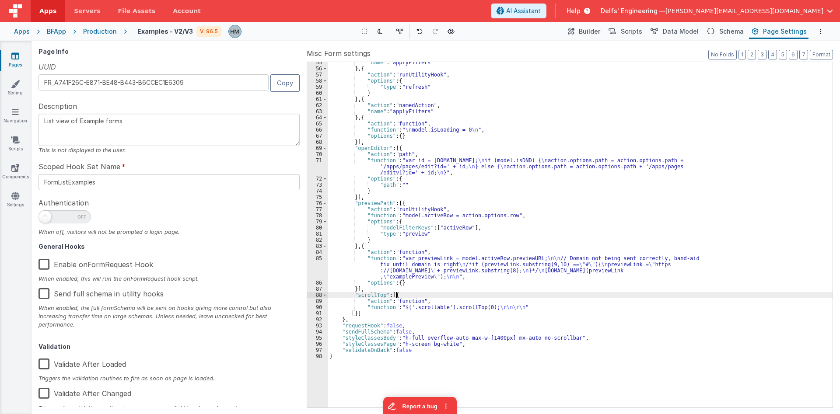
scroll to position [334, 0]
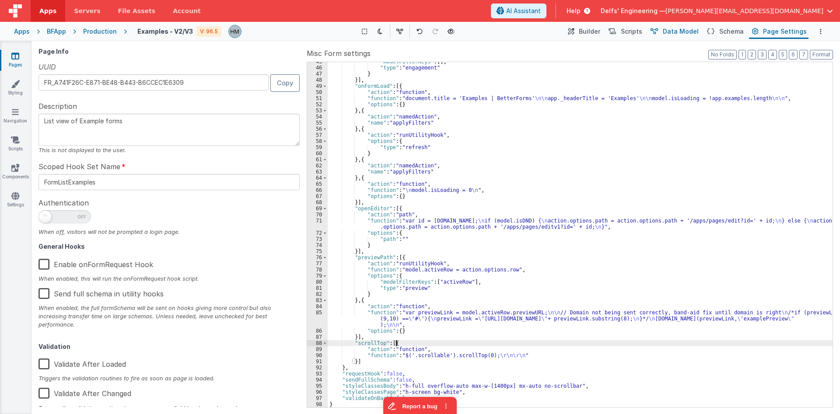
click at [610, 31] on span "Data Model" at bounding box center [681, 31] width 36 height 9
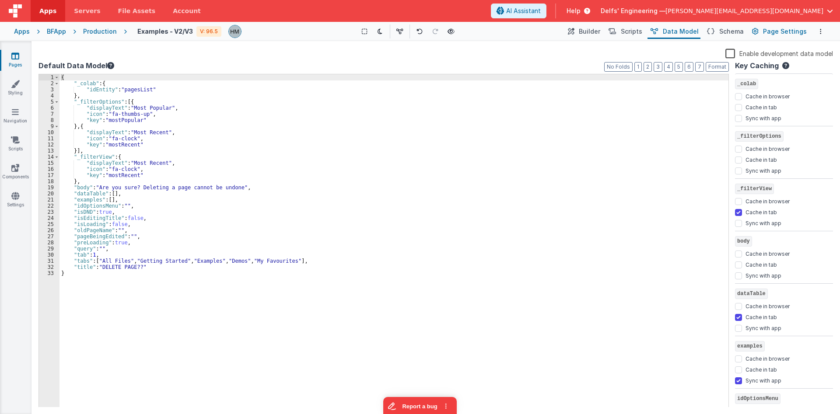
click at [610, 35] on span "Page Settings" at bounding box center [785, 31] width 44 height 9
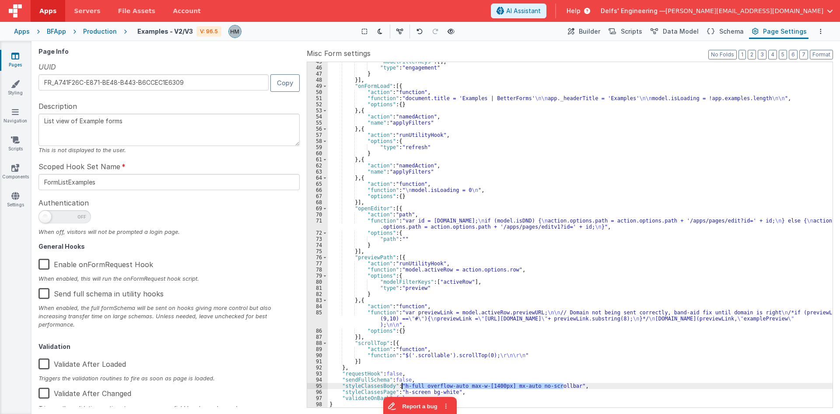
drag, startPoint x: 564, startPoint y: 385, endPoint x: 402, endPoint y: 385, distance: 161.4
click at [402, 366] on div ""modelFilterKeys" : [ ] , "type" : "engagement" } }] , "onFormLoad" : [{ "actio…" at bounding box center [580, 238] width 505 height 358
click at [553, 252] on div ""modelFilterKeys" : [ ] , "type" : "engagement" } }] , "onFormLoad" : [{ "actio…" at bounding box center [580, 238] width 505 height 358
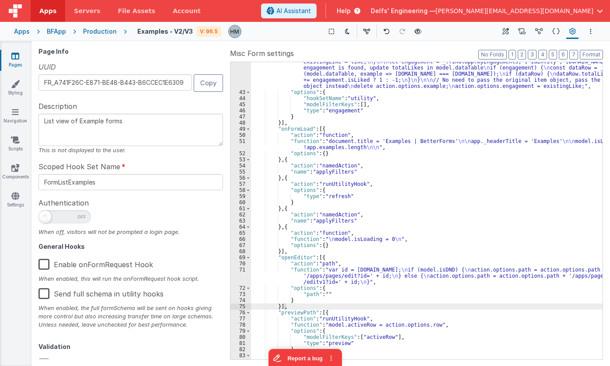
click at [518, 118] on div ""function" : "let entity = action.options.engagement; \n\n // Check if the enti…" at bounding box center [427, 210] width 352 height 365
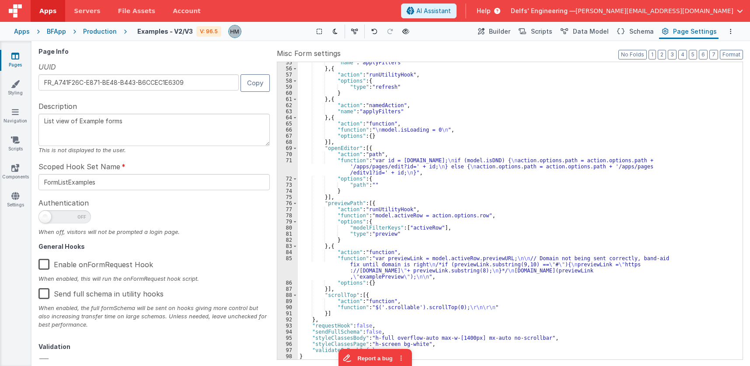
scroll to position [395, 0]
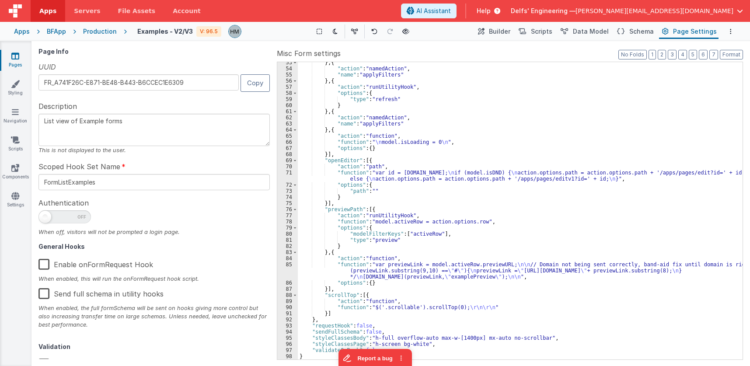
click at [491, 11] on span "Help" at bounding box center [484, 11] width 14 height 9
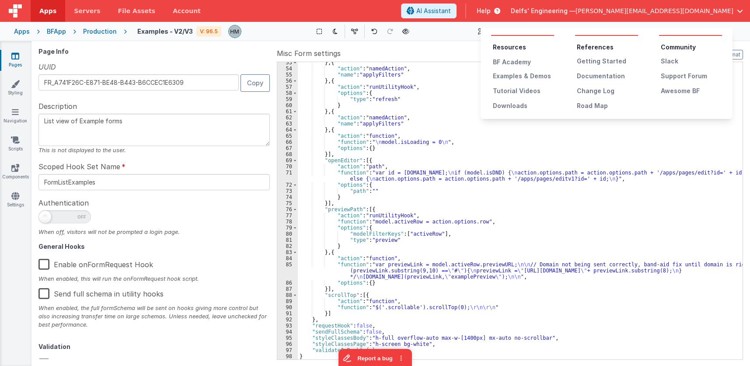
click at [386, 114] on button at bounding box center [375, 183] width 750 height 366
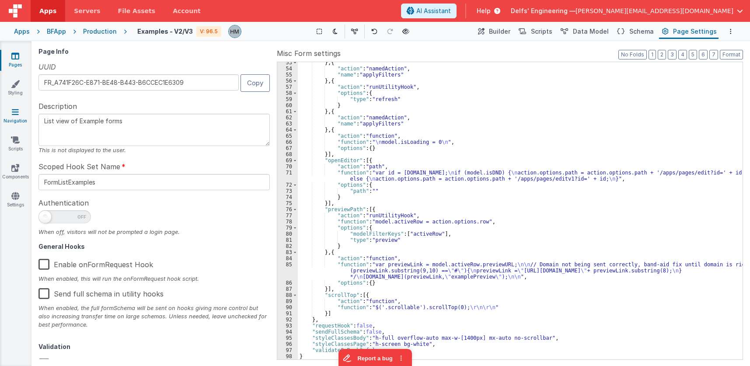
click at [18, 118] on link "Navigation" at bounding box center [15, 116] width 31 height 17
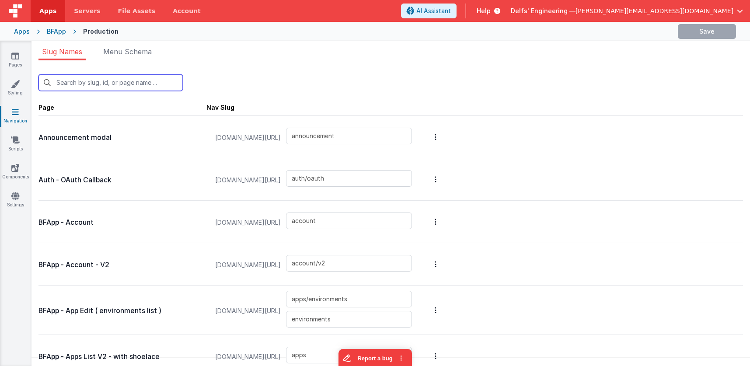
click at [117, 80] on input "text" at bounding box center [110, 82] width 144 height 17
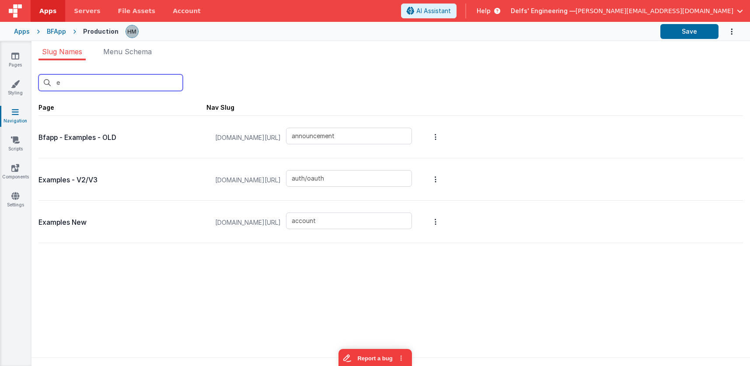
type input "ex"
type input "examples_old"
type input "examples2"
type input "examples"
type input "exampl"
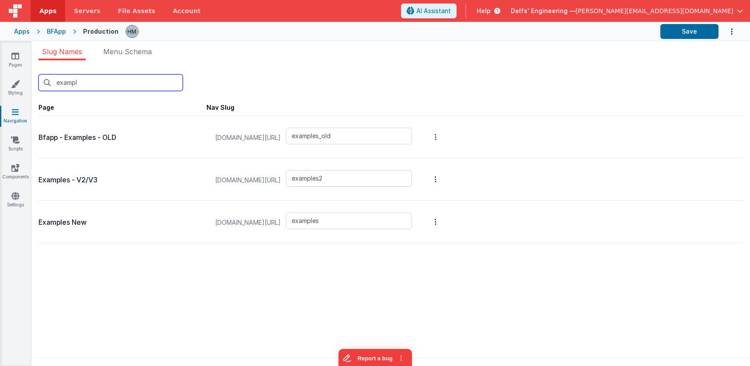
type input "examples_old"
type input "examples2"
type input "examples"
type input "exampl"
click at [343, 177] on input "examples2" at bounding box center [349, 178] width 126 height 17
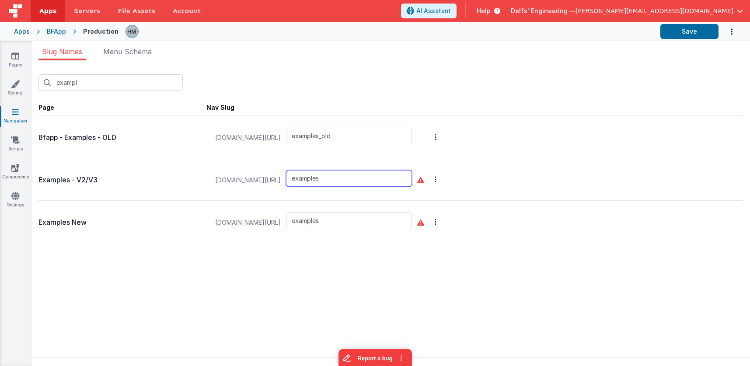
type input "examples"
click at [336, 222] on input "examples" at bounding box center [349, 221] width 126 height 17
type input "examples2"
click at [423, 289] on div "exampl New Slug Page Nav Slug Bfapp - Examples - OLD app.fmbetterforms.com/#/ e…" at bounding box center [390, 215] width 719 height 311
click at [610, 31] on button "Save" at bounding box center [690, 31] width 58 height 15
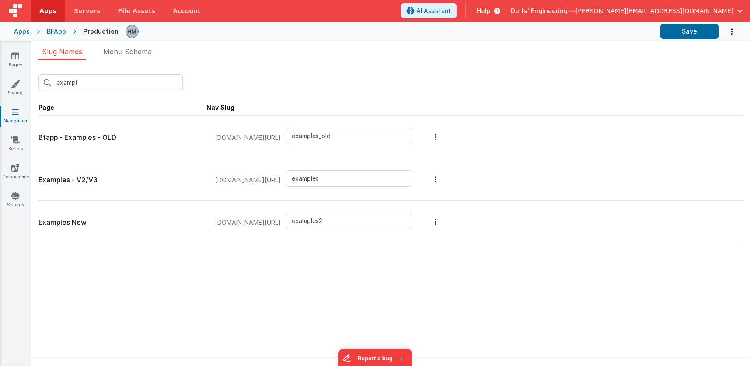
click at [511, 10] on div "Help" at bounding box center [488, 10] width 45 height 15
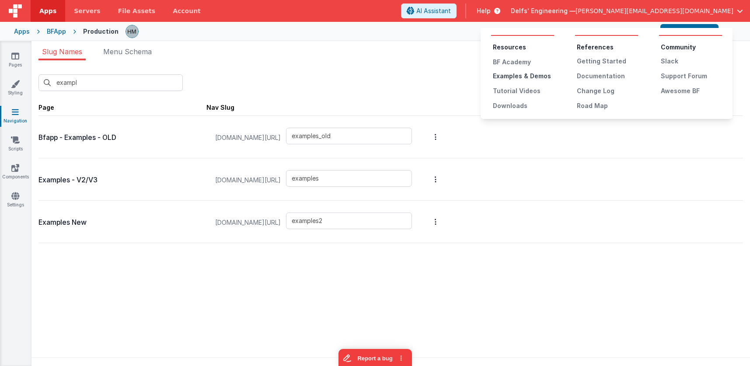
click at [532, 76] on div "Examples & Demos" at bounding box center [523, 76] width 61 height 9
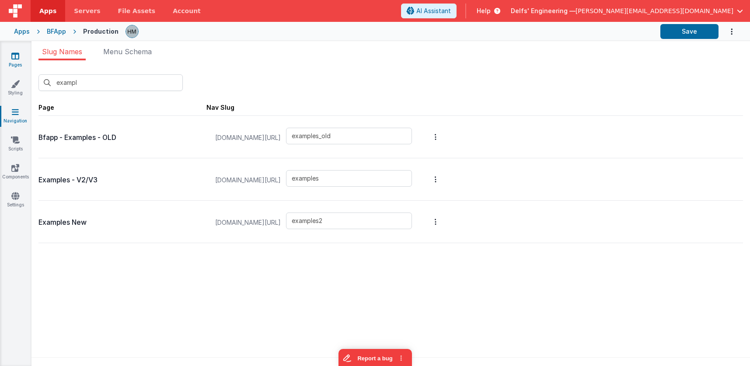
click at [17, 58] on icon at bounding box center [15, 56] width 8 height 9
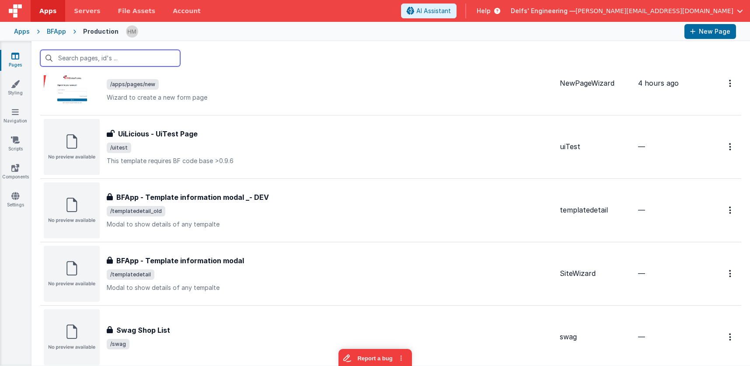
scroll to position [262, 0]
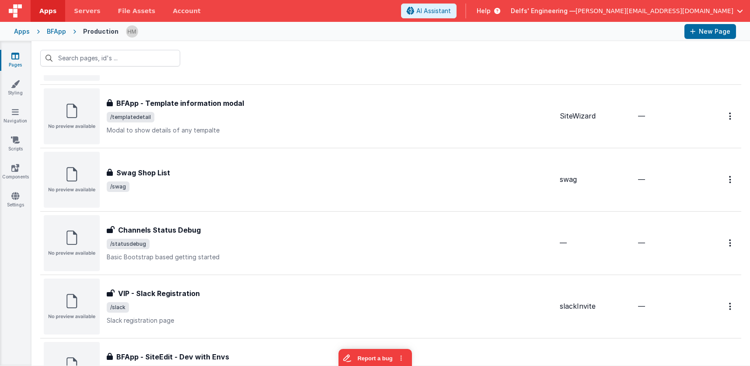
click at [59, 32] on div "BFApp" at bounding box center [56, 31] width 19 height 9
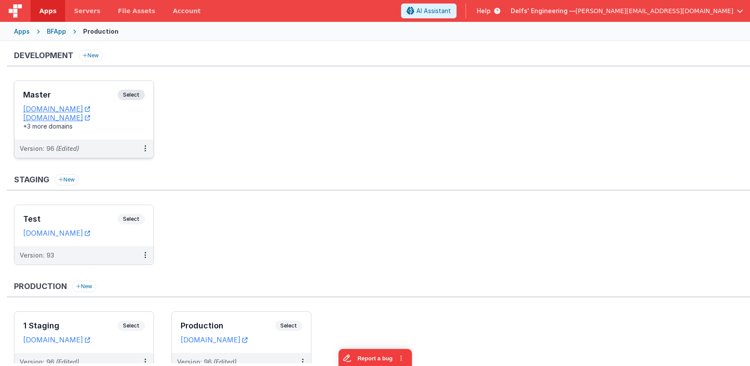
click at [92, 97] on h3 "Master" at bounding box center [70, 95] width 94 height 9
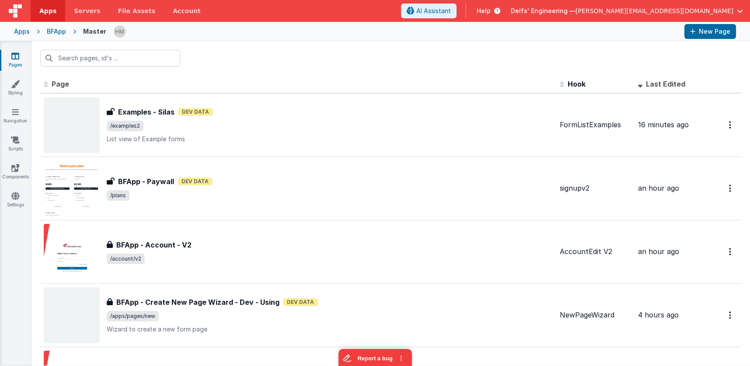
click at [491, 10] on span "Help" at bounding box center [484, 11] width 14 height 9
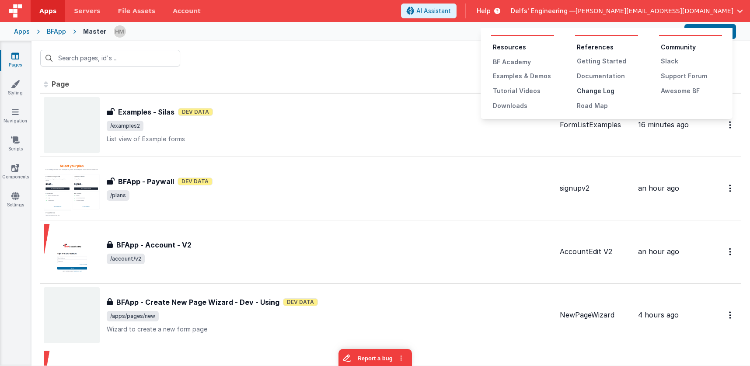
click at [589, 92] on div "Change Log" at bounding box center [607, 91] width 61 height 9
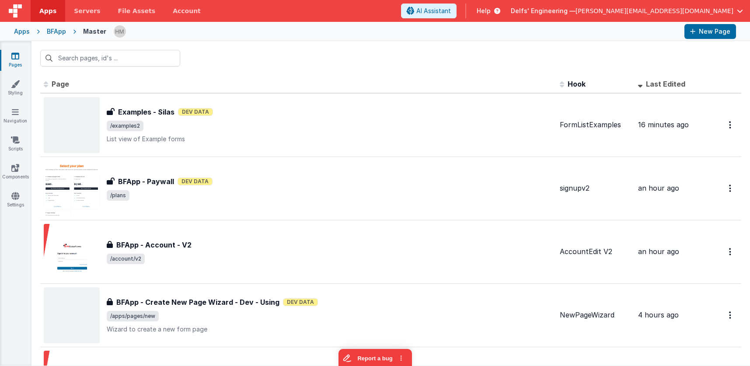
click at [14, 57] on icon at bounding box center [15, 56] width 8 height 9
click at [56, 31] on div "BFApp" at bounding box center [56, 31] width 19 height 9
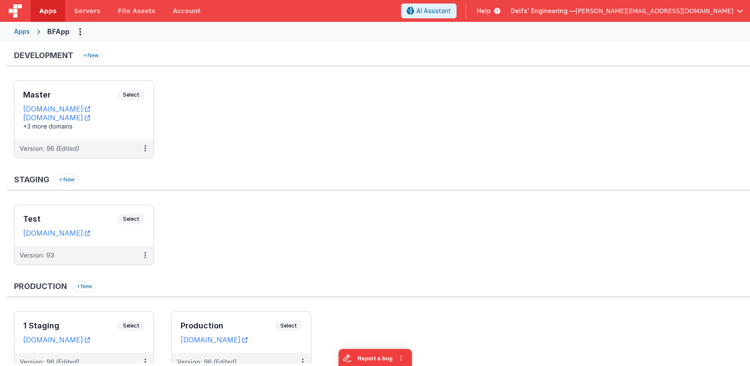
click at [576, 14] on span "Delfs' Engineering —" at bounding box center [543, 11] width 65 height 9
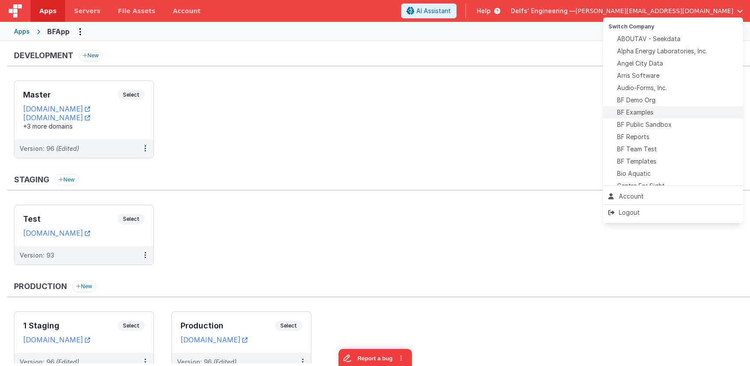
click at [610, 115] on span "BF Examples" at bounding box center [635, 112] width 36 height 9
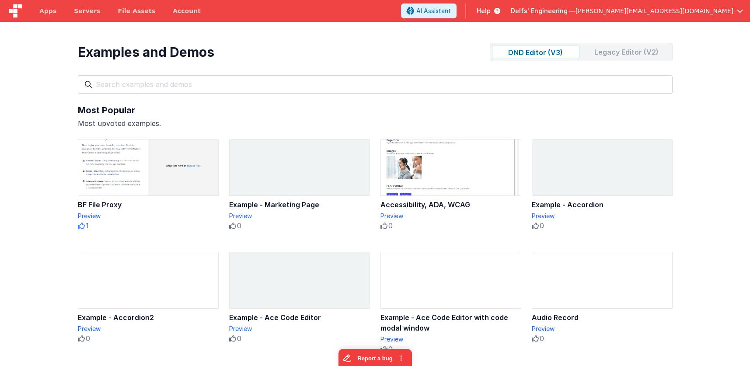
click at [618, 50] on div "Legacy Editor (V2)" at bounding box center [626, 52] width 87 height 14
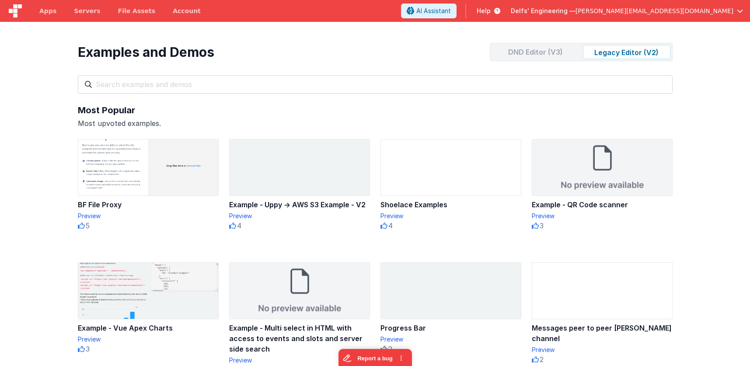
click at [545, 52] on div "DND Editor (V3)" at bounding box center [535, 52] width 87 height 14
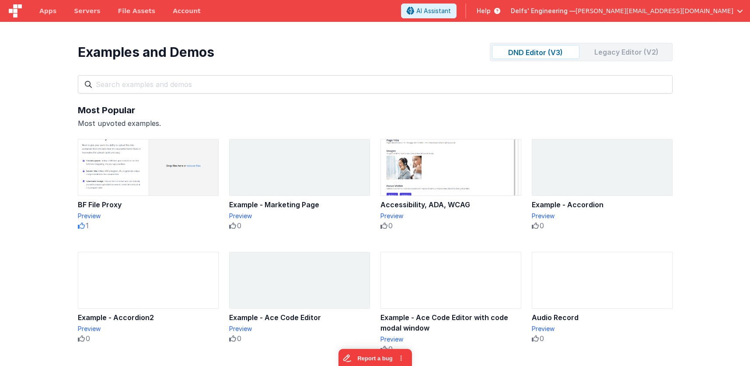
click at [617, 49] on div "Legacy Editor (V2)" at bounding box center [626, 52] width 87 height 14
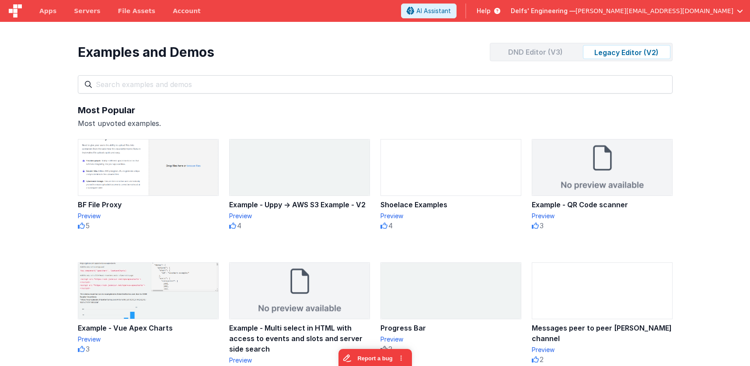
click at [526, 56] on div "DND Editor (V3)" at bounding box center [535, 52] width 87 height 14
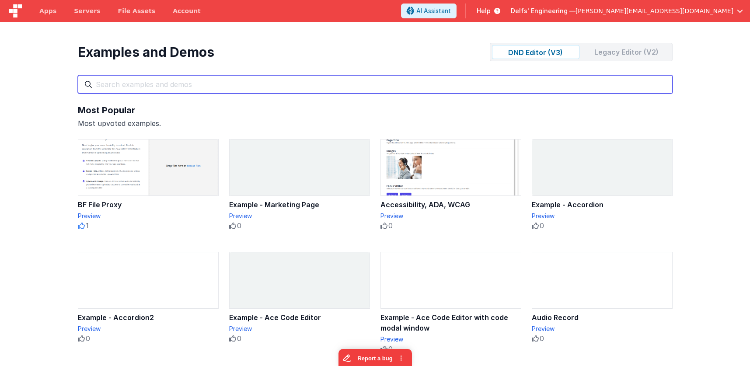
click at [220, 84] on input "text" at bounding box center [375, 84] width 595 height 18
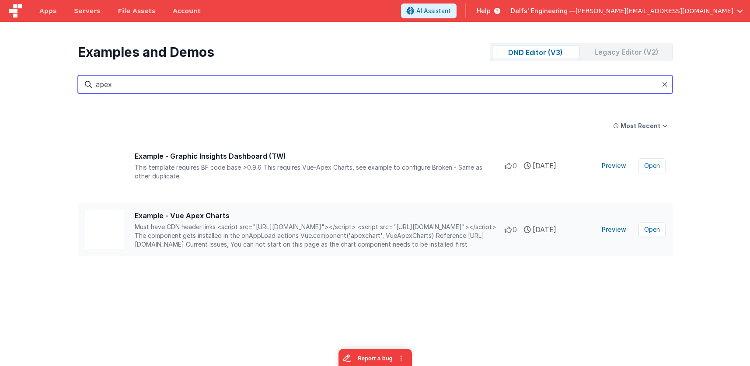
type input "apex"
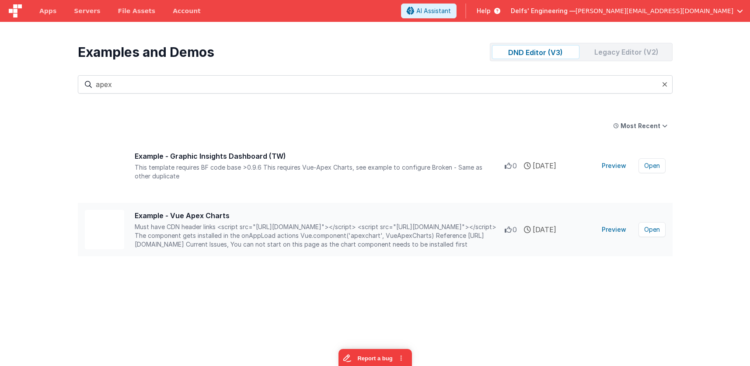
click at [508, 230] on icon at bounding box center [508, 229] width 7 height 7
click at [666, 85] on icon at bounding box center [664, 84] width 5 height 7
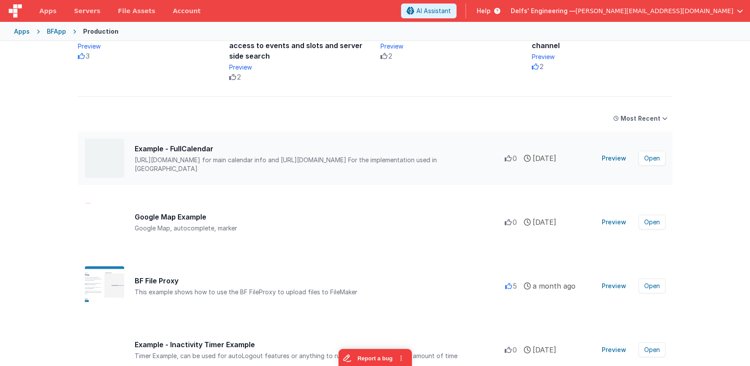
scroll to position [367, 0]
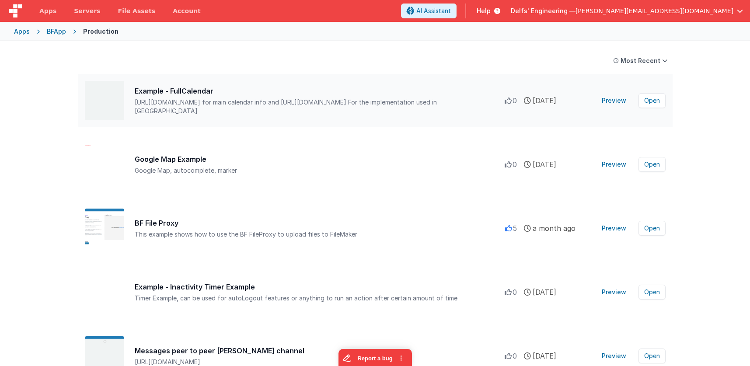
click at [510, 100] on icon at bounding box center [508, 100] width 7 height 7
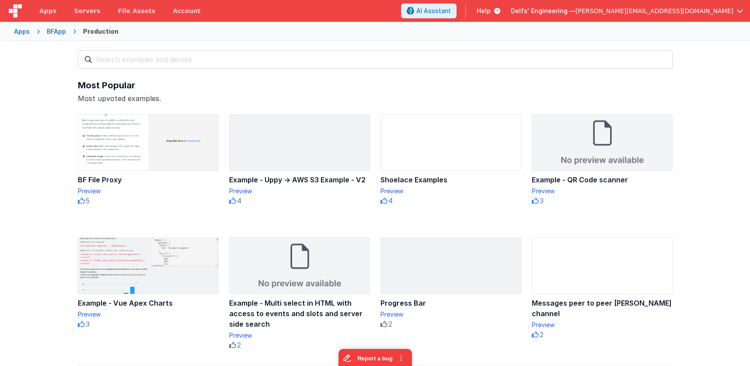
scroll to position [0, 0]
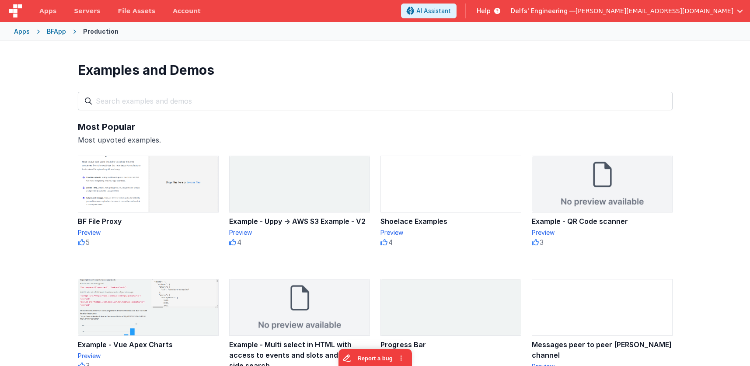
click at [17, 37] on div "Apps BFApp Production" at bounding box center [375, 31] width 750 height 19
click at [18, 32] on div "Apps" at bounding box center [22, 31] width 16 height 9
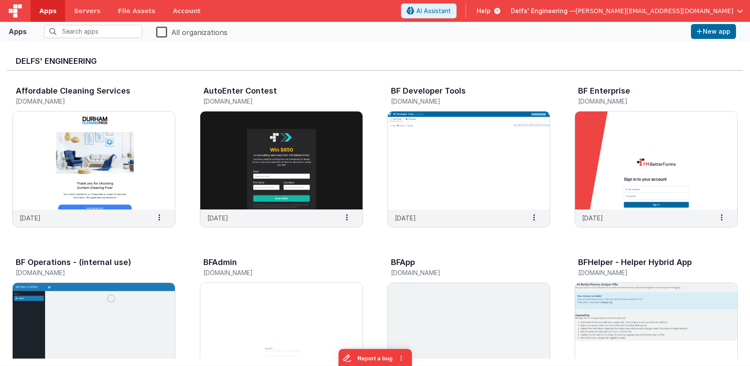
click at [491, 11] on span "Help" at bounding box center [484, 11] width 14 height 9
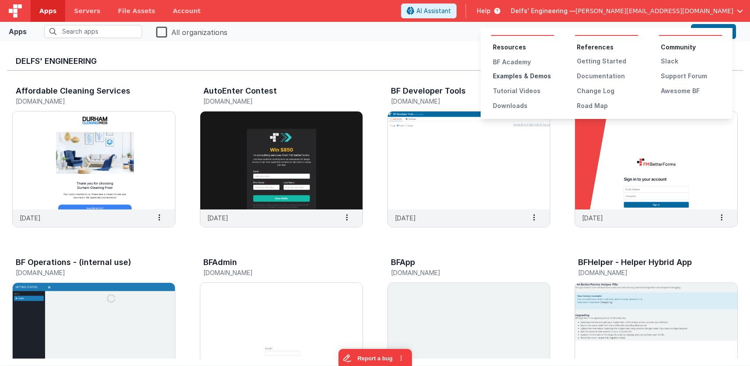
click at [526, 74] on div "Examples & Demos" at bounding box center [523, 76] width 61 height 9
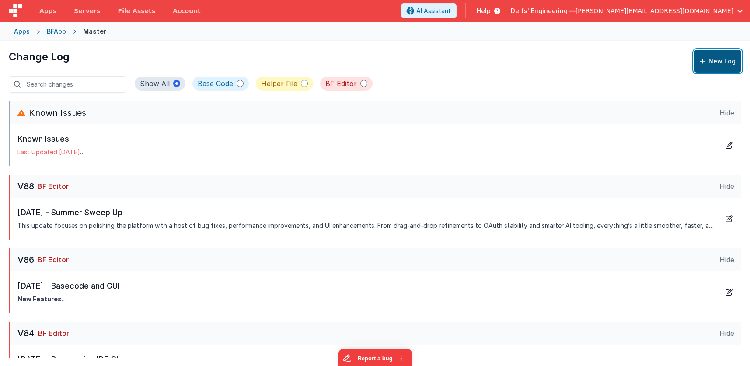
click at [716, 66] on button "New Log" at bounding box center [717, 61] width 47 height 23
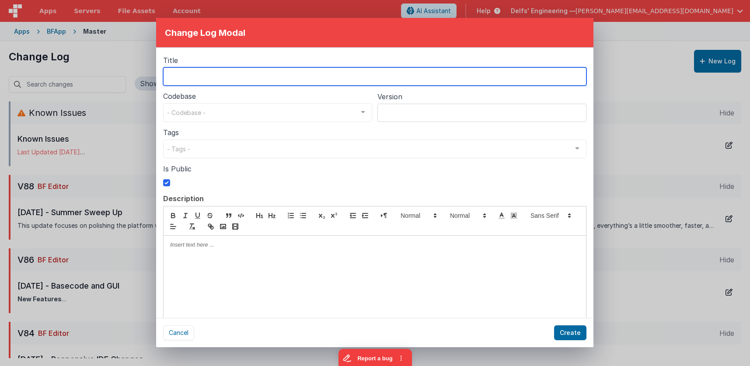
click at [246, 78] on input "text" at bounding box center [374, 76] width 423 height 18
type input "[DATE]"
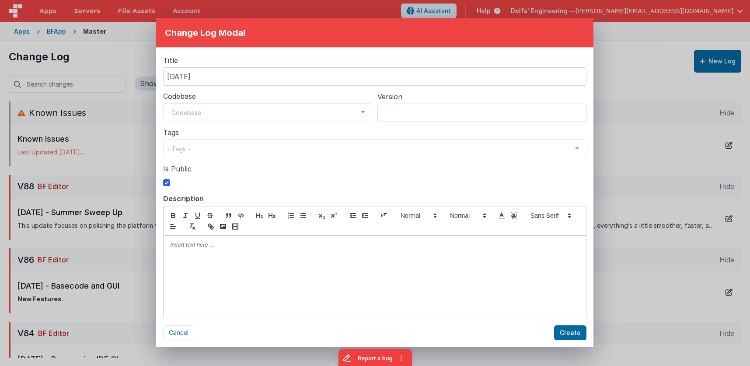
click at [284, 108] on div "- Codebase -" at bounding box center [267, 112] width 209 height 19
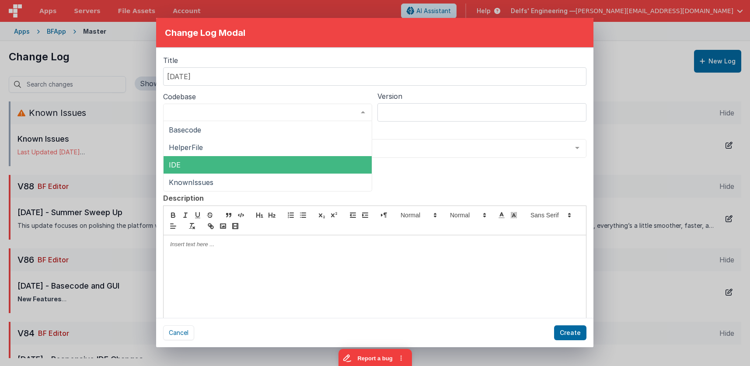
click at [206, 166] on span "IDE" at bounding box center [268, 164] width 208 height 17
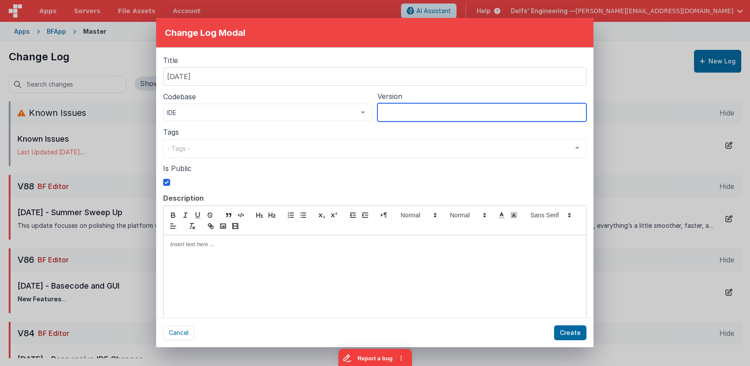
click at [451, 112] on input "text" at bounding box center [481, 112] width 209 height 18
click at [409, 112] on input "V9" at bounding box center [481, 112] width 209 height 18
type input "V96"
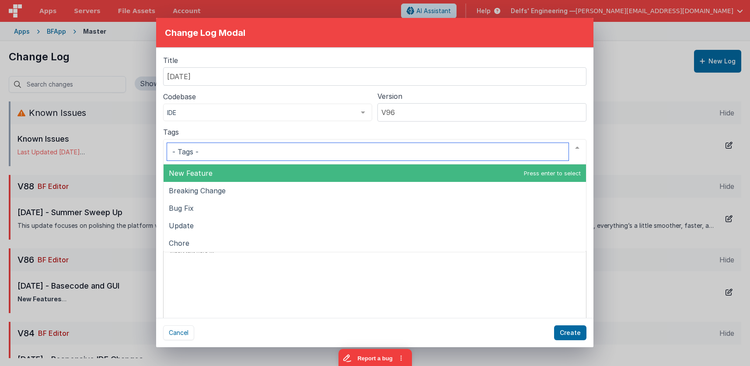
click at [244, 151] on div at bounding box center [374, 151] width 423 height 25
click at [278, 149] on input "text" at bounding box center [368, 151] width 402 height 17
drag, startPoint x: 564, startPoint y: 147, endPoint x: 570, endPoint y: 147, distance: 6.1
click at [564, 147] on input "text" at bounding box center [368, 151] width 402 height 17
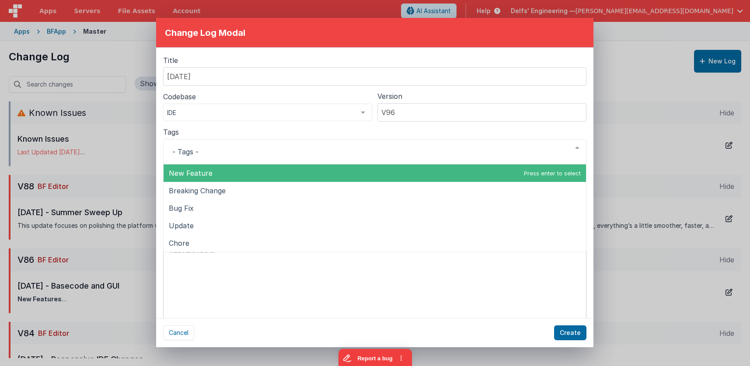
click at [578, 147] on div at bounding box center [577, 148] width 17 height 17
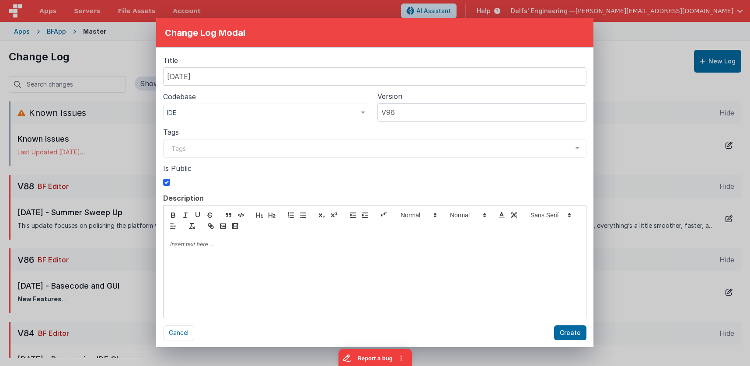
click at [208, 256] on div at bounding box center [375, 286] width 423 height 102
click at [577, 336] on button "Create" at bounding box center [570, 332] width 32 height 15
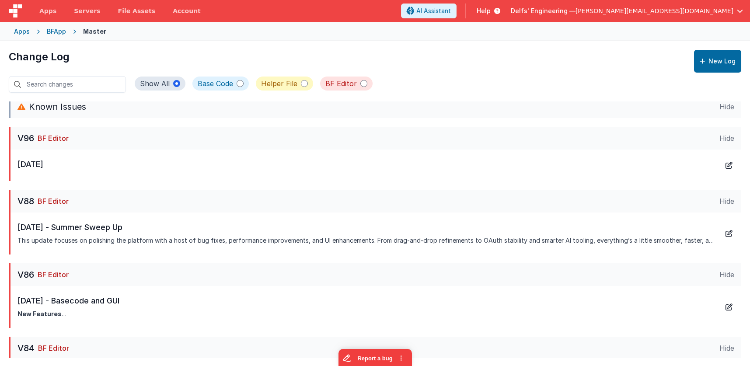
scroll to position [52, 0]
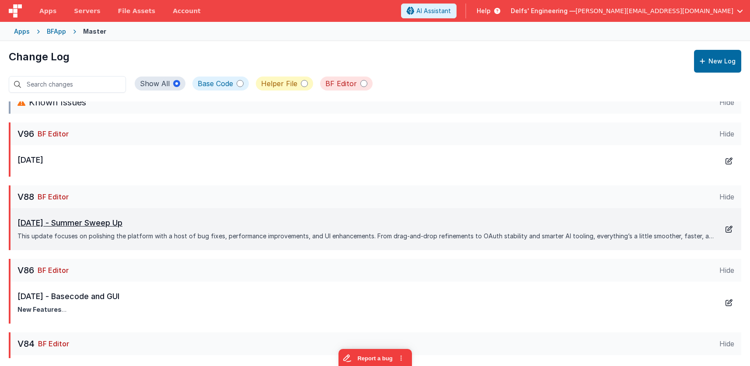
click at [256, 219] on p "[DATE] - Summer Sweep Up" at bounding box center [366, 223] width 699 height 12
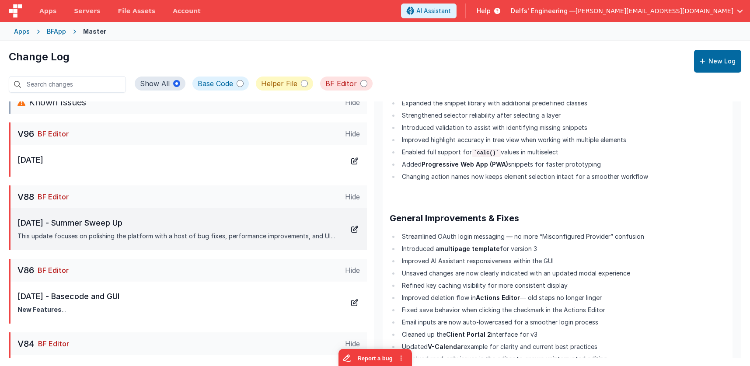
scroll to position [315, 0]
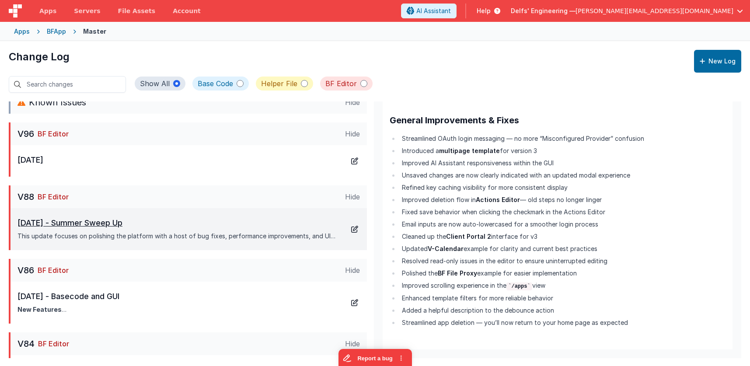
click at [354, 229] on icon at bounding box center [355, 229] width 10 height 10
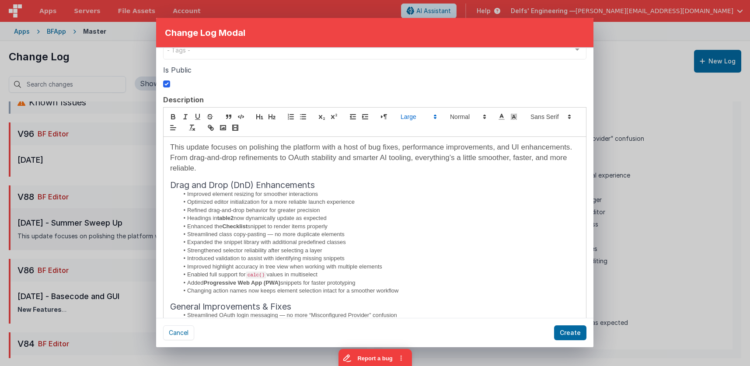
scroll to position [105, 0]
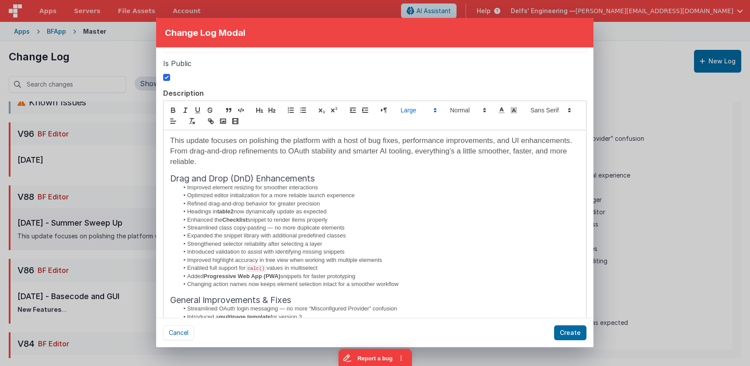
click at [327, 257] on li "Improved highlight accuracy in tree view when working with multiple elements" at bounding box center [379, 260] width 401 height 8
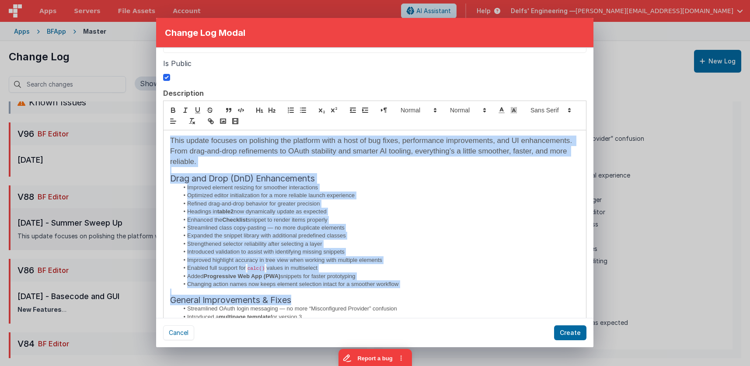
copy div "Lore ipsumd sitamet co adipiscin eli seddoeiu temp i utla et dol magna, aliquae…"
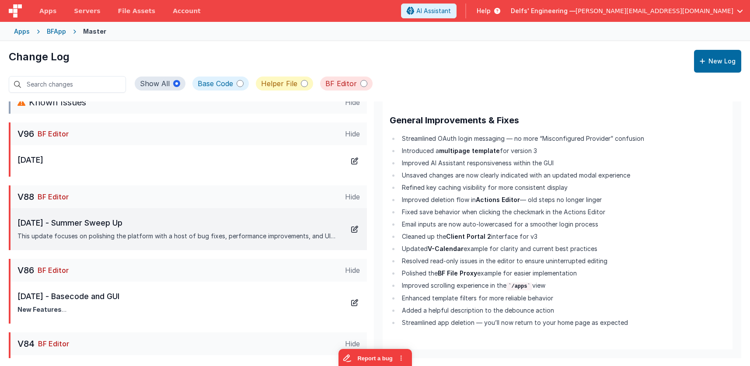
click at [491, 9] on span "Help" at bounding box center [484, 11] width 14 height 9
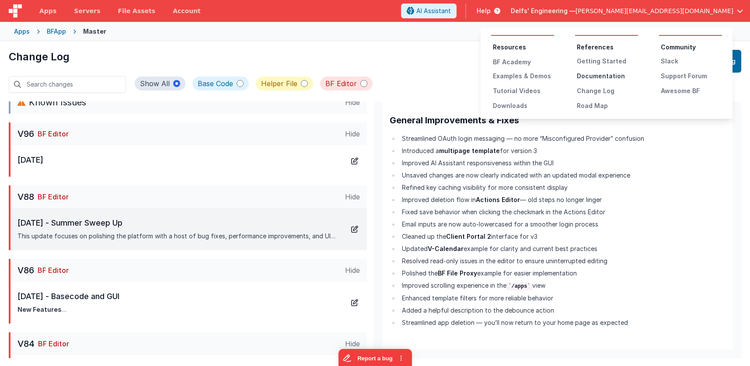
click at [601, 74] on div "Documentation" at bounding box center [607, 76] width 61 height 9
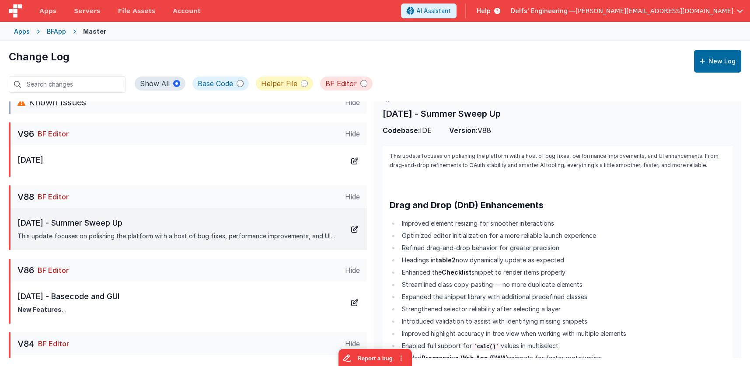
scroll to position [0, 0]
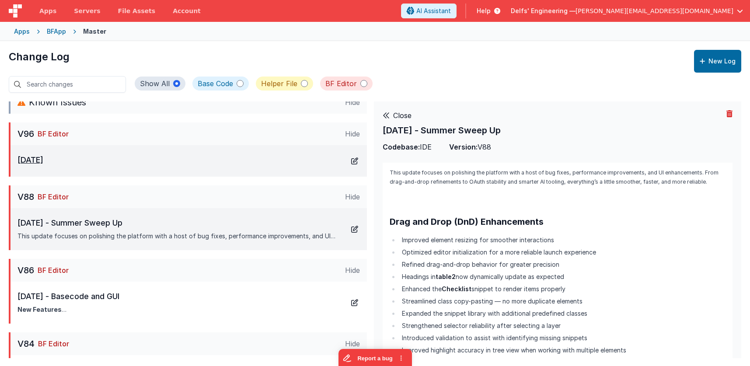
click at [238, 159] on div "[DATE]" at bounding box center [188, 161] width 343 height 14
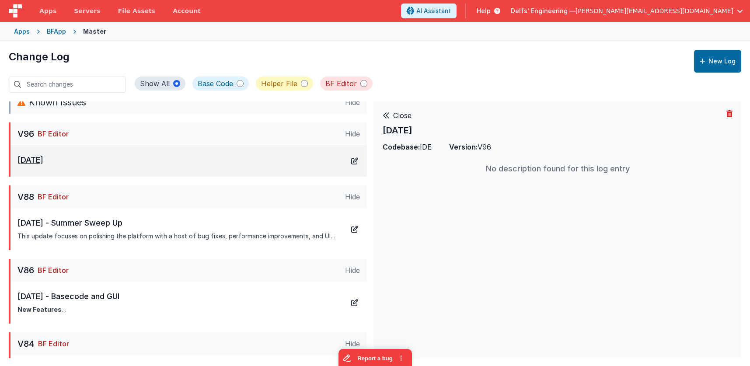
click at [356, 161] on icon at bounding box center [355, 161] width 10 height 10
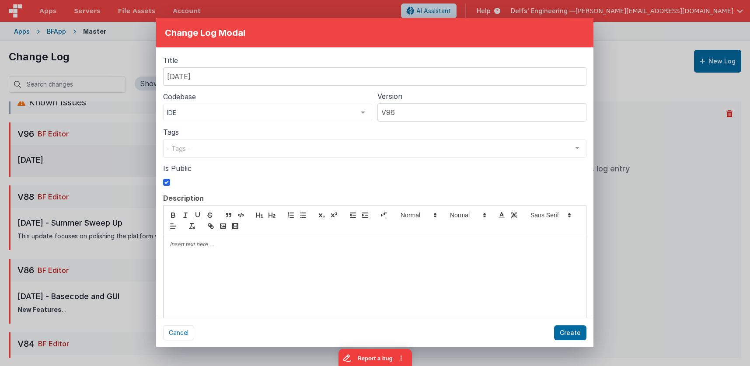
click at [262, 273] on div at bounding box center [375, 286] width 423 height 102
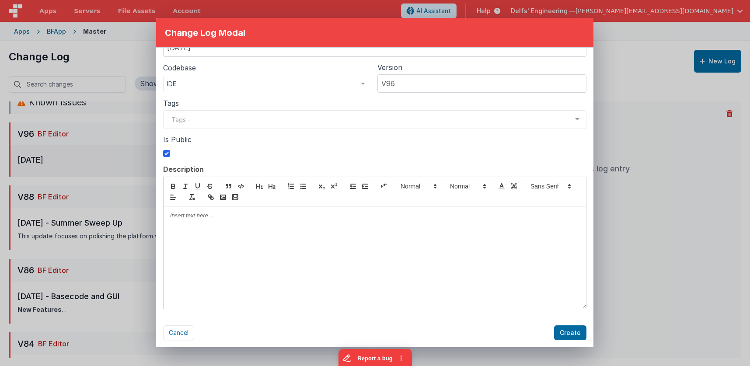
scroll to position [29, 0]
click at [329, 228] on div at bounding box center [375, 257] width 423 height 102
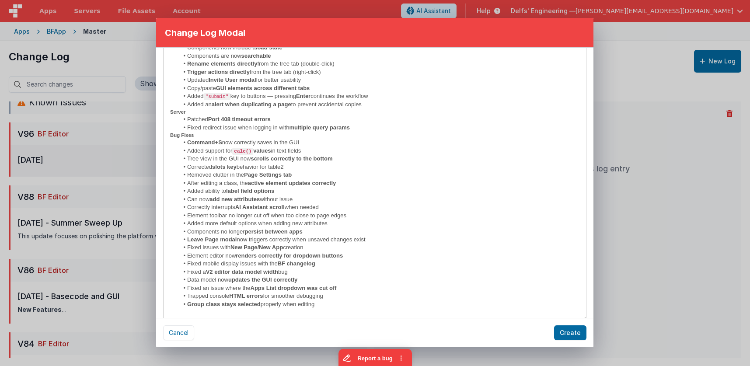
scroll to position [285, 0]
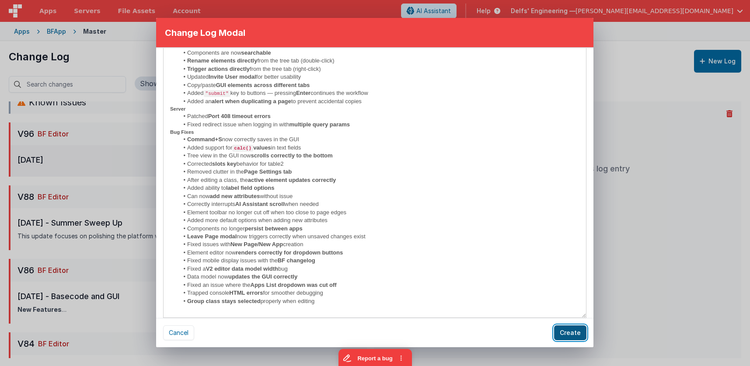
click at [568, 330] on button "Create" at bounding box center [570, 332] width 32 height 15
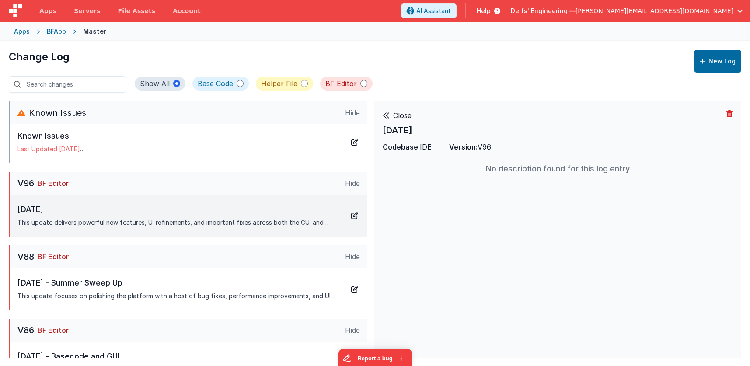
scroll to position [0, 0]
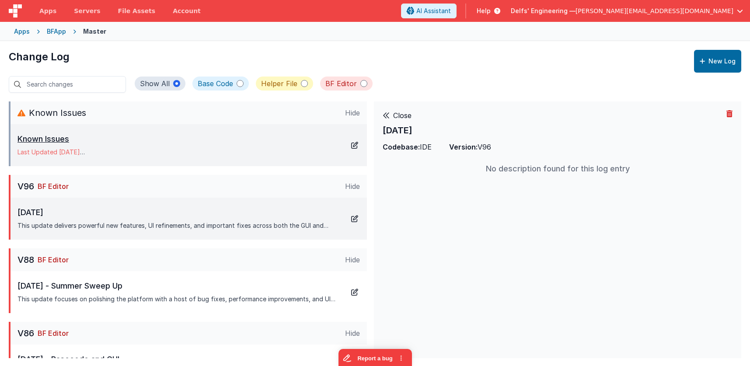
click at [182, 136] on p "Known Issues" at bounding box center [140, 139] width 246 height 12
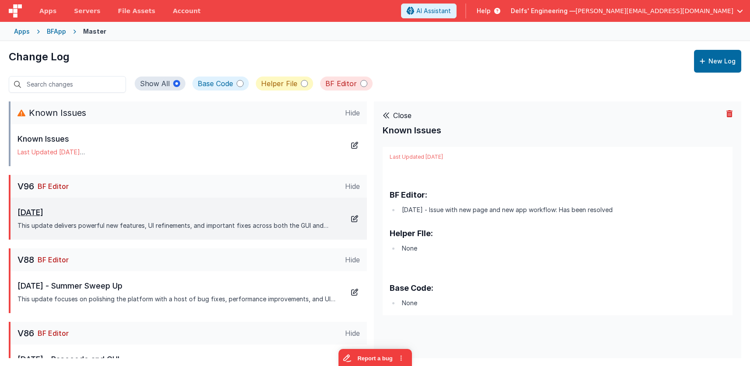
click at [217, 219] on div "September 25th, 2025 This update delivers powerful new features, UI refinements…" at bounding box center [179, 218] width 325 height 24
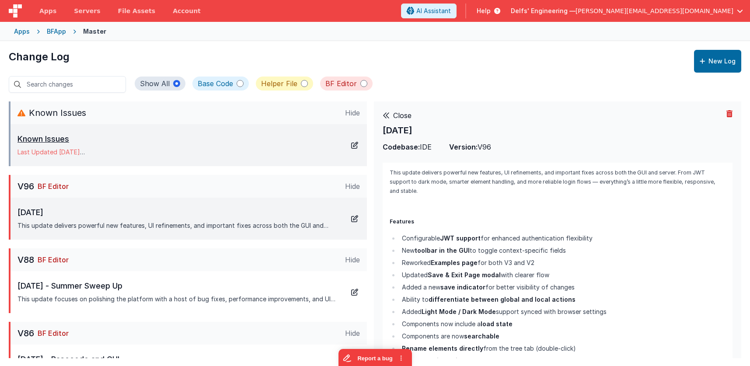
click at [317, 144] on div "Known Issues Last Updated July 18, 2025 BF Editor: July 18th - Issue with new p…" at bounding box center [188, 145] width 343 height 24
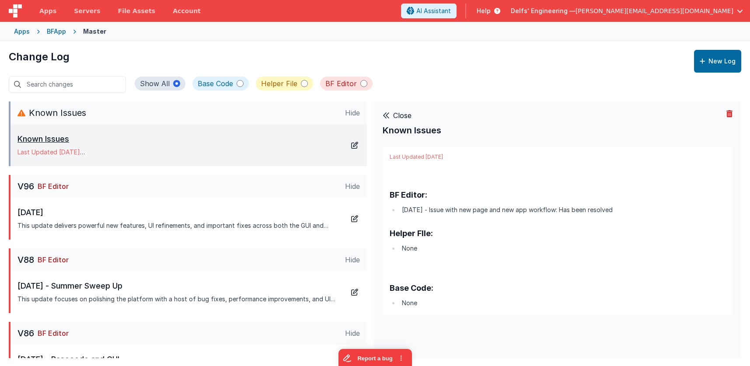
click at [354, 146] on icon at bounding box center [355, 145] width 10 height 10
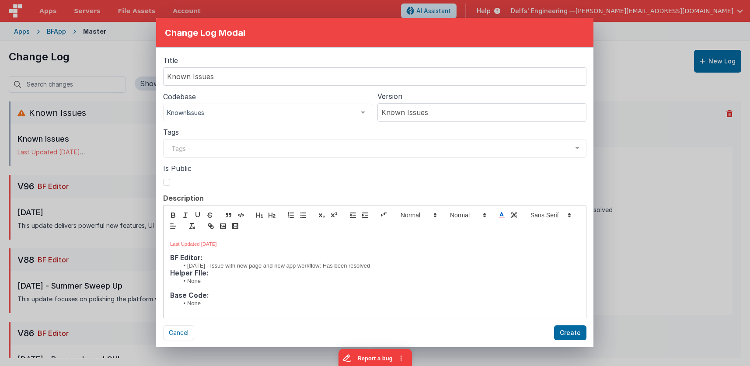
drag, startPoint x: 393, startPoint y: 271, endPoint x: 266, endPoint y: 271, distance: 126.9
click at [266, 271] on h3 "Helper FIle:" at bounding box center [374, 273] width 409 height 7
click at [370, 271] on h3 "Helper FIle:" at bounding box center [374, 273] width 409 height 7
drag, startPoint x: 379, startPoint y: 265, endPoint x: 189, endPoint y: 264, distance: 189.8
click at [189, 264] on li "July 18th - Issue with new page and new app workflow: Has been resolved" at bounding box center [379, 266] width 401 height 8
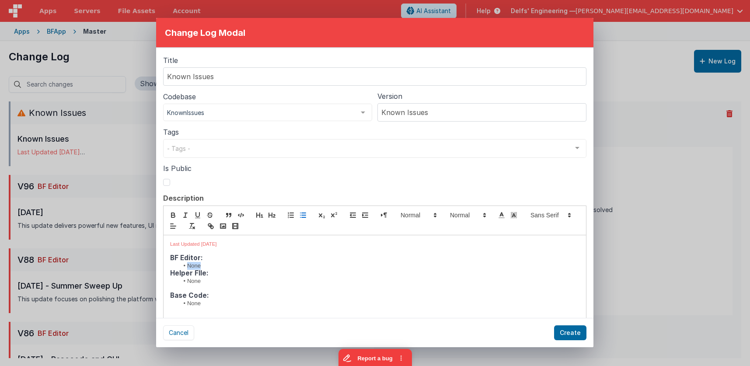
drag, startPoint x: 207, startPoint y: 262, endPoint x: 187, endPoint y: 264, distance: 20.2
click at [187, 264] on li "None" at bounding box center [379, 266] width 401 height 8
click at [250, 245] on p "Last Updated July 18, 2025" at bounding box center [374, 244] width 409 height 7
click at [206, 245] on span "Last Updated July 18, 2025" at bounding box center [193, 243] width 47 height 5
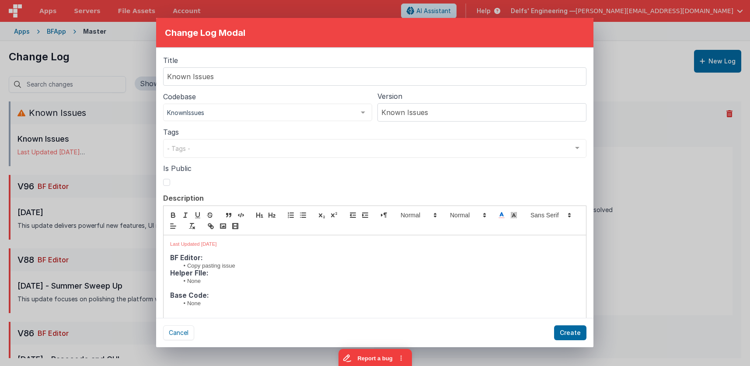
click at [271, 264] on li "Copy pasting issue" at bounding box center [379, 266] width 401 height 8
click at [567, 332] on button "Create" at bounding box center [570, 332] width 32 height 15
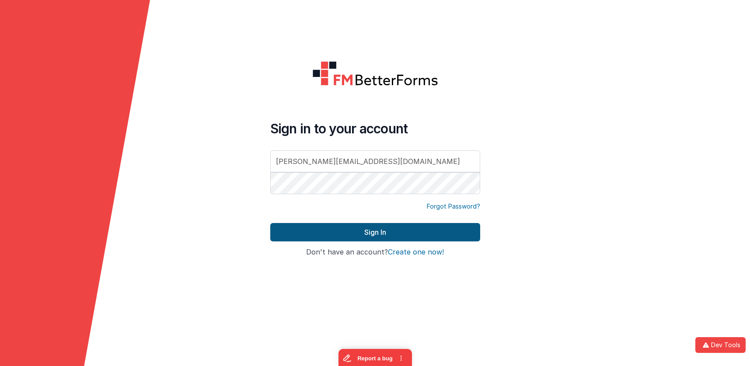
type input "[PERSON_NAME][EMAIL_ADDRESS][DOMAIN_NAME]"
click at [404, 238] on button "Sign In" at bounding box center [375, 232] width 210 height 18
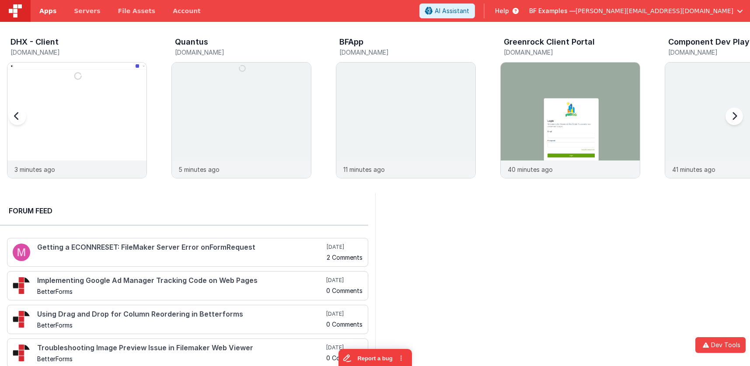
click at [47, 16] on link "Apps" at bounding box center [48, 11] width 35 height 22
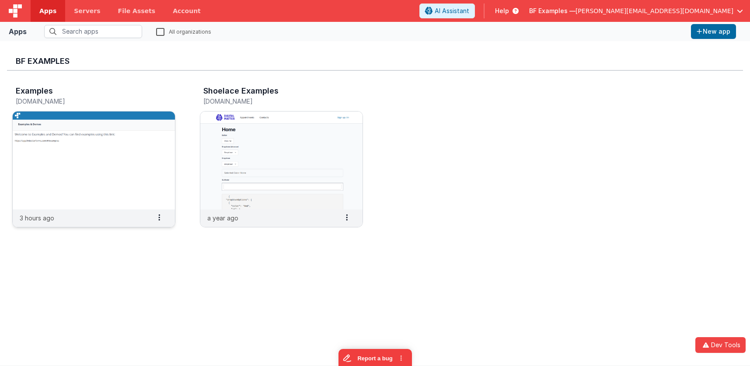
click at [132, 137] on img at bounding box center [94, 161] width 162 height 98
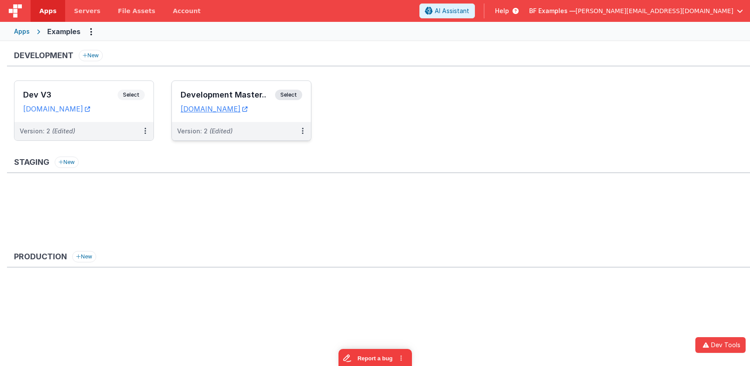
click at [217, 97] on h3 "Development Master.." at bounding box center [228, 95] width 94 height 9
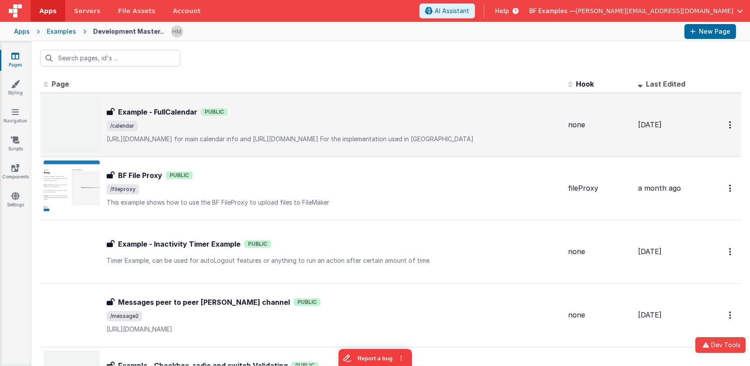
click at [322, 123] on span "/calendar" at bounding box center [334, 126] width 454 height 10
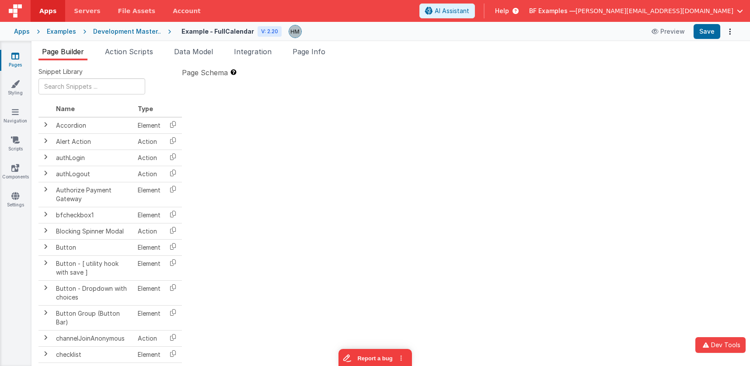
type textarea "[URL][DOMAIN_NAME] for main calendar info and [URL][DOMAIN_NAME] For the implem…"
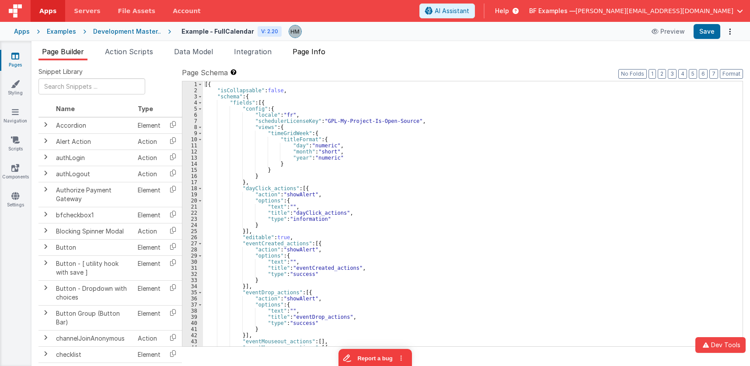
click at [320, 50] on span "Page Info" at bounding box center [309, 51] width 33 height 9
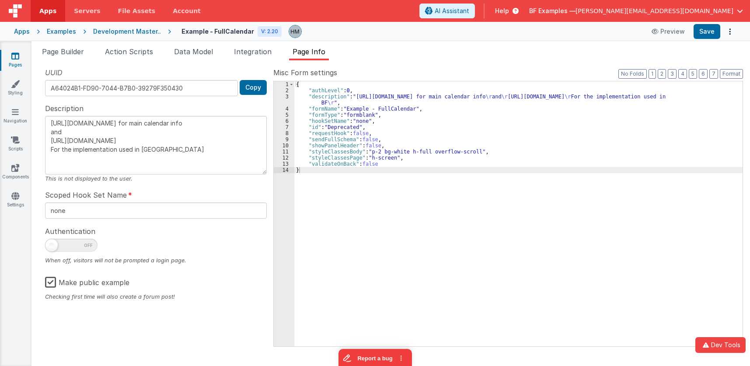
click at [49, 281] on label "Make public example" at bounding box center [87, 281] width 84 height 19
click at [0, 0] on input "Make public example" at bounding box center [0, 0] width 0 height 0
click at [715, 342] on button "Dev Tools" at bounding box center [721, 345] width 50 height 16
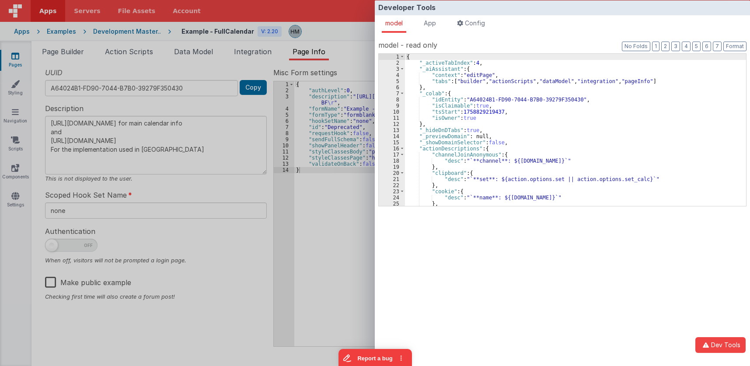
click at [480, 130] on div "{ "_activeTabIndex" : 4 , "_aiAssistant" : { "context" : "editPage" , "tabs" : …" at bounding box center [575, 136] width 341 height 164
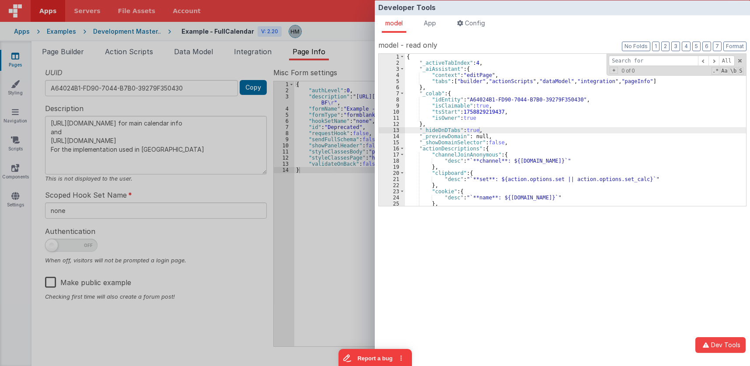
click at [343, 129] on div "Developer Tools model App Params Log (3) Misc Windows Config model - read only …" at bounding box center [375, 183] width 750 height 366
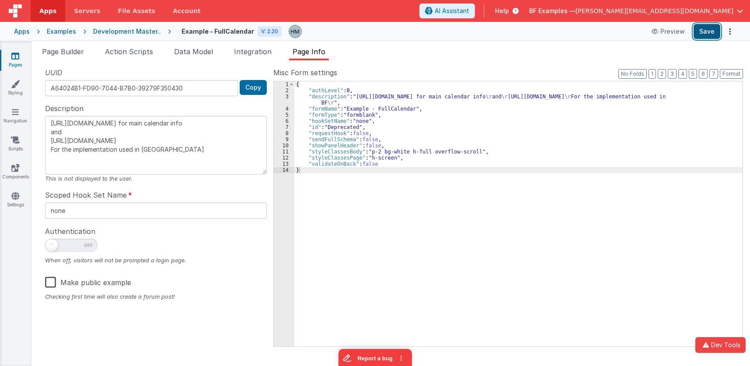
click at [706, 28] on button "Save" at bounding box center [707, 31] width 27 height 15
click at [733, 343] on button "Dev Tools" at bounding box center [721, 345] width 50 height 16
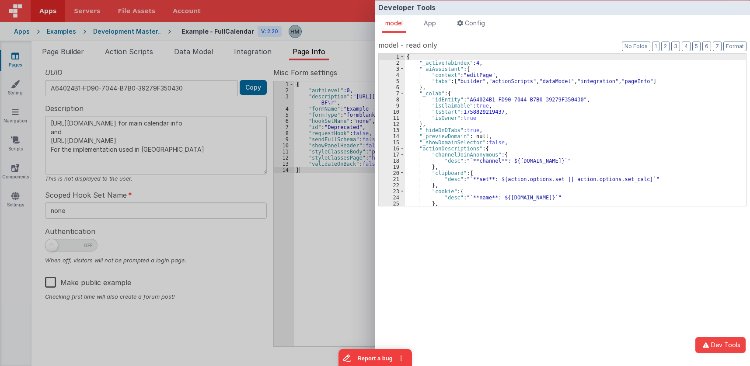
click at [526, 157] on div "{ "_activeTabIndex" : 4 , "_aiAssistant" : { "context" : "editPage" , "tabs" : …" at bounding box center [575, 136] width 341 height 164
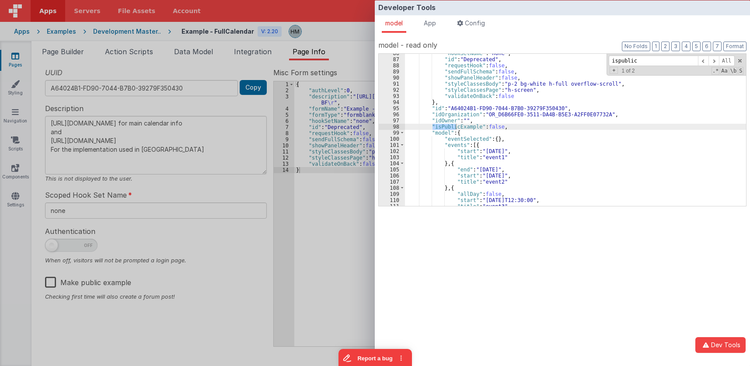
scroll to position [536, 0]
type input "ispublic"
click at [713, 61] on span at bounding box center [714, 61] width 10 height 11
click at [716, 60] on span at bounding box center [714, 61] width 10 height 11
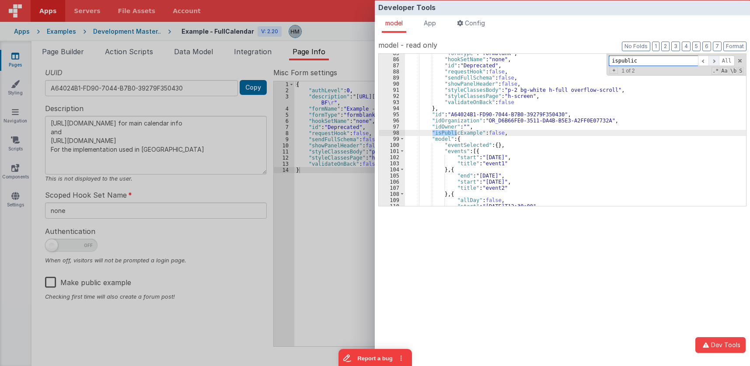
click at [716, 60] on span at bounding box center [714, 61] width 10 height 11
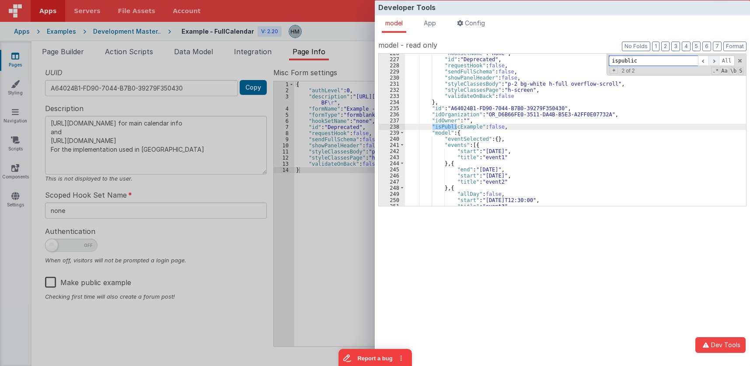
click at [716, 60] on span at bounding box center [714, 61] width 10 height 11
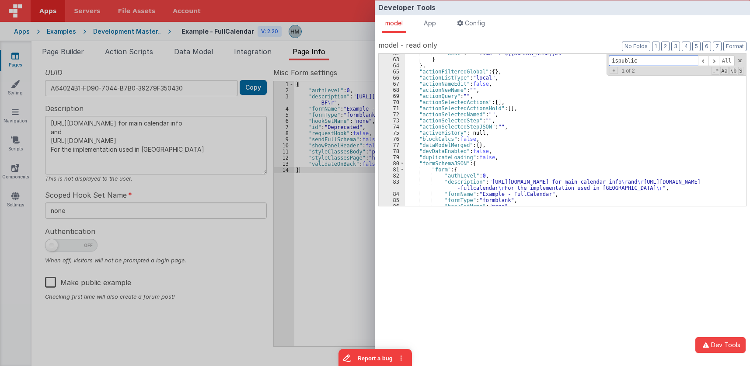
scroll to position [383, 0]
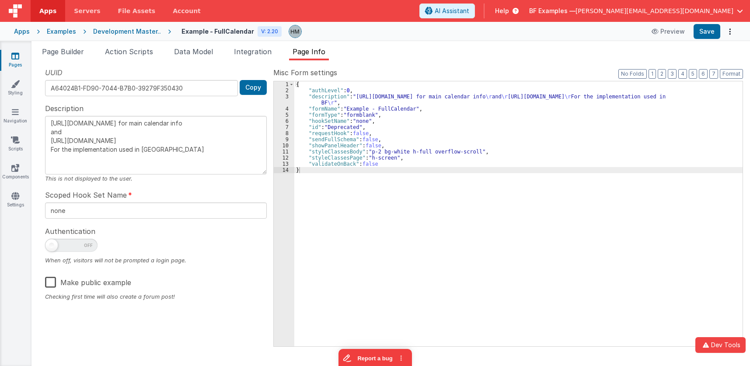
click at [313, 74] on div "Developer Tools model App Params Log (4) Misc Windows Config model - read only …" at bounding box center [375, 183] width 750 height 366
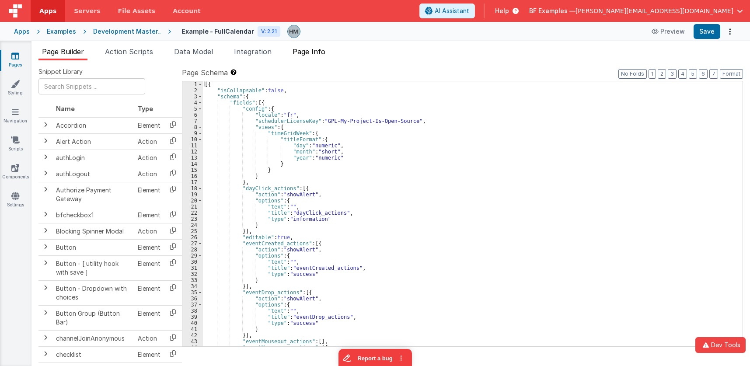
click at [310, 56] on span "Page Info" at bounding box center [309, 51] width 33 height 9
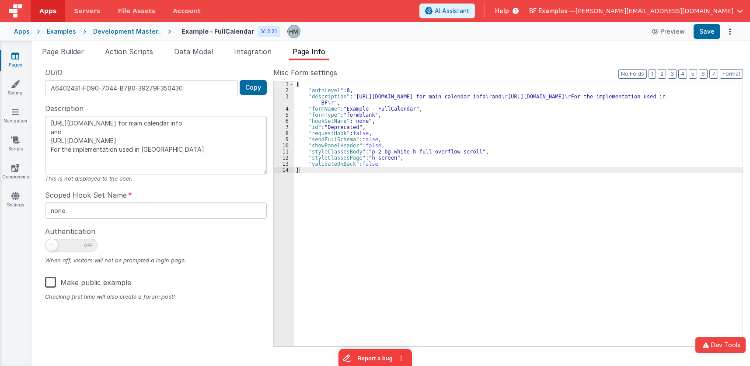
drag, startPoint x: 143, startPoint y: 32, endPoint x: 464, endPoint y: 52, distance: 320.8
click at [464, 52] on div "Apps Servers File Assets Account Some FUTURE Slot AI Assistant Help BF Examples…" at bounding box center [375, 183] width 750 height 366
click at [706, 34] on button "Save" at bounding box center [707, 31] width 27 height 15
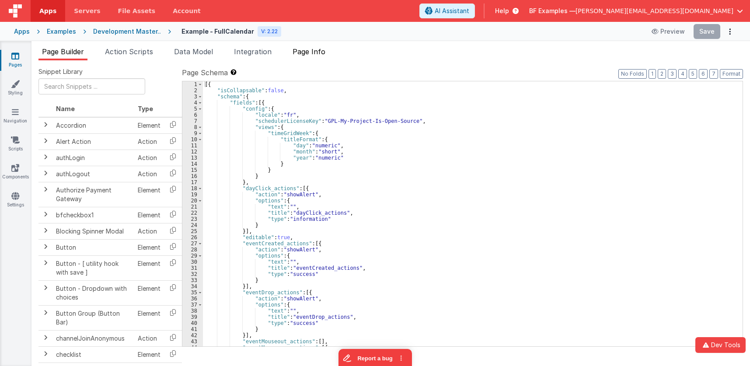
click at [318, 53] on span "Page Info" at bounding box center [309, 51] width 33 height 9
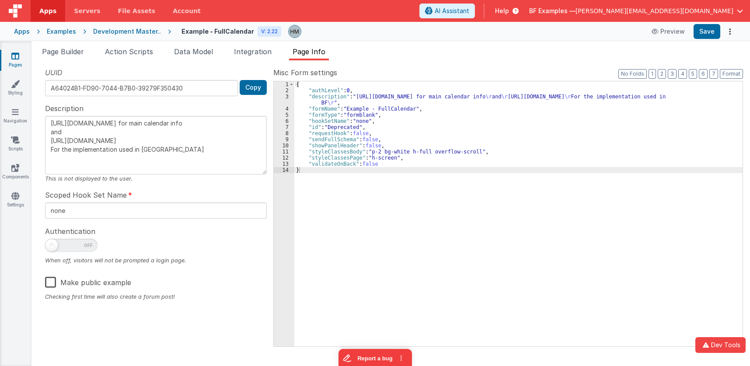
click at [136, 28] on div "Development Master.." at bounding box center [127, 31] width 68 height 9
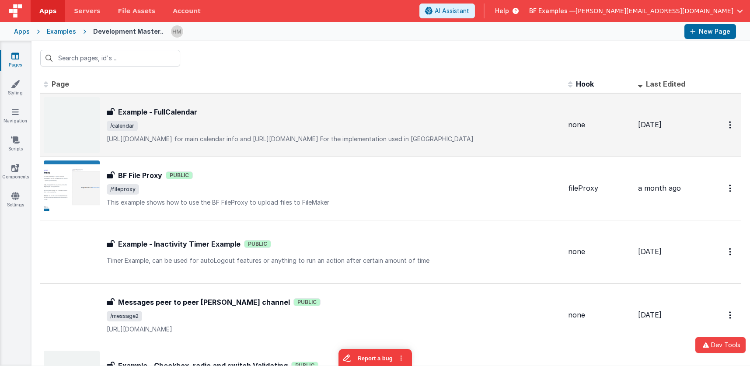
click at [214, 99] on div "Example - FullCalendar Example - FullCalendar /calendar https://fullcalendar.io…" at bounding box center [302, 125] width 517 height 56
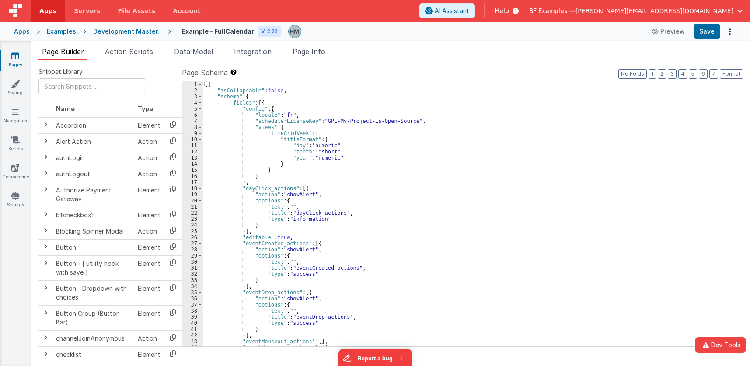
click at [224, 31] on h4 "Example - FullCalendar" at bounding box center [218, 31] width 73 height 7
click at [231, 31] on h4 "Example - FullCalendar" at bounding box center [218, 31] width 73 height 7
click at [225, 32] on h4 "Example - FullCalendar" at bounding box center [218, 31] width 73 height 7
click at [225, 32] on input "Example - FullCalendar" at bounding box center [225, 31] width 98 height 13
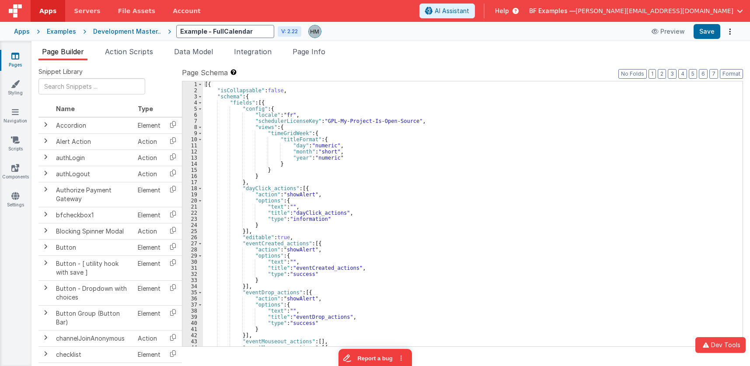
click at [214, 30] on input "Example - FullCalendar" at bounding box center [225, 31] width 98 height 13
click at [217, 31] on input "Example - FullCalendar" at bounding box center [225, 31] width 98 height 13
type input "Example - Full Calendar"
click at [321, 57] on li "Page Info" at bounding box center [309, 53] width 40 height 14
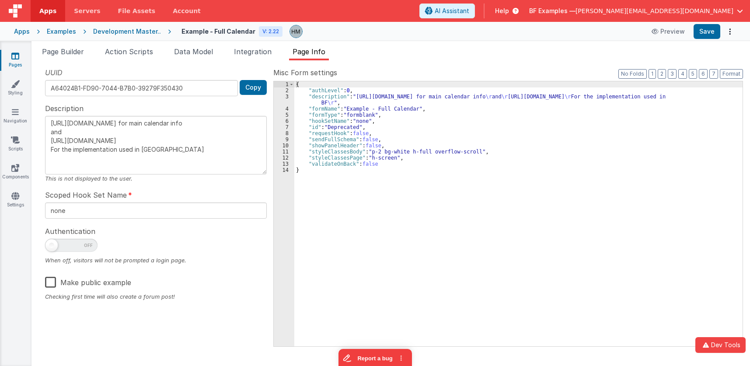
click at [52, 281] on label "Make public example" at bounding box center [88, 281] width 86 height 19
click at [0, 0] on input "Make public example" at bounding box center [0, 0] width 0 height 0
click at [703, 26] on button "Save" at bounding box center [707, 31] width 27 height 15
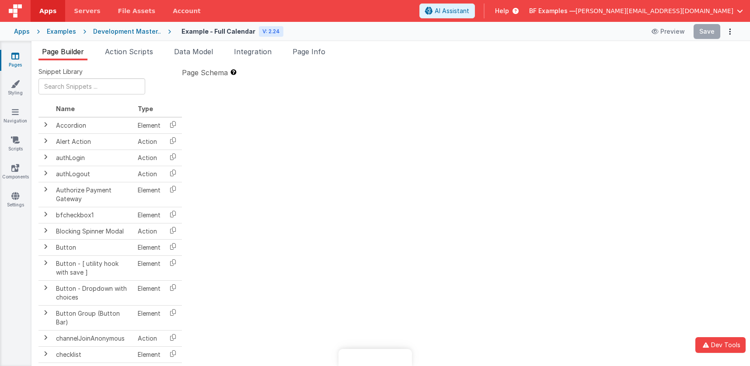
type textarea "[URL][DOMAIN_NAME] for main calendar info and [URL][DOMAIN_NAME] For the implem…"
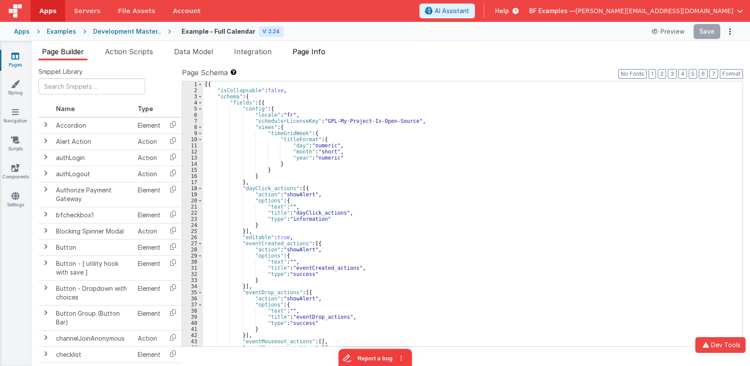
click at [307, 49] on span "Page Info" at bounding box center [309, 51] width 33 height 9
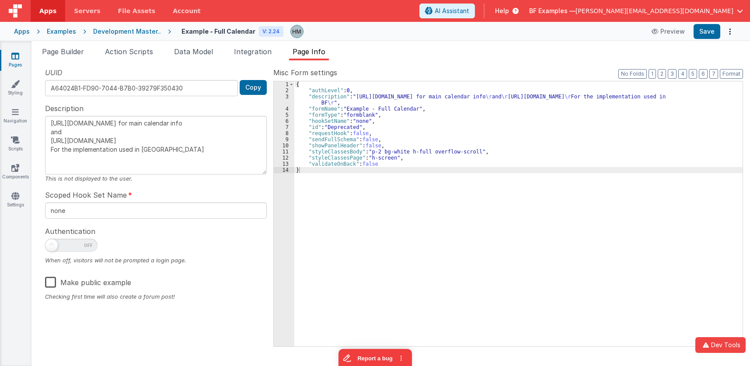
click at [509, 11] on span "Help" at bounding box center [502, 11] width 14 height 9
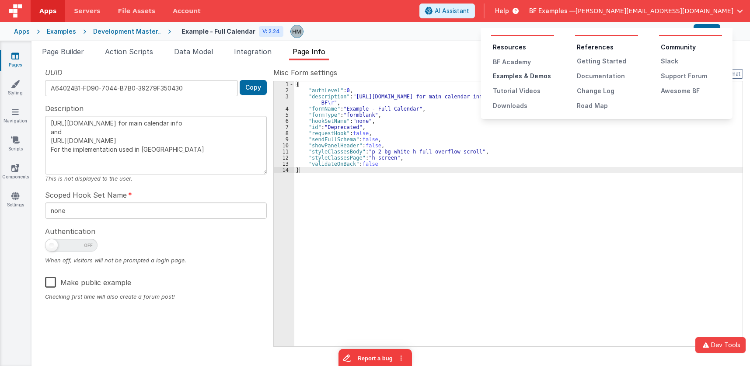
click at [526, 75] on div "Examples & Demos" at bounding box center [523, 76] width 61 height 9
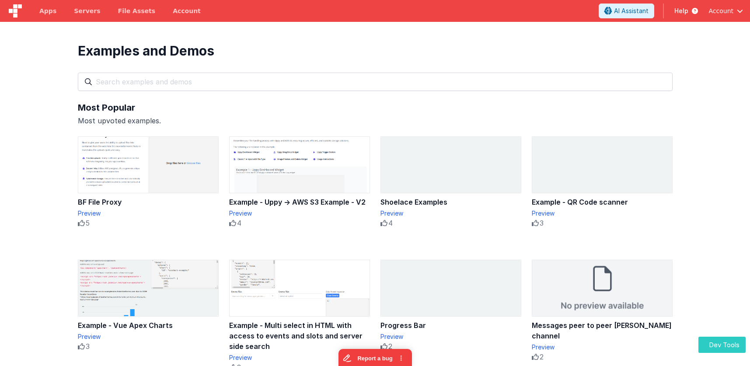
click at [712, 344] on button "Dev Tools" at bounding box center [722, 345] width 47 height 16
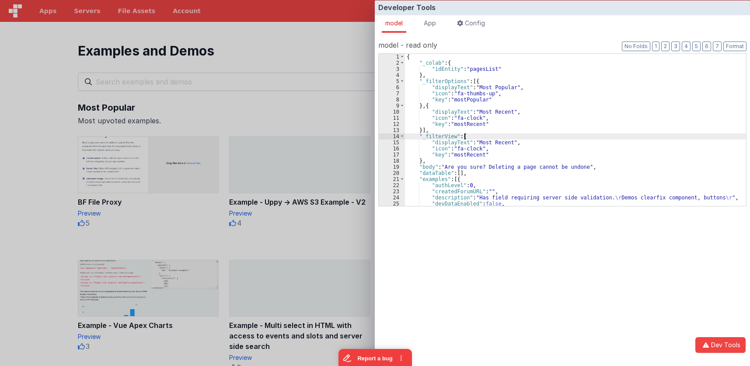
click at [560, 138] on div "{ "_colab" : { "idEntity" : "pagesList" } , "_filterOptions" : [{ "displayText"…" at bounding box center [575, 136] width 341 height 164
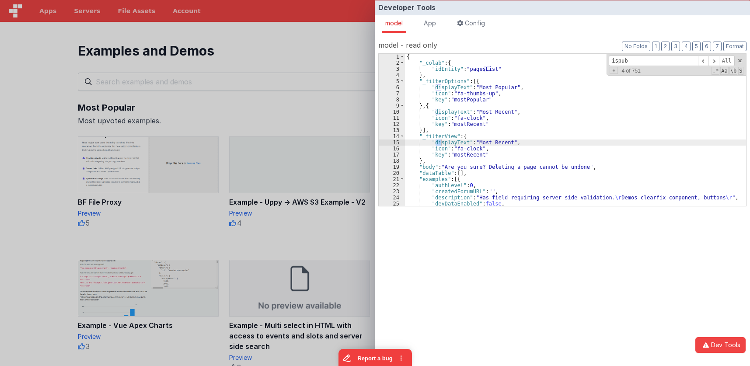
scroll to position [37, 0]
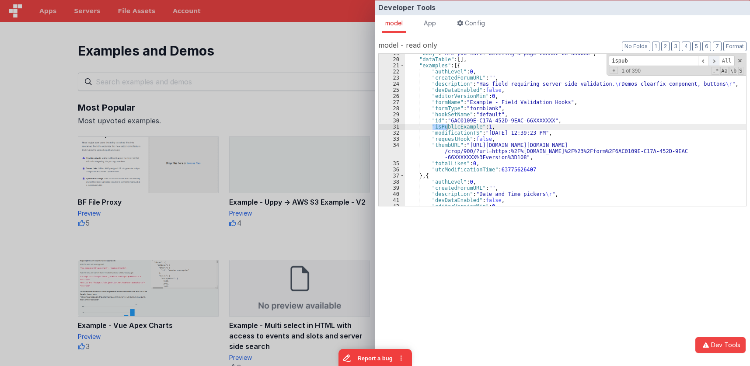
type input "ispub"
click at [713, 61] on span at bounding box center [714, 61] width 10 height 11
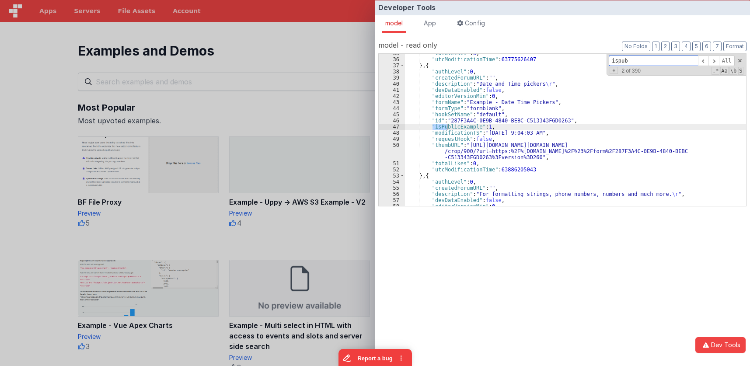
click at [248, 66] on div "Developer Tools model App Params Log (2) Misc Windows Config model - read only …" at bounding box center [375, 183] width 750 height 366
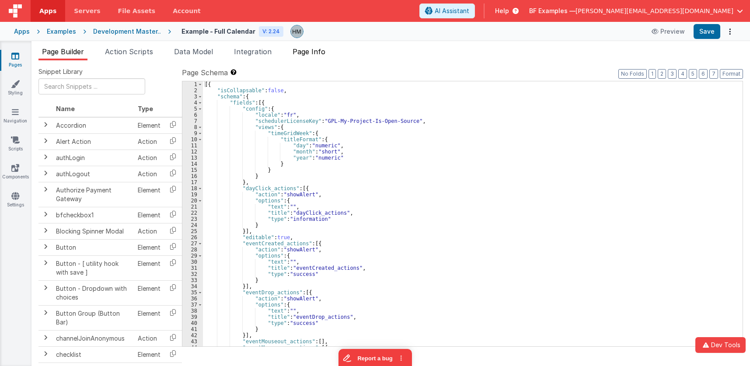
click at [319, 49] on span "Page Info" at bounding box center [309, 51] width 33 height 9
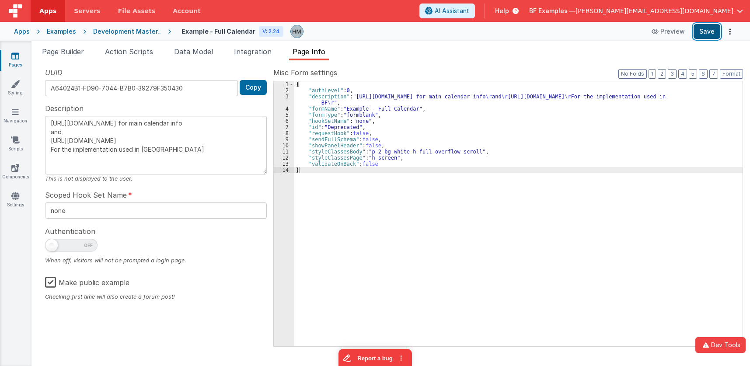
click at [709, 33] on button "Save" at bounding box center [707, 31] width 27 height 15
click at [49, 284] on label "Make public example" at bounding box center [87, 281] width 84 height 19
click at [0, 0] on input "Make public example" at bounding box center [0, 0] width 0 height 0
click at [708, 35] on button "Save" at bounding box center [707, 31] width 27 height 15
click at [715, 356] on div "Dev Tools Apps Servers File Assets Account Some FUTURE Slot AI Assistant Help B…" at bounding box center [375, 183] width 750 height 366
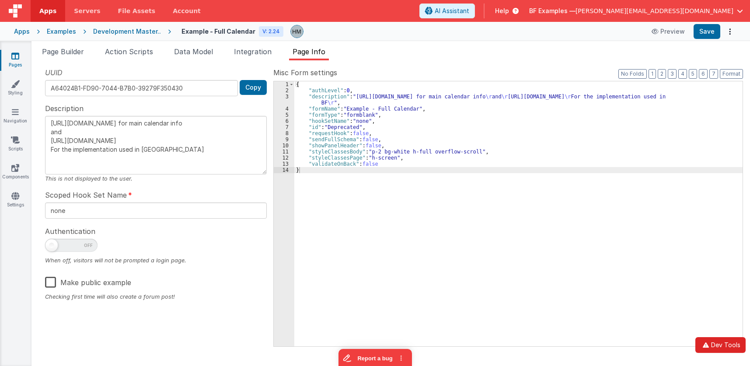
drag, startPoint x: 711, startPoint y: 346, endPoint x: 712, endPoint y: 338, distance: 7.9
click at [711, 343] on icon "button" at bounding box center [706, 345] width 10 height 6
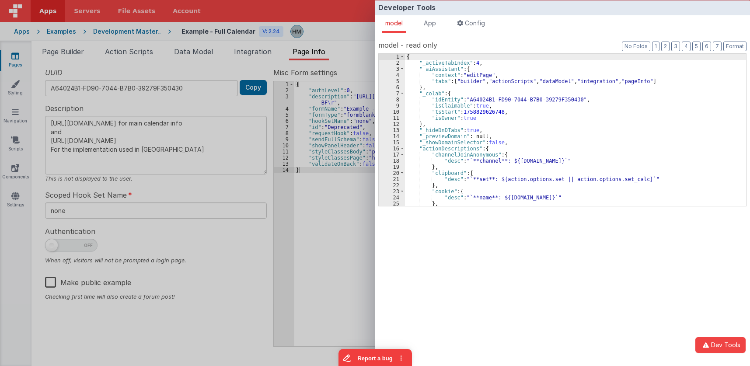
click at [526, 113] on div "{ "_activeTabIndex" : 4 , "_aiAssistant" : { "context" : "editPage" , "tabs" : …" at bounding box center [575, 136] width 341 height 164
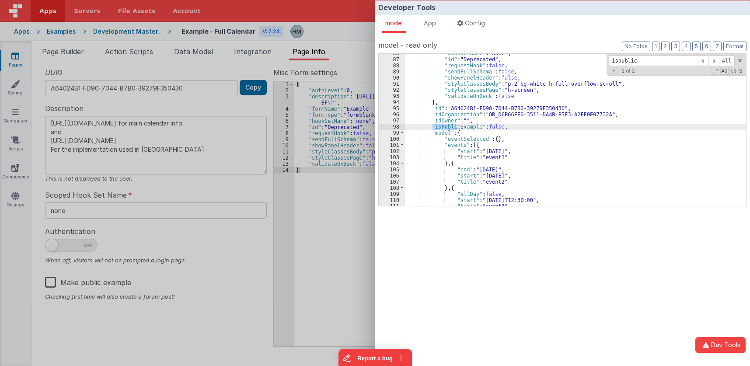
scroll to position [431, 0]
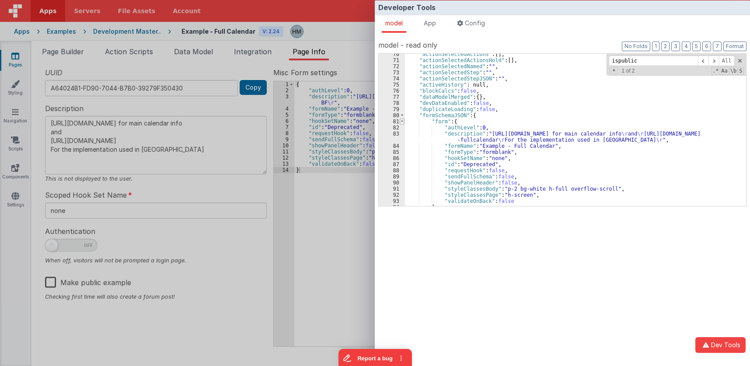
type input "ispublic"
click at [401, 122] on span at bounding box center [402, 122] width 5 height 6
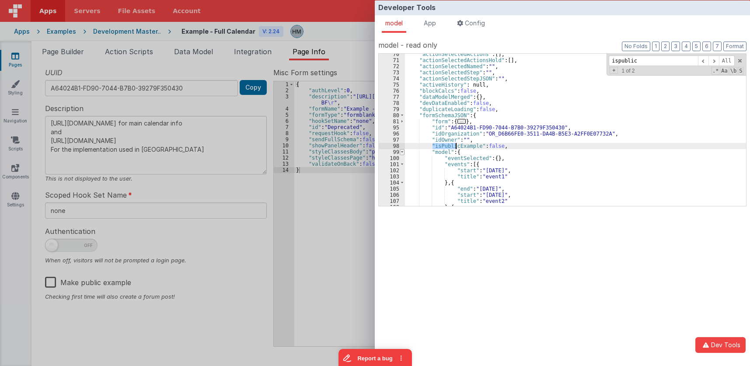
click at [403, 150] on span at bounding box center [402, 152] width 5 height 6
click at [717, 61] on span at bounding box center [714, 61] width 10 height 11
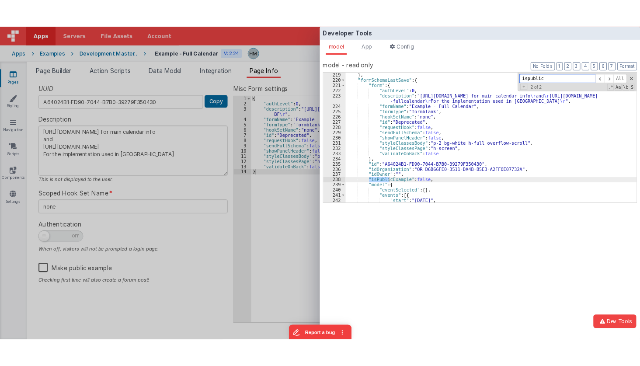
scroll to position [1136, 0]
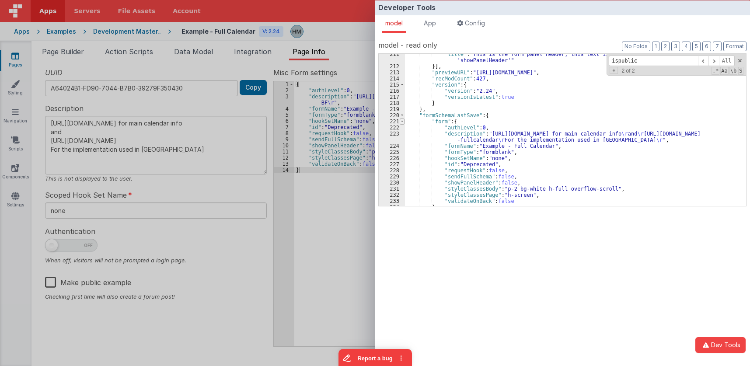
click at [402, 120] on span at bounding box center [402, 122] width 5 height 6
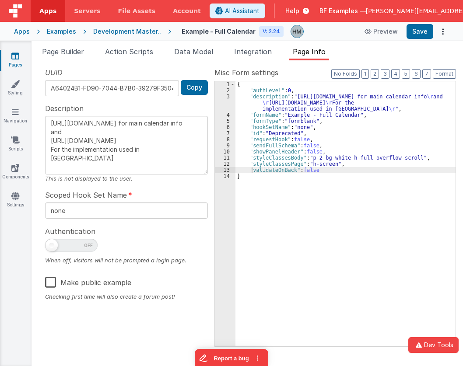
click at [49, 245] on span at bounding box center [51, 245] width 12 height 12
click at [49, 245] on input "checkbox" at bounding box center [48, 244] width 7 height 7
checkbox input "true"
type textarea "https://fullcalendar.io/ for main calendar info and https://github.com/CroudTec…"
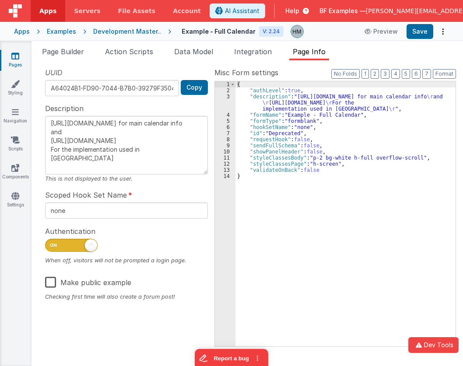
click at [78, 239] on span at bounding box center [71, 245] width 52 height 13
click at [52, 241] on input "checkbox" at bounding box center [48, 244] width 7 height 7
checkbox input "false"
type textarea "https://fullcalendar.io/ for main calendar info and https://github.com/CroudTec…"
click at [49, 280] on label "Make public example" at bounding box center [88, 281] width 86 height 19
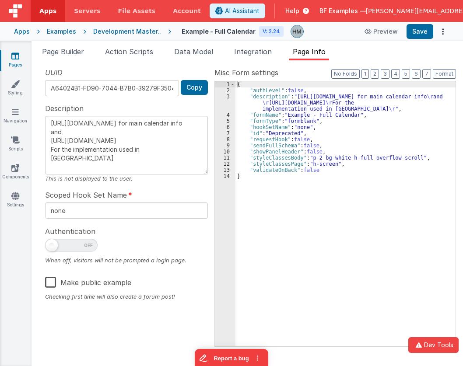
click at [0, 0] on input "Make public example" at bounding box center [0, 0] width 0 height 0
click at [417, 35] on button "Save" at bounding box center [419, 31] width 27 height 15
click at [20, 33] on div "Apps" at bounding box center [22, 31] width 16 height 9
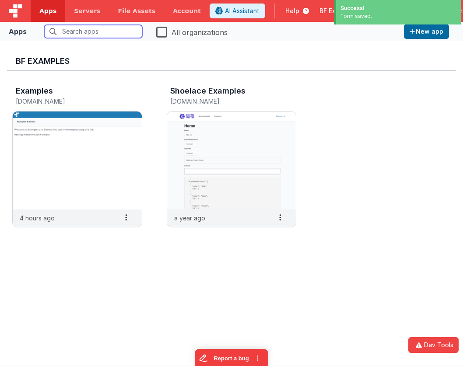
click at [118, 31] on input "text" at bounding box center [93, 31] width 98 height 13
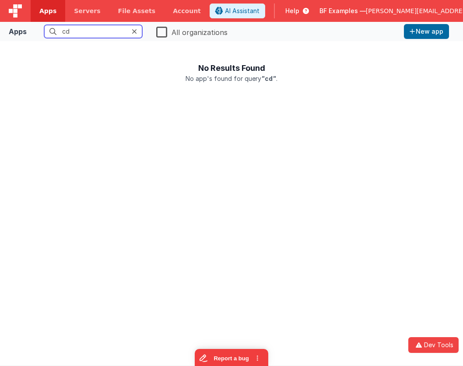
drag, startPoint x: 97, startPoint y: 30, endPoint x: 112, endPoint y: 30, distance: 14.9
click at [44, 26] on input "cd" at bounding box center [93, 31] width 98 height 13
type input "cd"
click at [161, 27] on label "All organizations" at bounding box center [191, 31] width 71 height 12
click at [0, 0] on input "All organizations" at bounding box center [0, 0] width 0 height 0
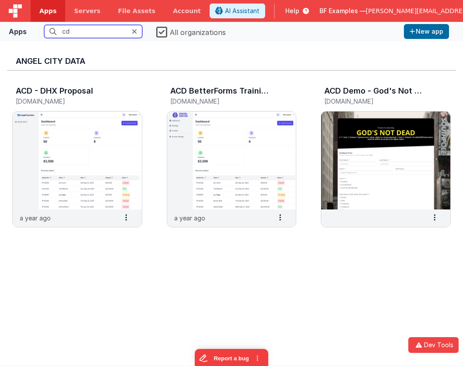
drag, startPoint x: 114, startPoint y: 31, endPoint x: 6, endPoint y: 25, distance: 107.8
click at [44, 25] on input "cd" at bounding box center [93, 31] width 98 height 13
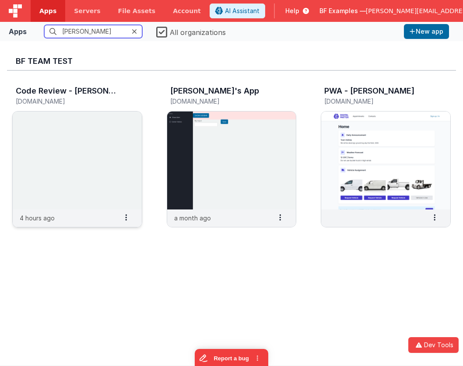
type input "hassan"
click at [80, 118] on img at bounding box center [77, 161] width 129 height 98
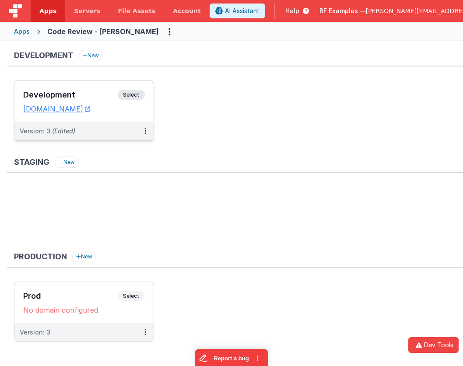
click at [83, 95] on h3 "Development" at bounding box center [70, 95] width 94 height 9
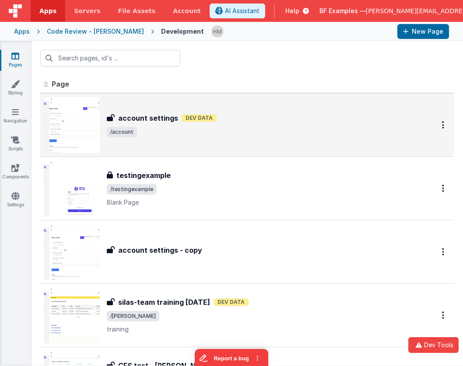
click at [259, 115] on div "account settings Dev Data" at bounding box center [260, 118] width 307 height 10
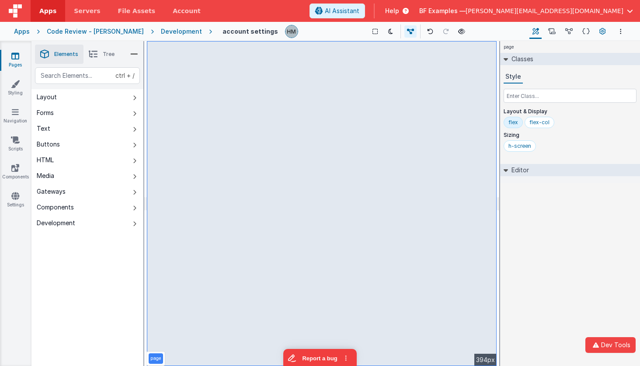
click at [603, 32] on icon at bounding box center [603, 31] width 7 height 9
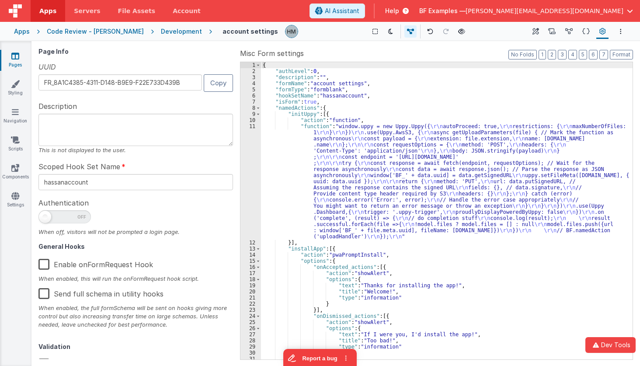
click at [377, 175] on div "{ "authLevel" : 0 , "description" : "" , "formName" : "account settings" , "for…" at bounding box center [447, 217] width 372 height 310
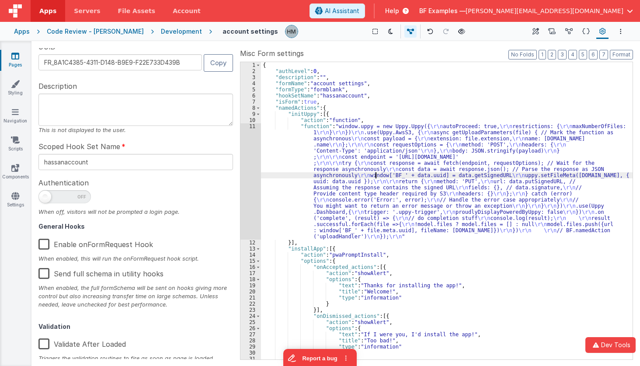
scroll to position [0, 0]
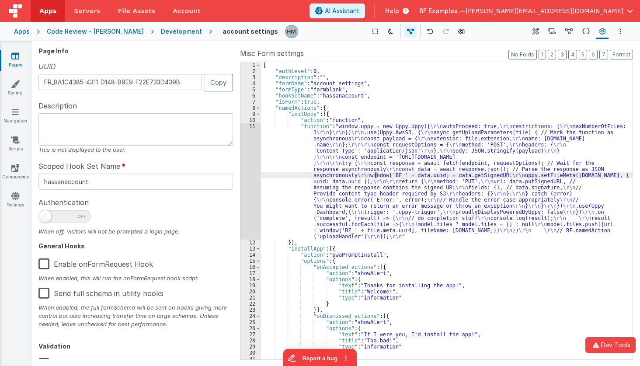
click at [58, 213] on span at bounding box center [64, 216] width 52 height 13
click at [45, 213] on input "checkbox" at bounding box center [41, 215] width 7 height 7
checkbox input "true"
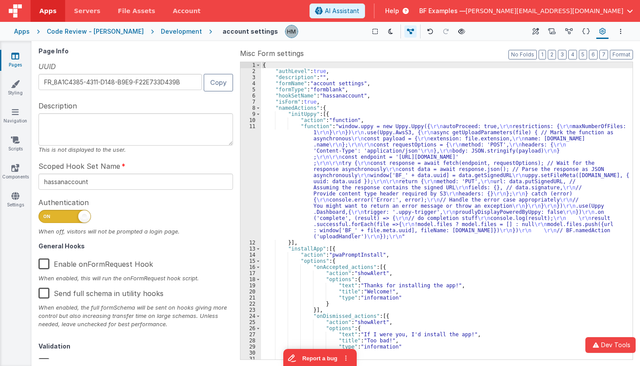
click at [545, 78] on div "{ "authLevel" : true , "description" : "" , "formName" : "account settings" , "…" at bounding box center [447, 217] width 372 height 310
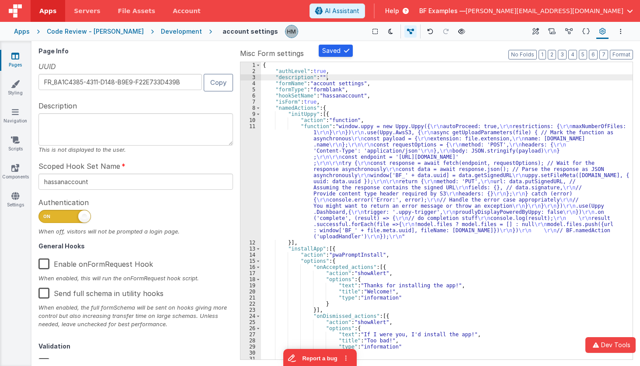
click at [161, 33] on div "Development" at bounding box center [181, 31] width 41 height 9
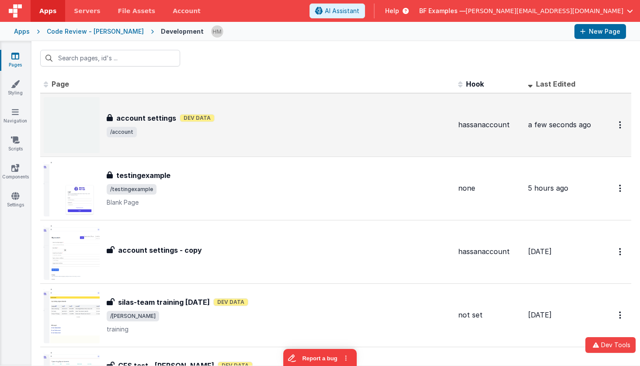
click at [310, 121] on div "account settings Dev Data" at bounding box center [279, 118] width 345 height 10
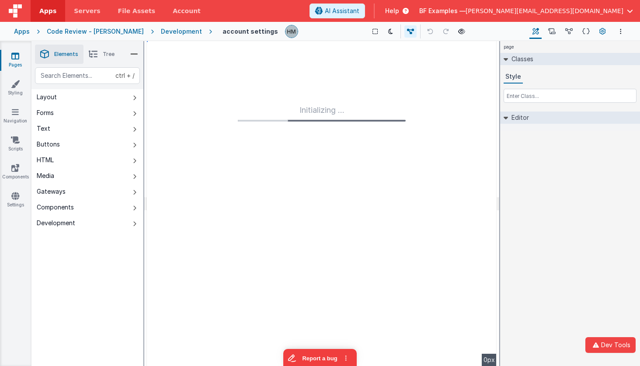
click at [606, 34] on icon at bounding box center [603, 31] width 7 height 9
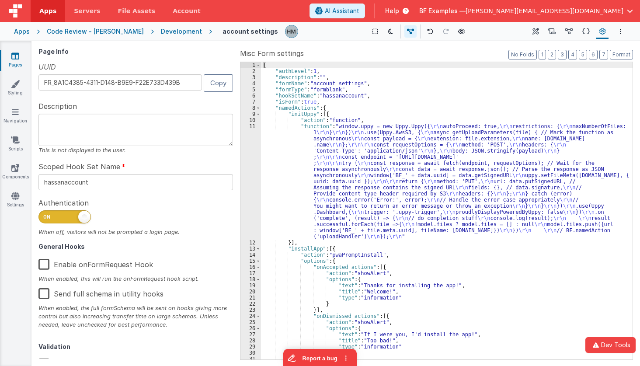
click at [161, 31] on div "Development" at bounding box center [181, 31] width 41 height 9
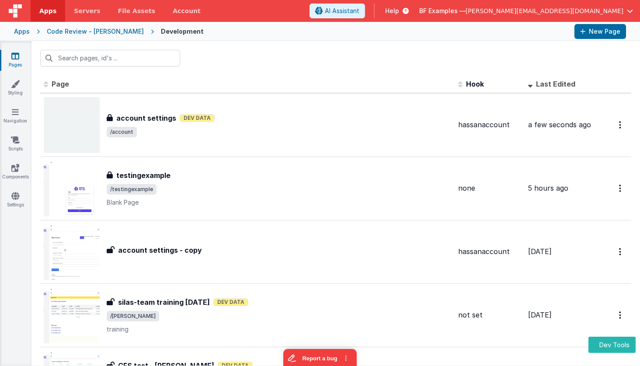
click at [340, 62] on div at bounding box center [335, 58] width 609 height 34
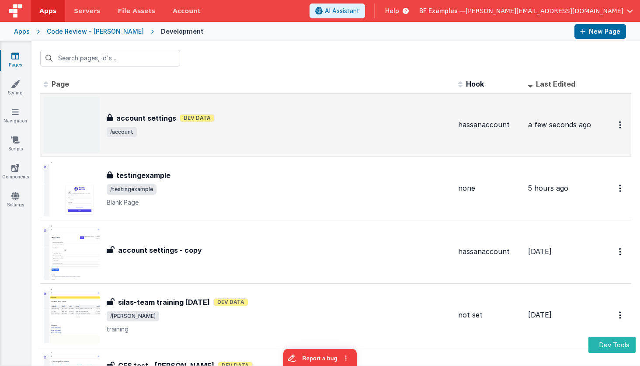
click at [327, 108] on div "account settings account settings Dev Data /account" at bounding box center [248, 125] width 408 height 56
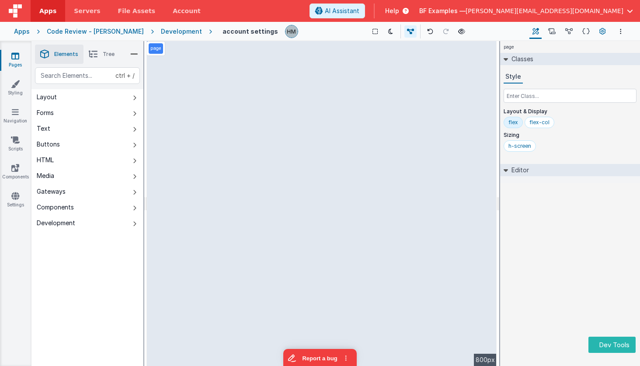
click at [605, 33] on icon at bounding box center [603, 31] width 7 height 9
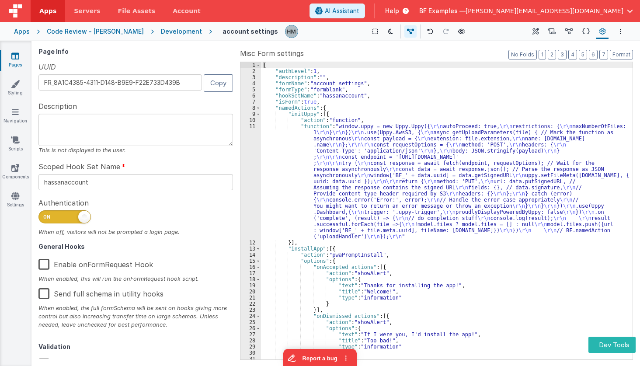
click at [66, 218] on span at bounding box center [64, 216] width 52 height 13
click at [45, 218] on input "checkbox" at bounding box center [41, 215] width 7 height 7
checkbox input "false"
click at [161, 31] on div "Development" at bounding box center [181, 31] width 41 height 9
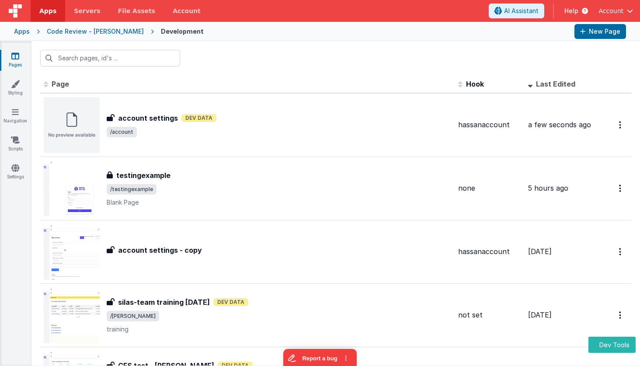
click at [377, 62] on div at bounding box center [335, 58] width 609 height 34
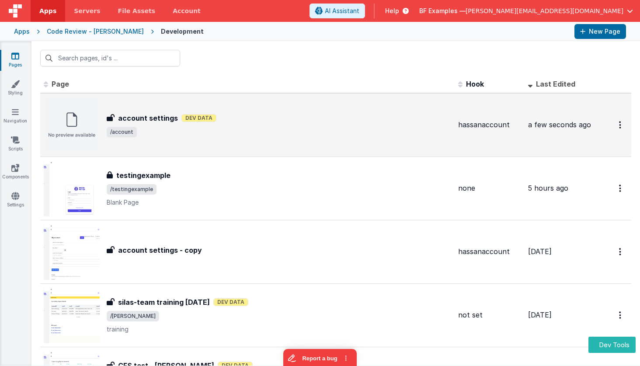
click at [361, 108] on div "account settings account settings Dev Data /account" at bounding box center [248, 125] width 408 height 56
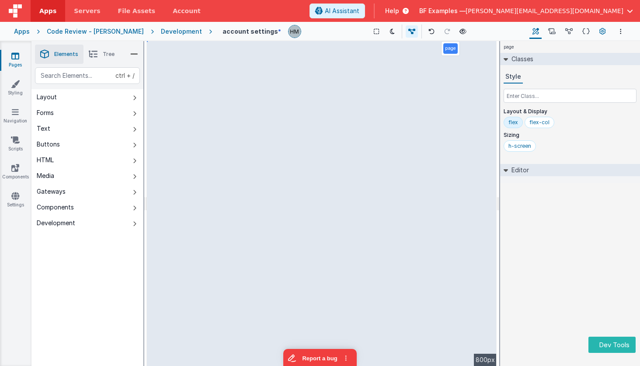
click at [600, 32] on icon at bounding box center [603, 31] width 7 height 9
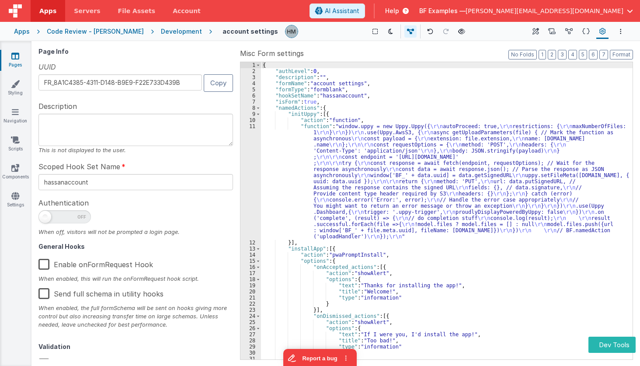
click at [77, 217] on span at bounding box center [64, 216] width 52 height 13
click at [45, 217] on input "checkbox" at bounding box center [41, 215] width 7 height 7
checkbox input "true"
click at [360, 194] on div "{ "authLevel" : true , "description" : "" , "formName" : "account settings" , "…" at bounding box center [447, 217] width 372 height 310
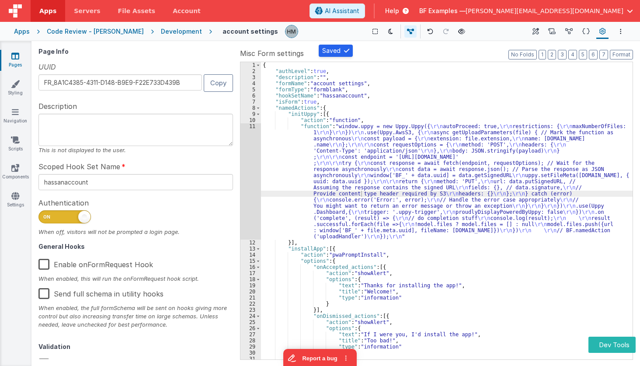
click at [161, 35] on div "Development" at bounding box center [181, 31] width 41 height 9
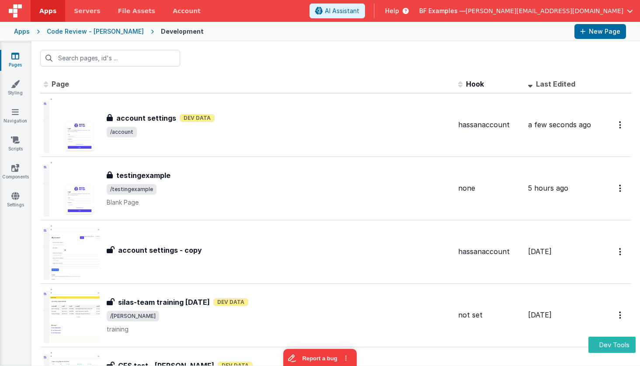
click at [356, 66] on div at bounding box center [335, 58] width 609 height 34
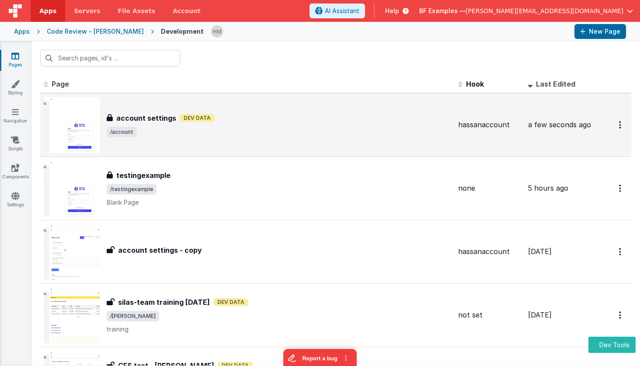
click at [328, 105] on div "account settings account settings Dev Data /account" at bounding box center [248, 125] width 408 height 56
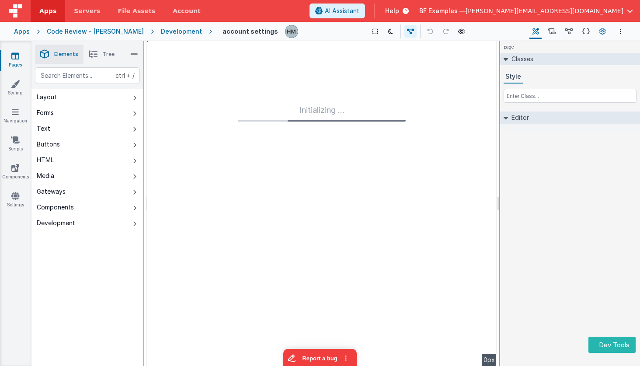
click at [603, 32] on icon at bounding box center [603, 31] width 7 height 9
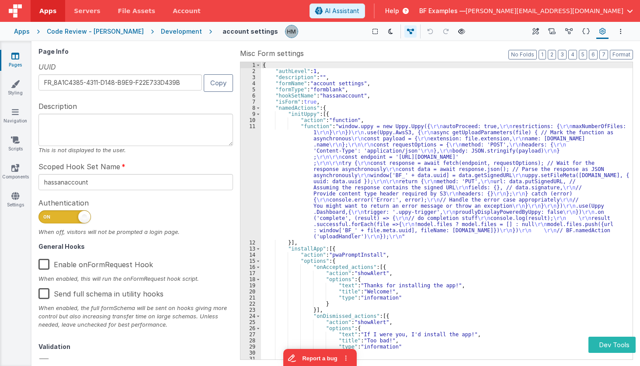
click at [24, 30] on div "Apps" at bounding box center [22, 31] width 16 height 9
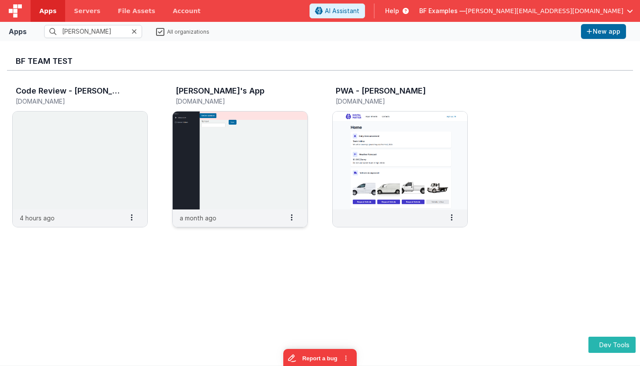
click at [252, 126] on img at bounding box center [240, 161] width 135 height 98
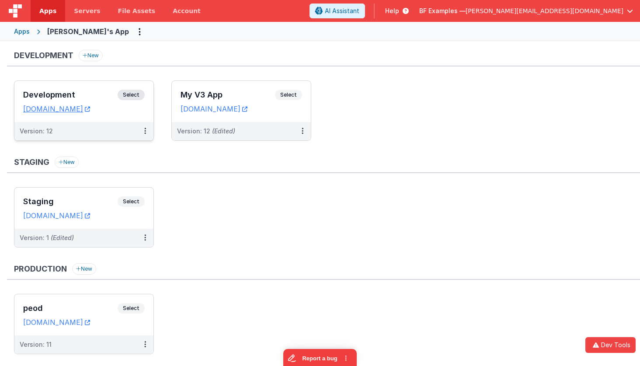
click at [99, 87] on div "Development Select URLs [DOMAIN_NAME]" at bounding box center [83, 101] width 139 height 41
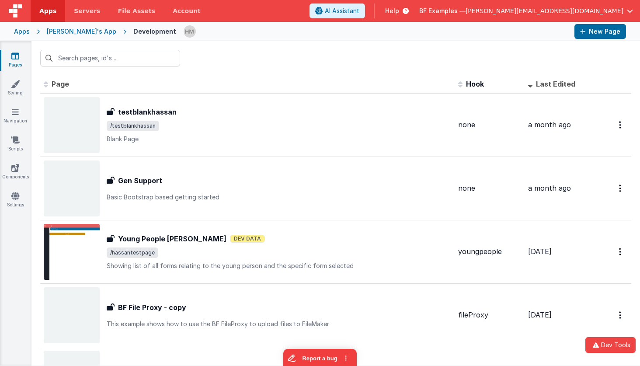
click at [336, 72] on div at bounding box center [335, 58] width 609 height 34
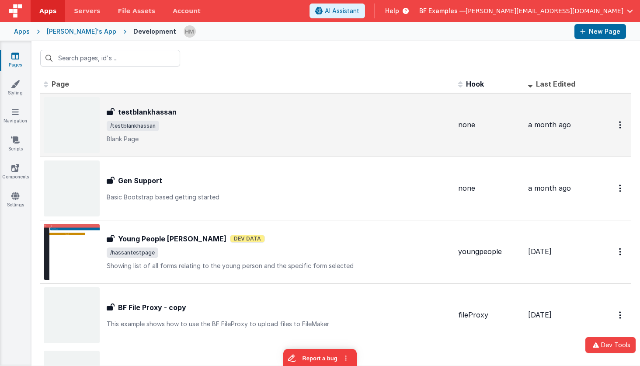
click at [337, 126] on span "/testblankhassan" at bounding box center [279, 126] width 345 height 10
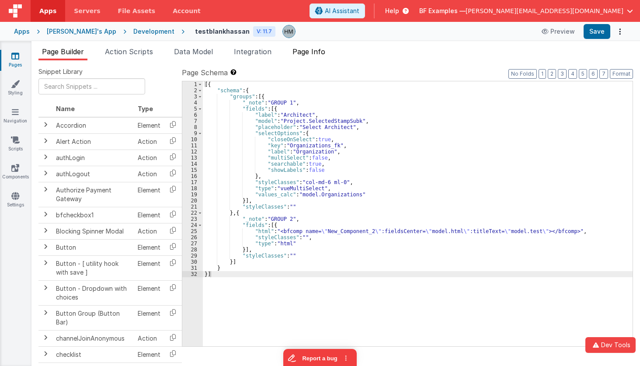
click at [318, 48] on span "Page Info" at bounding box center [309, 51] width 33 height 9
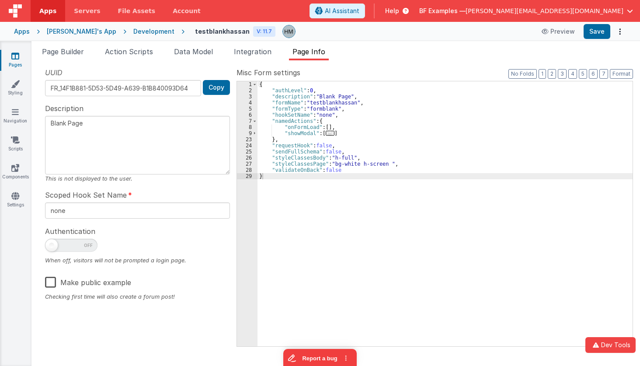
click at [81, 239] on div "Authentication When off, visitors will not be prompted a login page." at bounding box center [137, 245] width 185 height 39
drag, startPoint x: 79, startPoint y: 241, endPoint x: 84, endPoint y: 239, distance: 5.3
click at [79, 241] on span at bounding box center [71, 245] width 52 height 13
click at [59, 239] on div "Authentication When off, visitors will not be prompted a login page." at bounding box center [137, 245] width 185 height 39
click at [56, 250] on span at bounding box center [71, 245] width 52 height 13
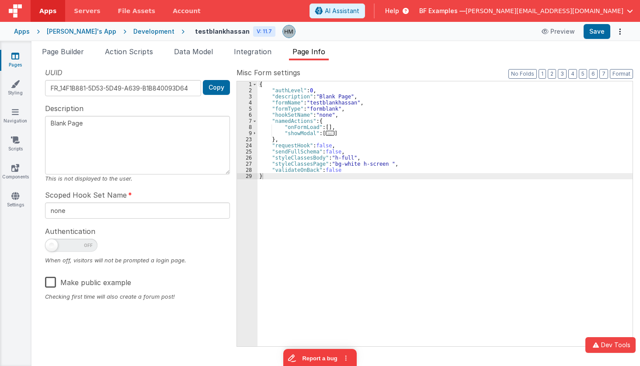
click at [52, 248] on input "checkbox" at bounding box center [48, 244] width 7 height 7
checkbox input "true"
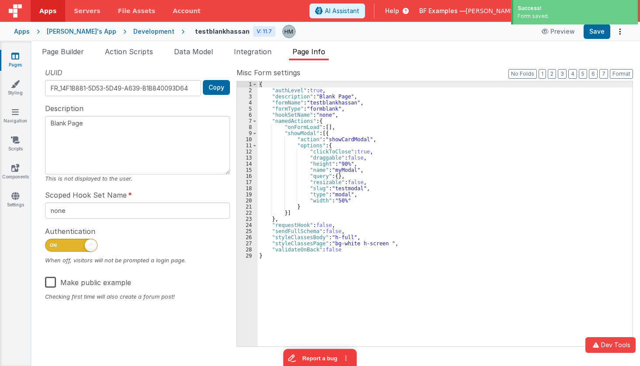
click at [133, 35] on div "Development" at bounding box center [153, 31] width 41 height 9
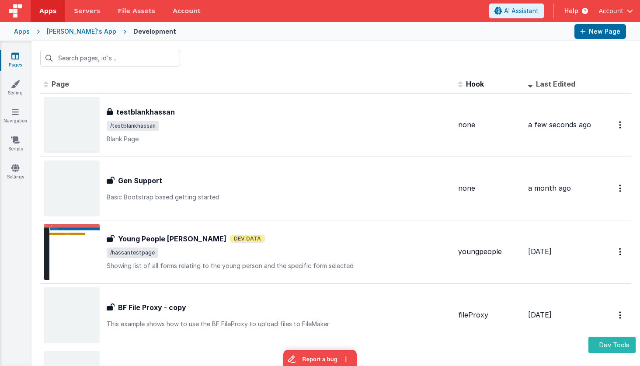
click at [382, 47] on div at bounding box center [335, 58] width 609 height 34
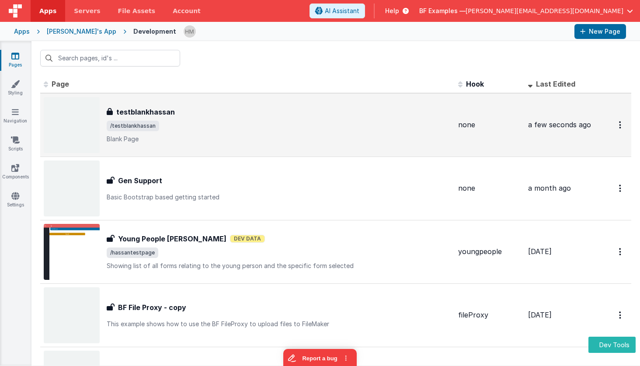
click at [332, 102] on div "testblankhassan testblankhassan /testblankhassan Blank Page" at bounding box center [248, 125] width 408 height 56
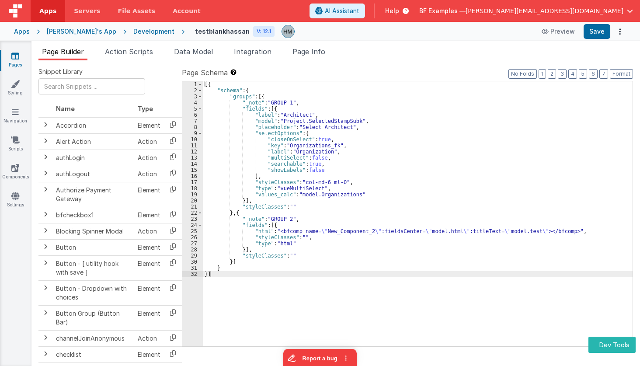
click at [325, 49] on span "Page Info" at bounding box center [309, 51] width 33 height 9
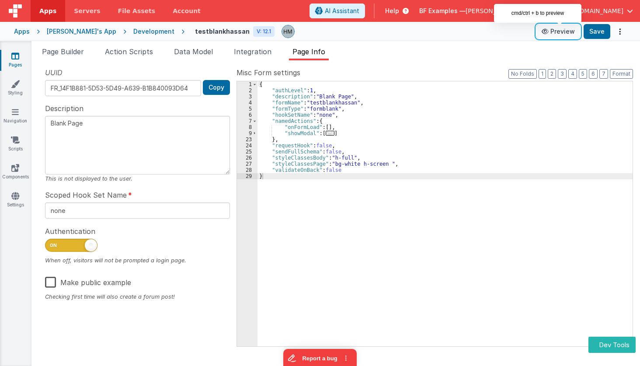
click at [572, 35] on button "Preview" at bounding box center [559, 31] width 44 height 14
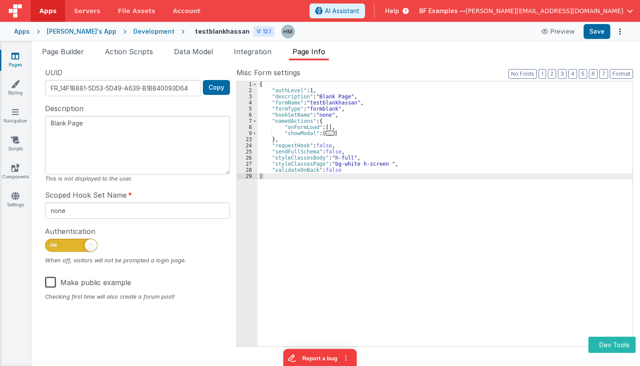
click at [72, 246] on span at bounding box center [71, 245] width 52 height 13
click at [52, 246] on input "checkbox" at bounding box center [48, 244] width 7 height 7
checkbox input "false"
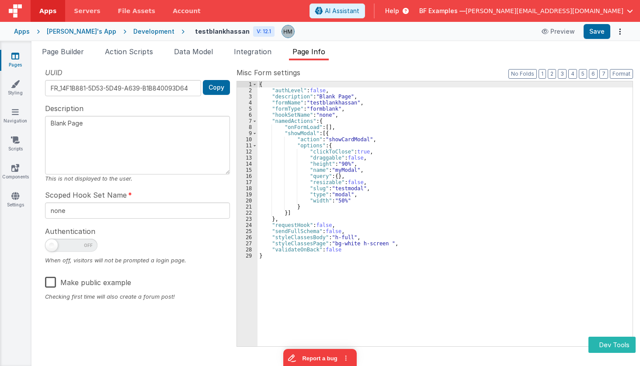
click at [348, 244] on div "{ "authLevel" : false , "description" : "Blank Page" , "formName" : "testblankh…" at bounding box center [445, 219] width 375 height 277
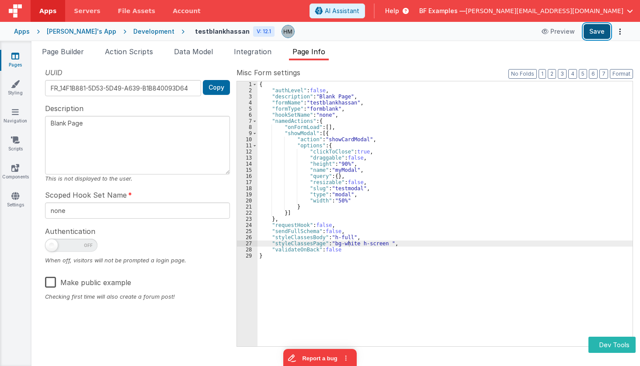
click at [599, 32] on button "Save" at bounding box center [597, 31] width 27 height 15
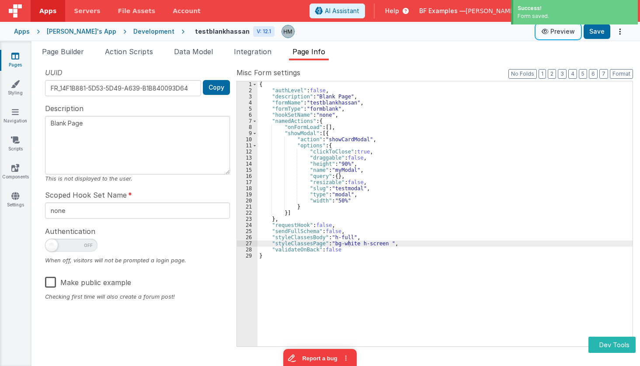
click at [568, 34] on button "Preview" at bounding box center [559, 31] width 44 height 14
